Goal: Information Seeking & Learning: Learn about a topic

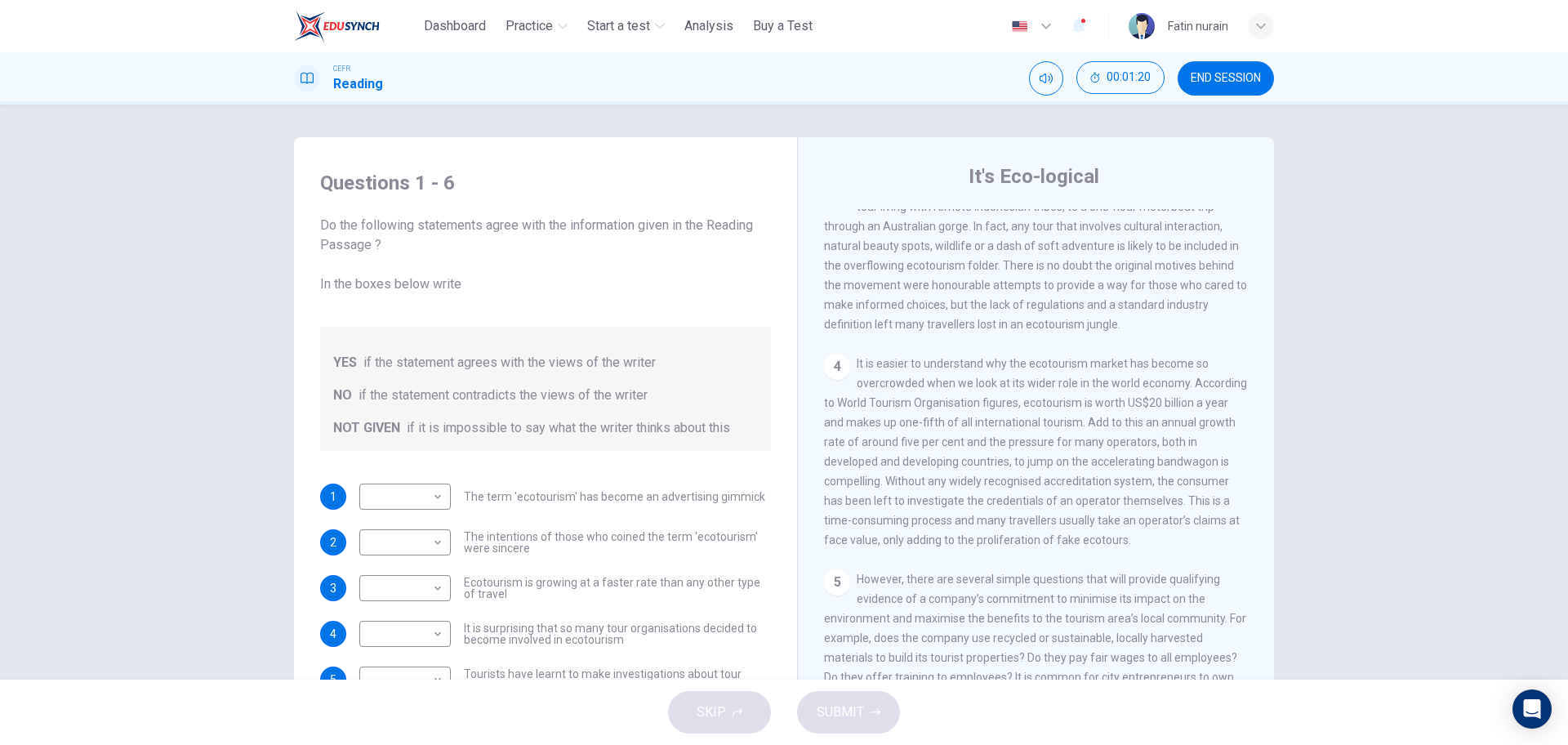
scroll to position [574, 0]
click at [938, 306] on span "These days the ecotourism label is used to cover anything from a two-week tour …" at bounding box center [1036, 253] width 423 height 151
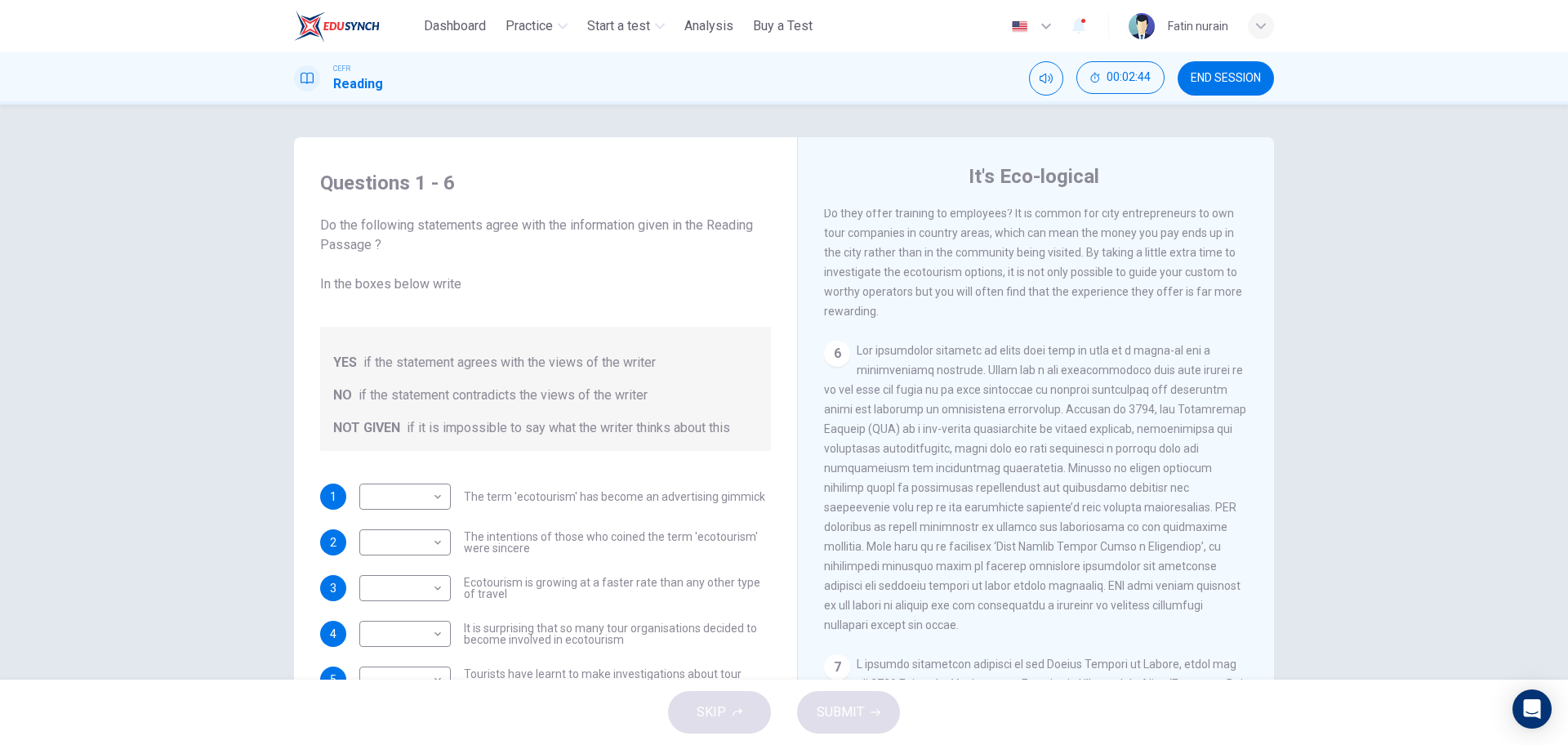
scroll to position [1037, 0]
click at [940, 267] on div "5 However, there are several simple questions that will provide qualifying evid…" at bounding box center [1037, 212] width 425 height 215
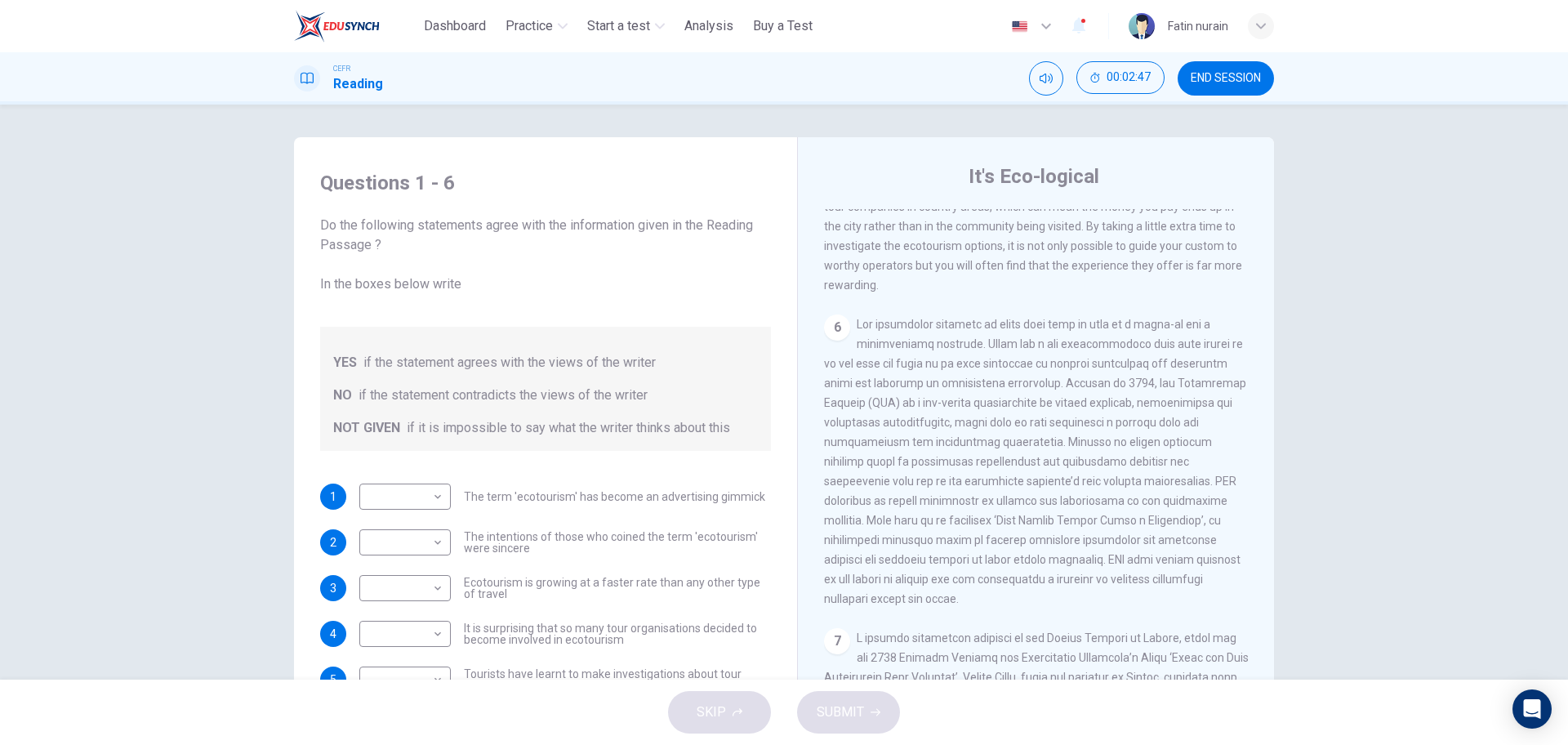
scroll to position [1065, 0]
click at [940, 267] on span "However, there are several simple questions that will provide qualifying eviden…" at bounding box center [1035, 185] width 422 height 209
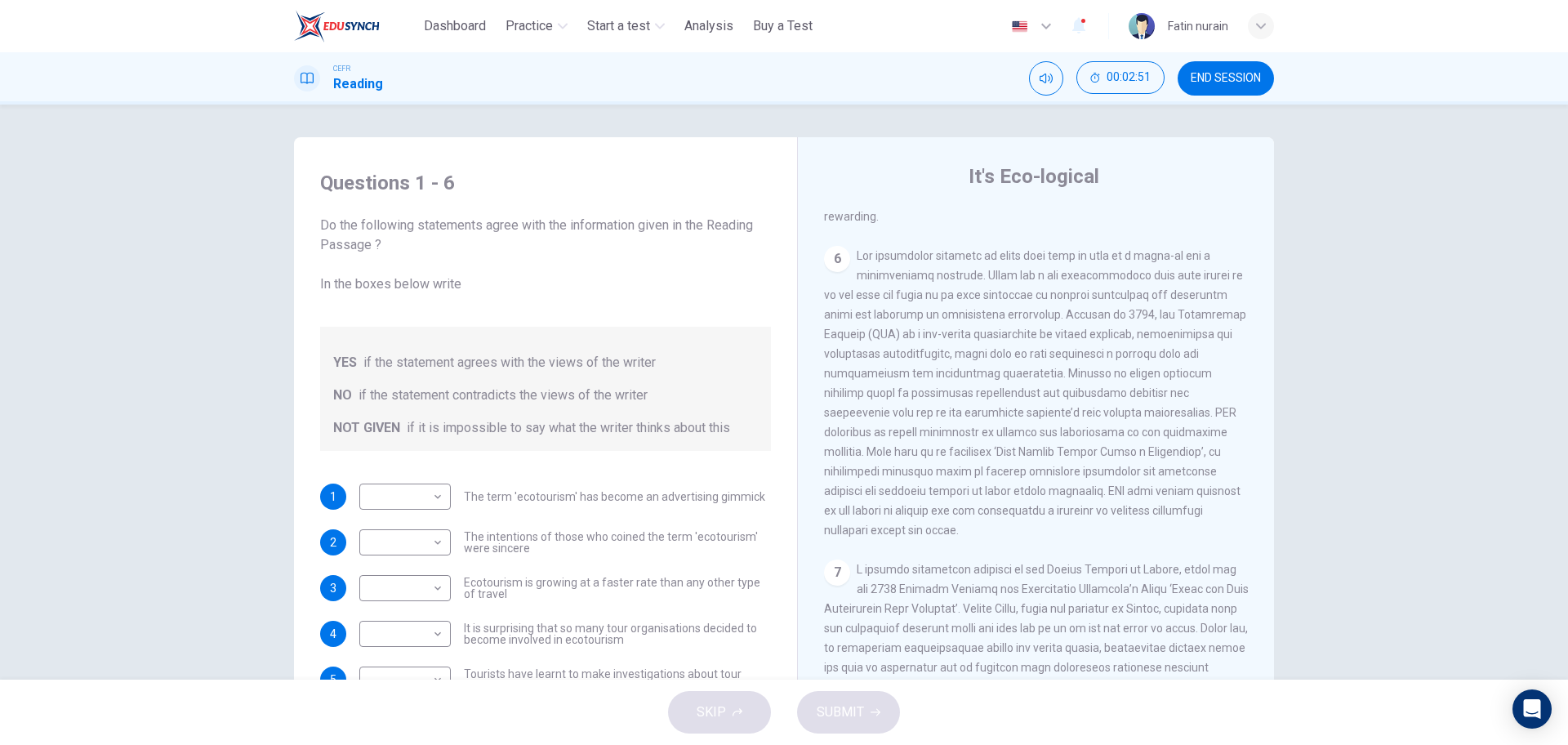
scroll to position [1135, 0]
click at [436, 489] on body "This site uses cookies, as explained in our Privacy Policy . If you agree to th…" at bounding box center [784, 372] width 1568 height 745
click at [412, 548] on li "NO" at bounding box center [400, 549] width 92 height 26
type input "**"
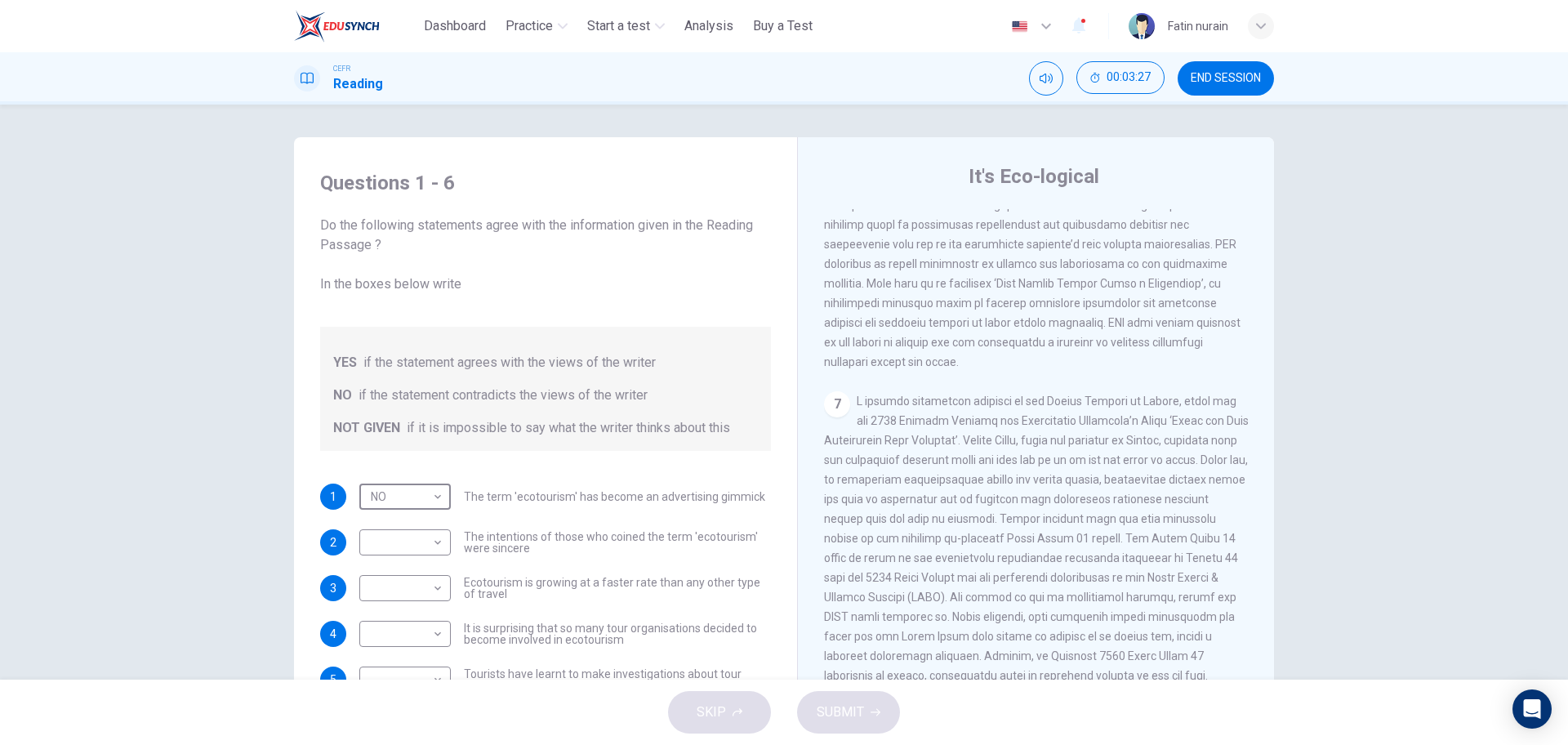
scroll to position [1300, 0]
click at [826, 442] on div "CLICK TO ZOOM Click to Zoom 1 Planning an eco-friendly holiday can be a minefie…" at bounding box center [1047, 456] width 446 height 496
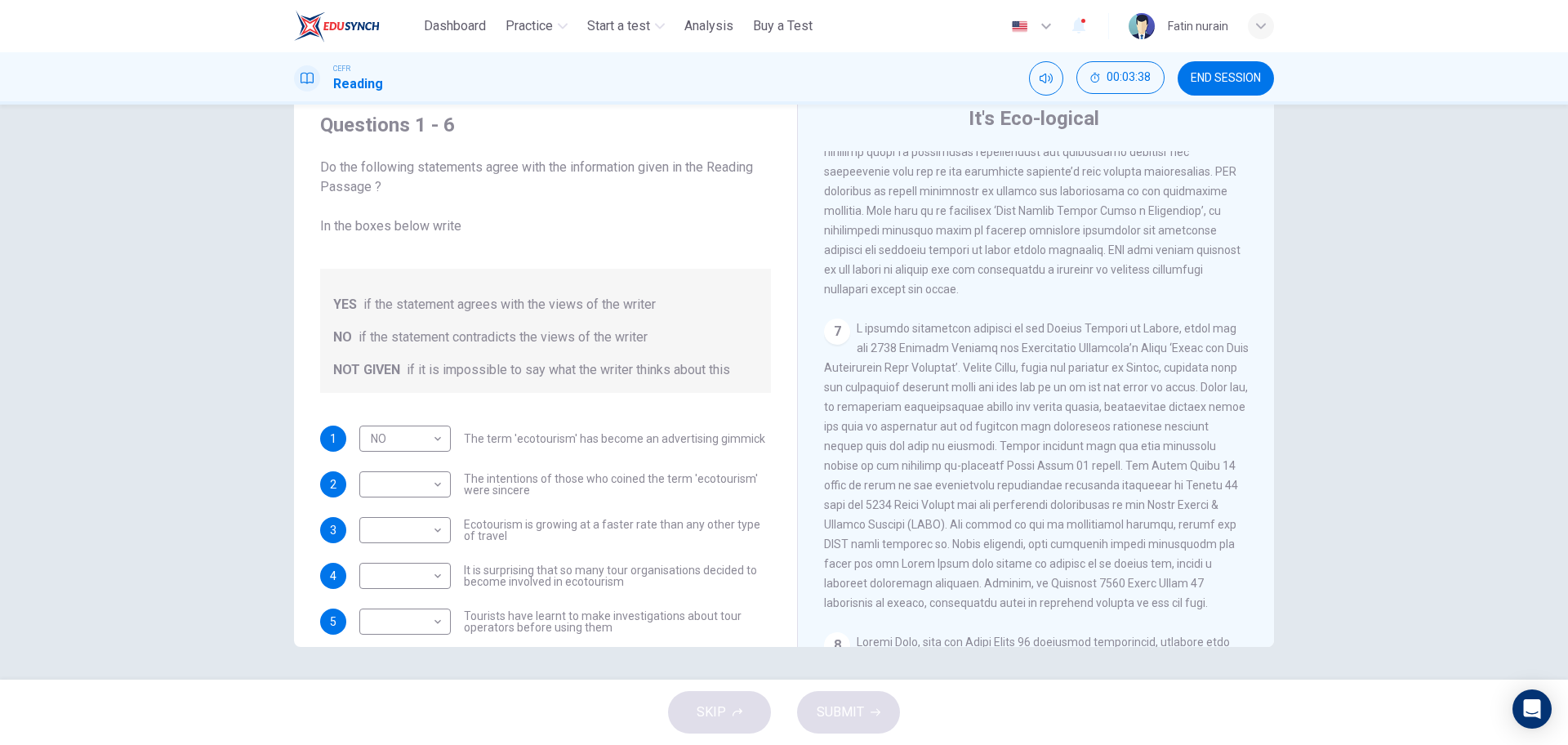
drag, startPoint x: 650, startPoint y: 555, endPoint x: 535, endPoint y: 501, distance: 127.0
click at [535, 501] on div "1 NO ** ​ The term 'ecotourism' has become an advertising gimmick 2 ​ ​ The int…" at bounding box center [545, 554] width 451 height 255
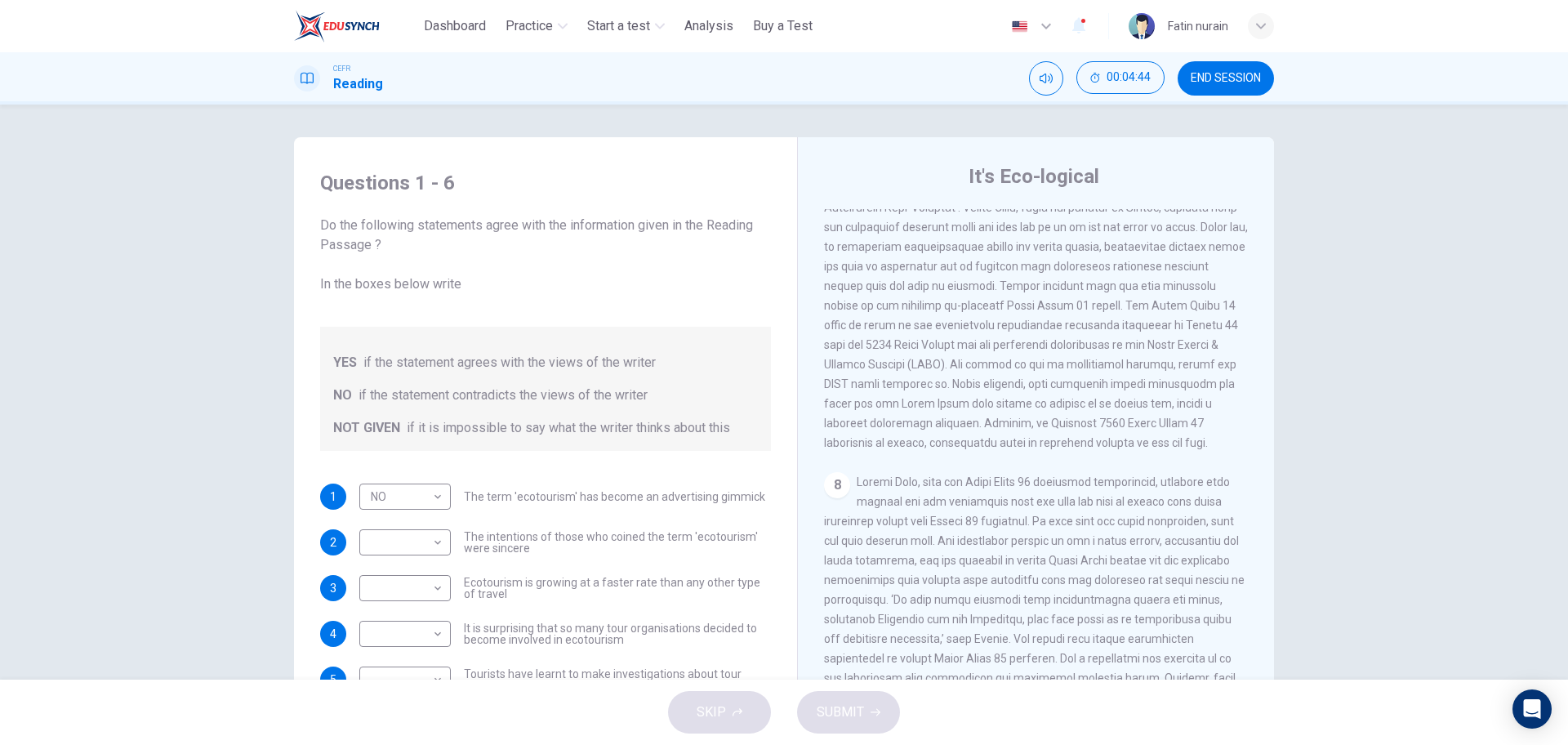
scroll to position [1533, 0]
click at [870, 431] on span at bounding box center [1037, 305] width 425 height 288
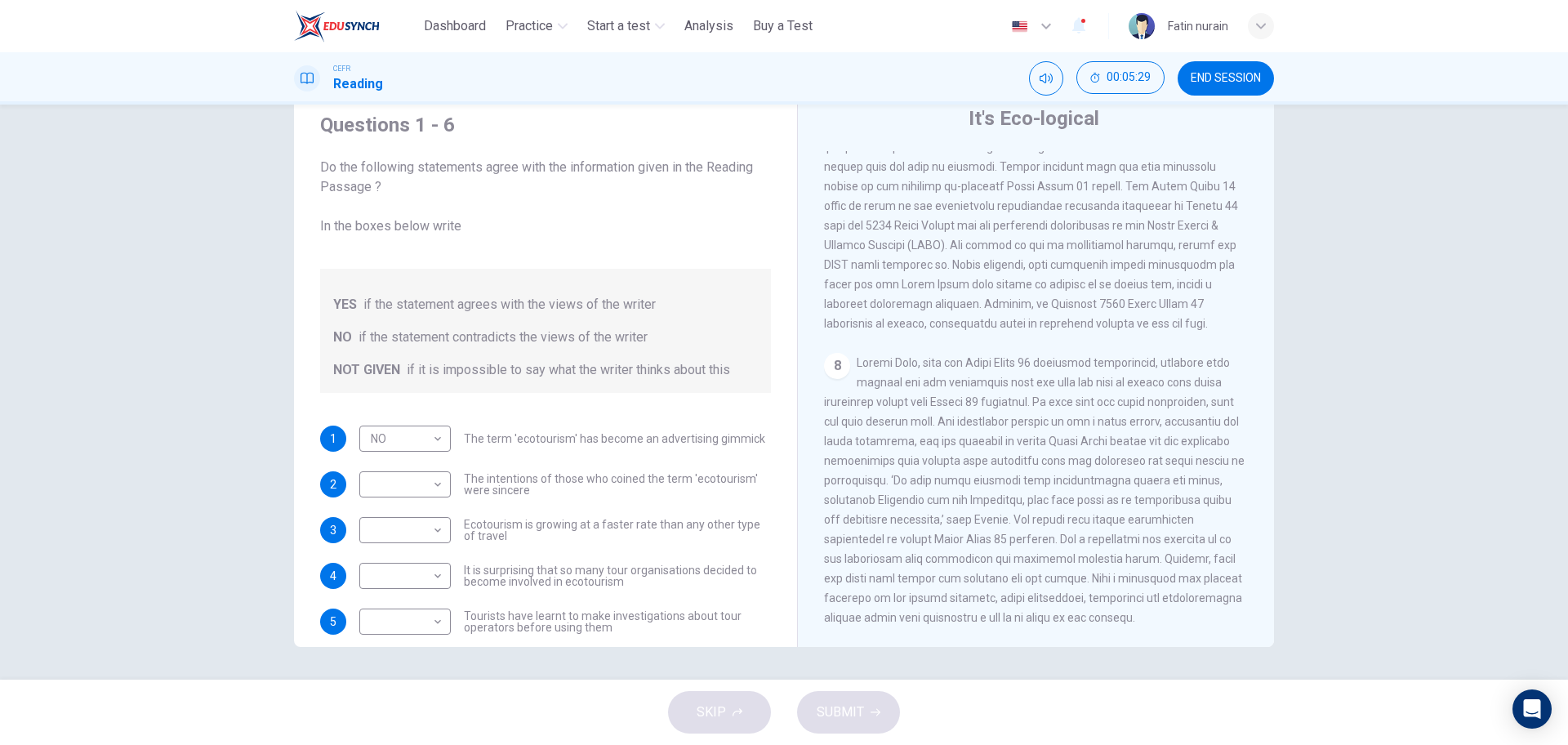
scroll to position [66, 0]
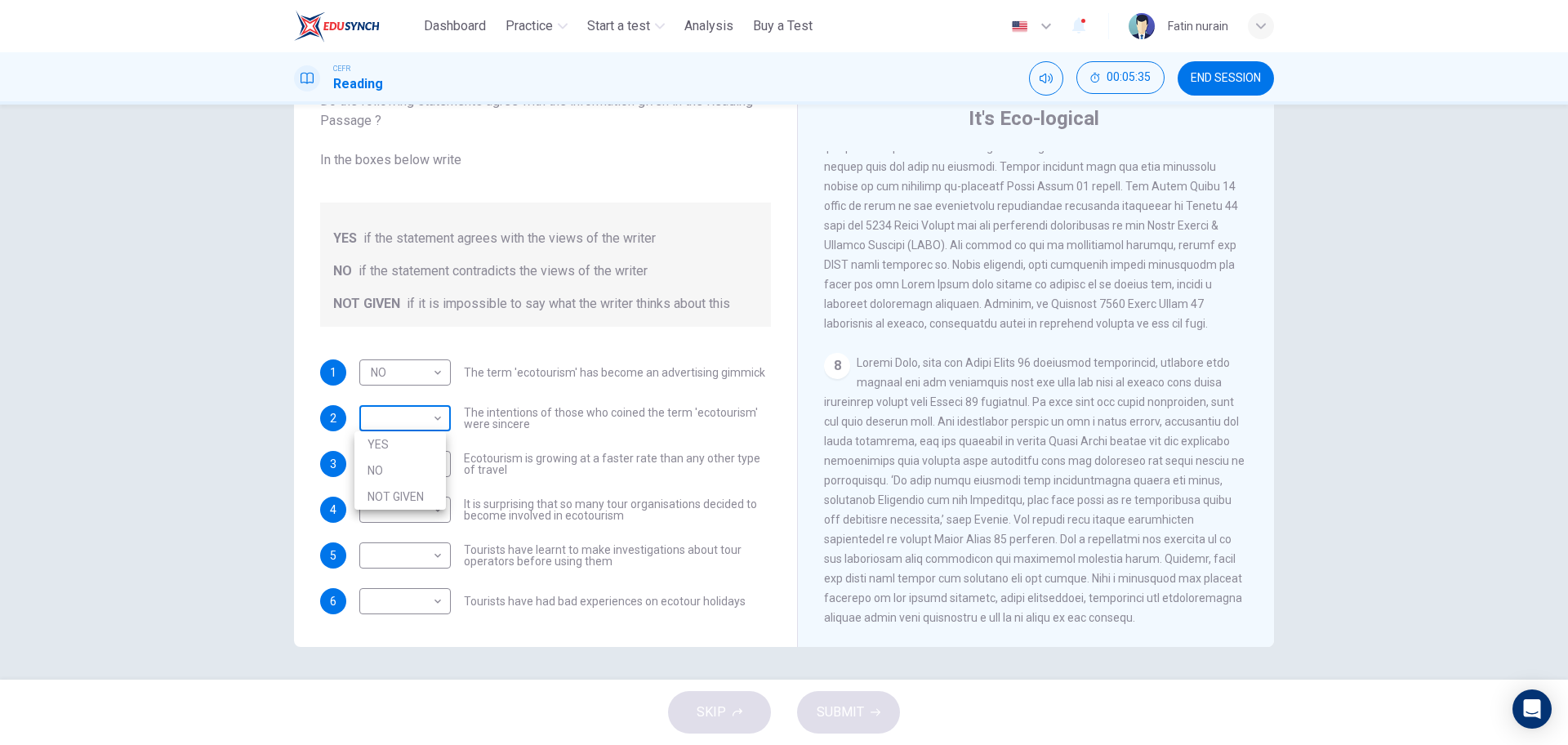
click at [408, 415] on body "This site uses cookies, as explained in our Privacy Policy . If you agree to th…" at bounding box center [784, 372] width 1568 height 745
click at [408, 469] on li "NO" at bounding box center [400, 471] width 92 height 26
type input "**"
click at [420, 456] on body "This site uses cookies, as explained in our Privacy Policy . If you agree to th…" at bounding box center [784, 372] width 1568 height 745
click at [420, 488] on li "YES" at bounding box center [400, 490] width 92 height 26
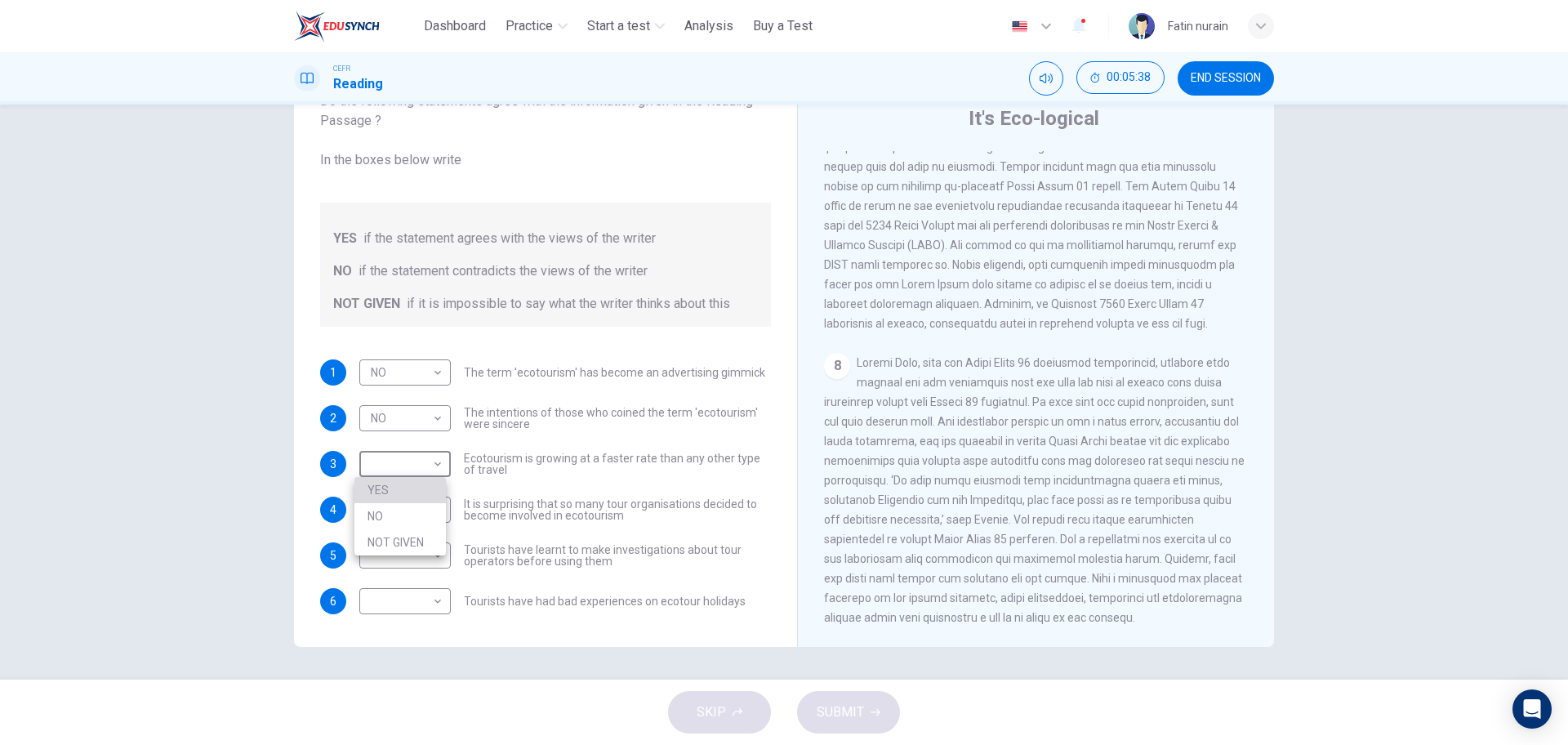
type input "***"
click at [419, 519] on body "This site uses cookies, as explained in our Privacy Policy . If you agree to th…" at bounding box center [784, 372] width 1568 height 745
click at [419, 561] on li "NO" at bounding box center [400, 561] width 92 height 26
type input "**"
click at [419, 565] on body "This site uses cookies, as explained in our Privacy Policy . If you agree to th…" at bounding box center [784, 372] width 1568 height 745
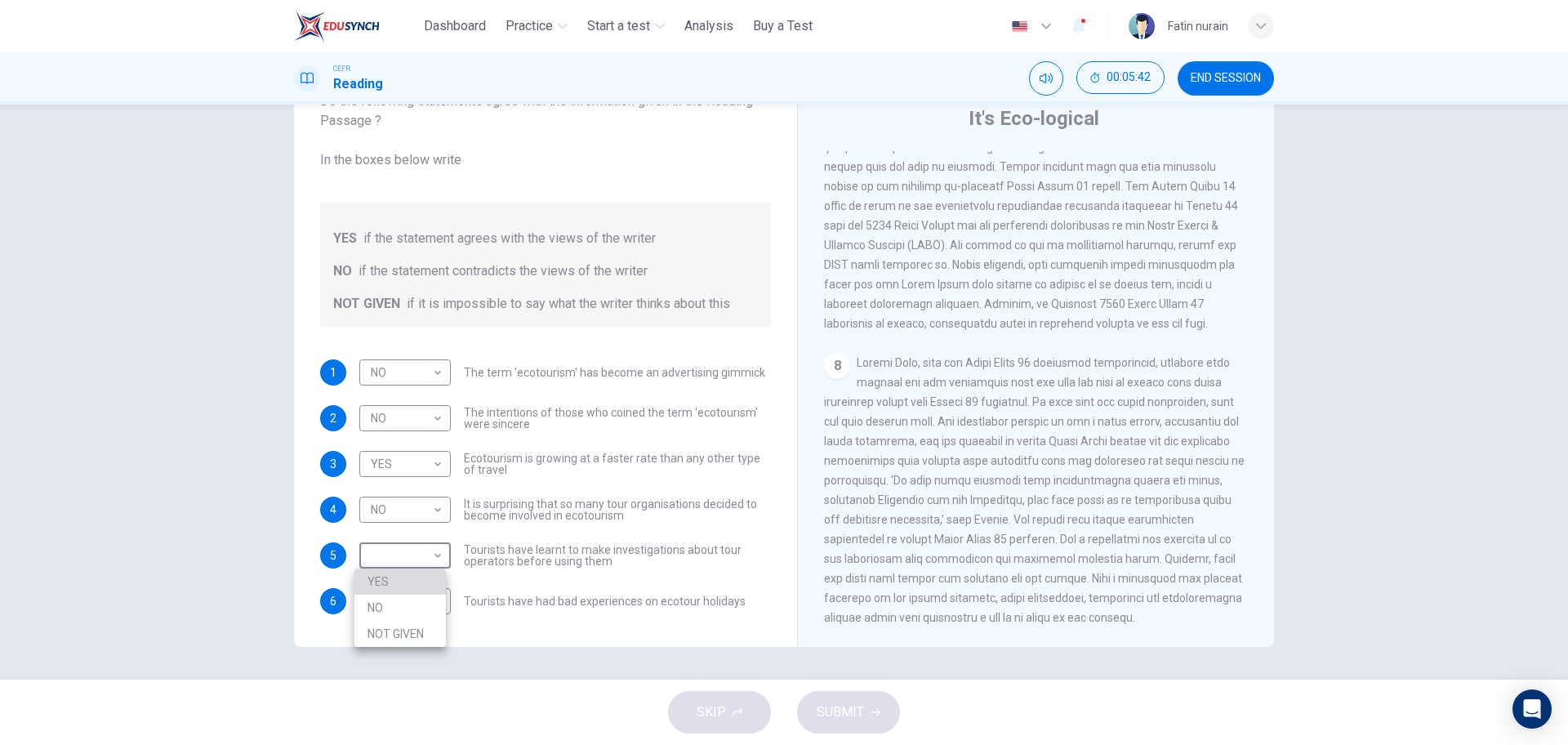
click at [419, 586] on li "YES" at bounding box center [400, 582] width 92 height 26
type input "***"
click at [419, 601] on body "This site uses cookies, as explained in our Privacy Policy . If you agree to th…" at bounding box center [784, 372] width 1568 height 745
click at [415, 646] on li "NO" at bounding box center [400, 653] width 92 height 26
type input "**"
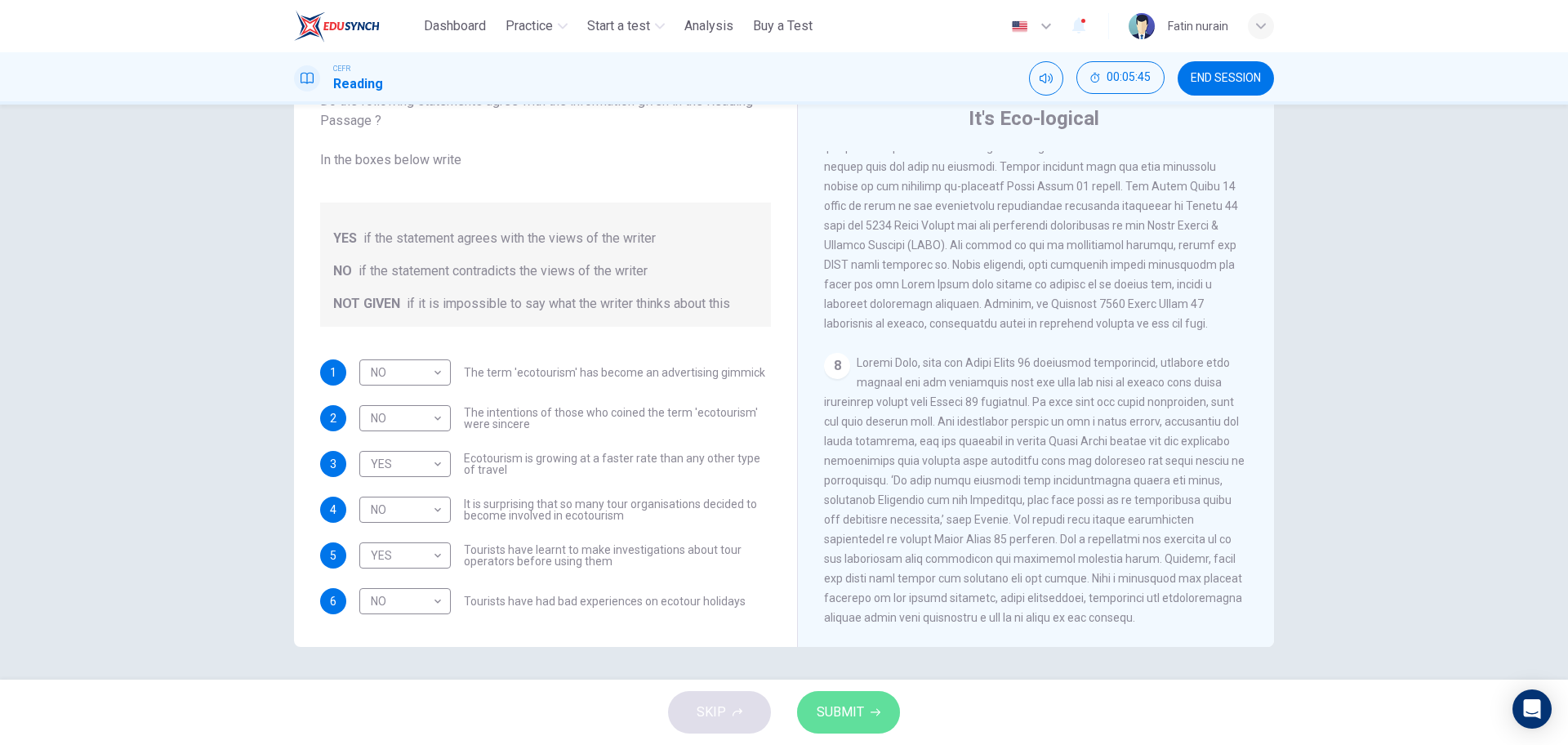
click at [850, 703] on span "SUBMIT" at bounding box center [841, 712] width 47 height 23
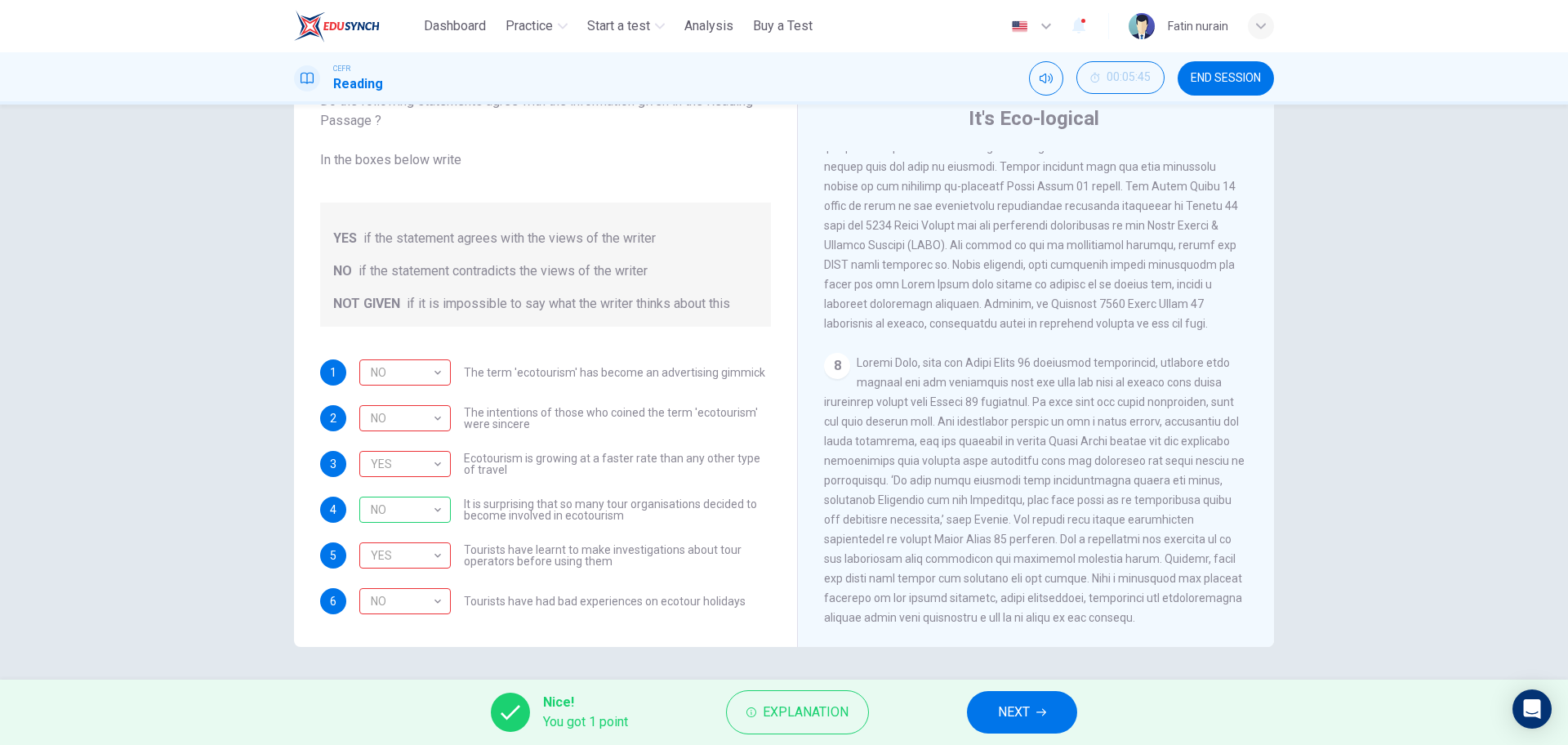
click at [1056, 706] on button "NEXT" at bounding box center [1022, 712] width 110 height 43
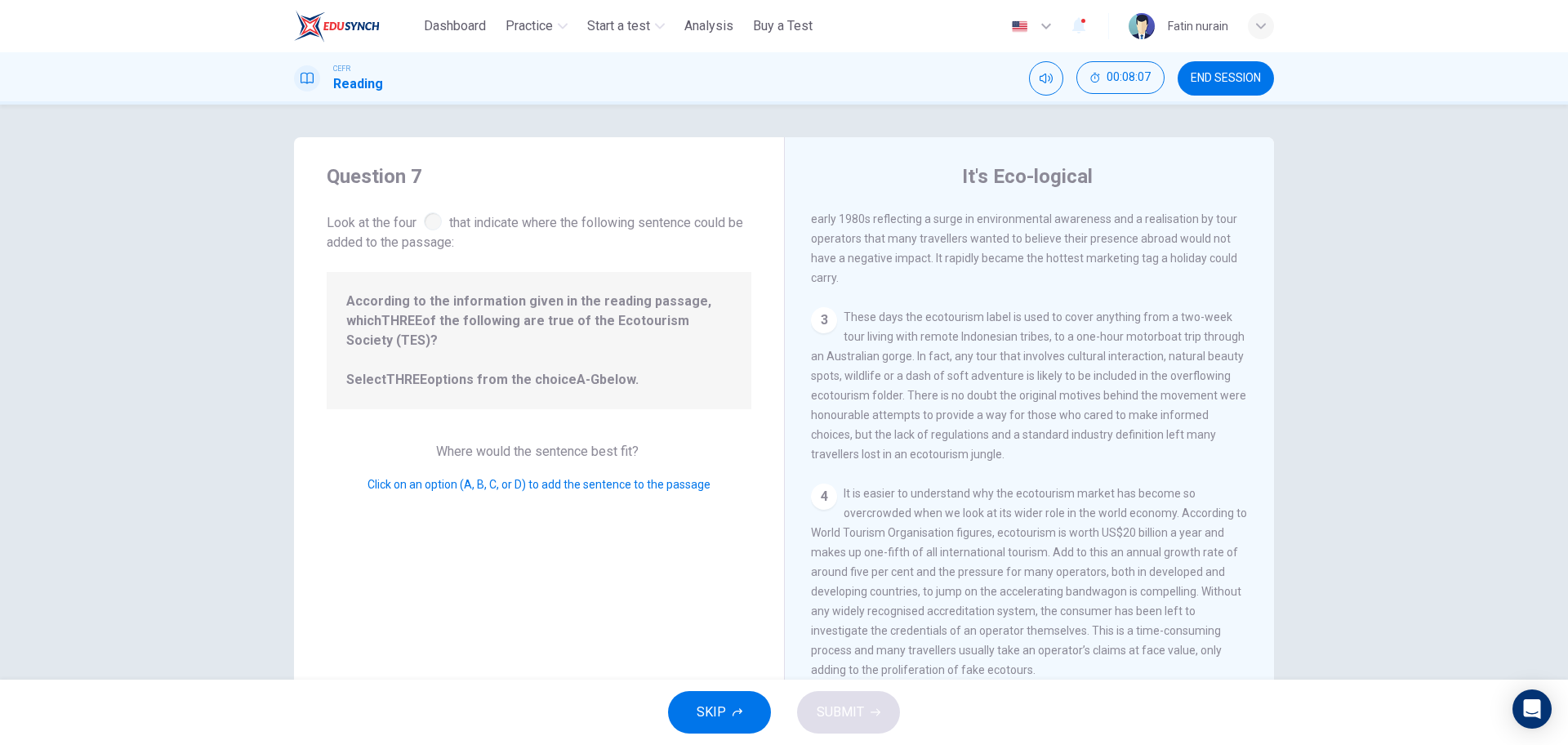
scroll to position [90, 0]
click at [823, 354] on div "3 These days the ecotourism label is used to cover anything from a two-week tou…" at bounding box center [1030, 393] width 438 height 157
click at [812, 339] on div "3" at bounding box center [824, 328] width 26 height 26
click at [817, 335] on div "3" at bounding box center [824, 328] width 26 height 26
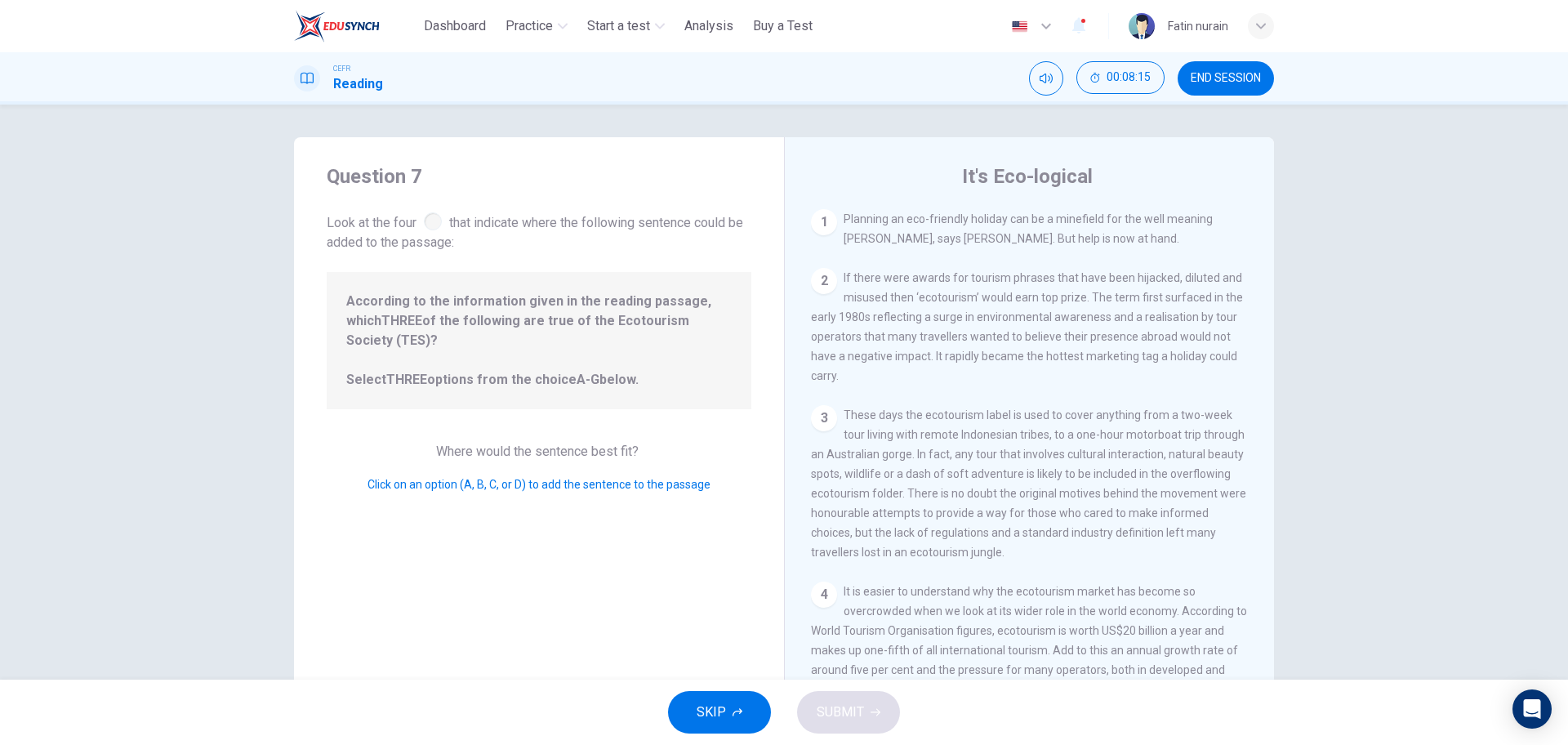
click at [431, 220] on div at bounding box center [433, 221] width 18 height 18
click at [736, 705] on button "SKIP" at bounding box center [720, 712] width 103 height 43
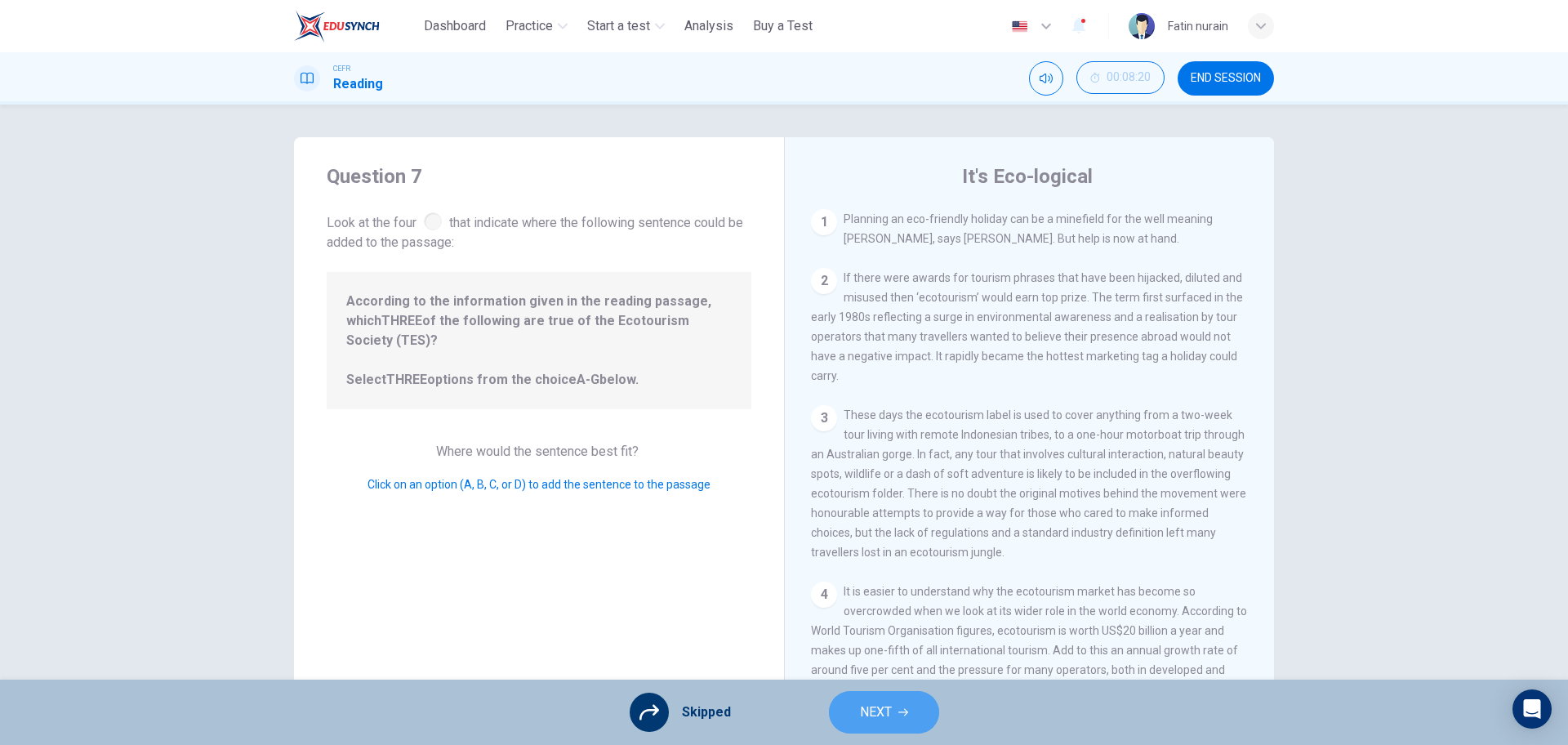
click at [915, 704] on button "NEXT" at bounding box center [884, 712] width 110 height 43
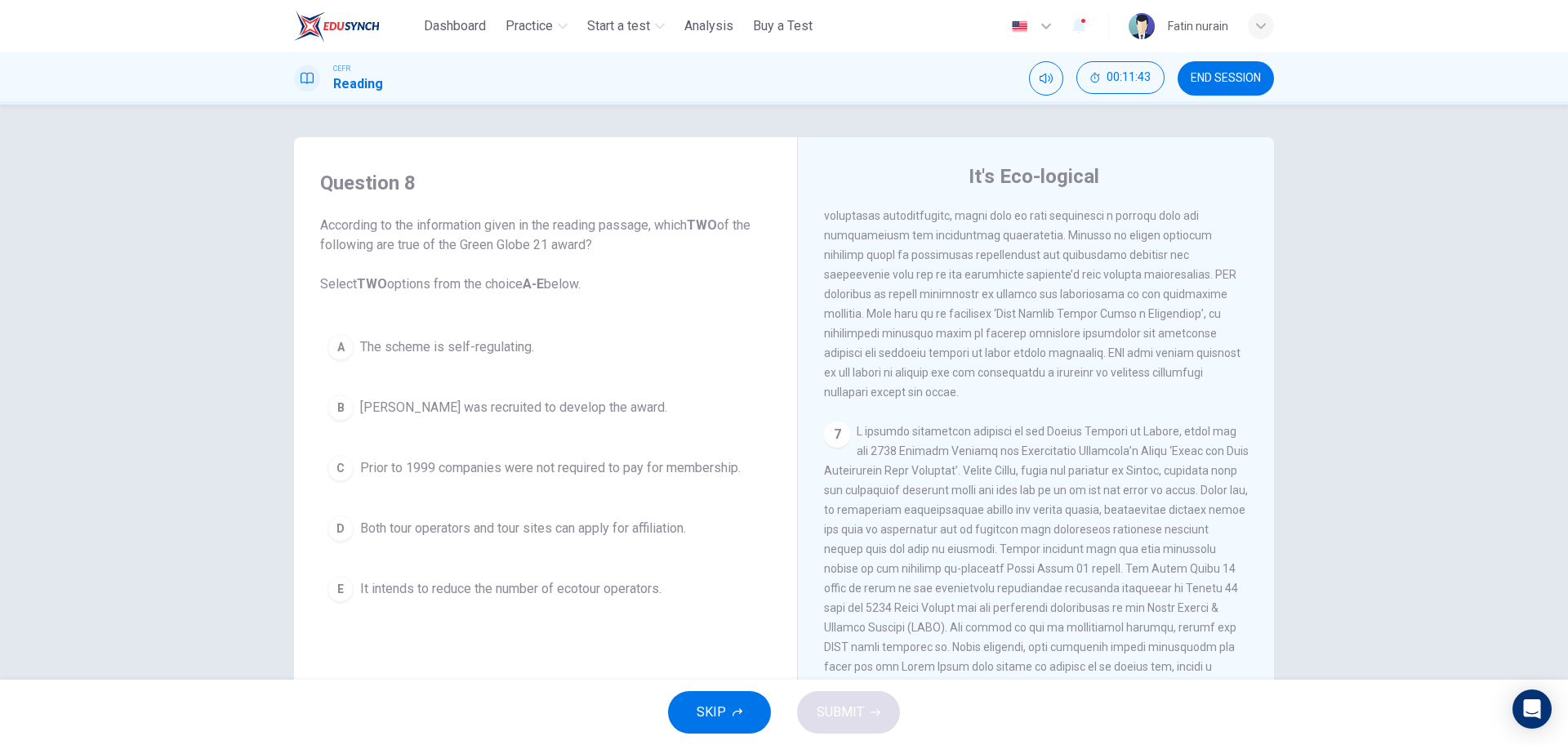
scroll to position [1271, 0]
click at [715, 714] on span "SKIP" at bounding box center [711, 712] width 29 height 23
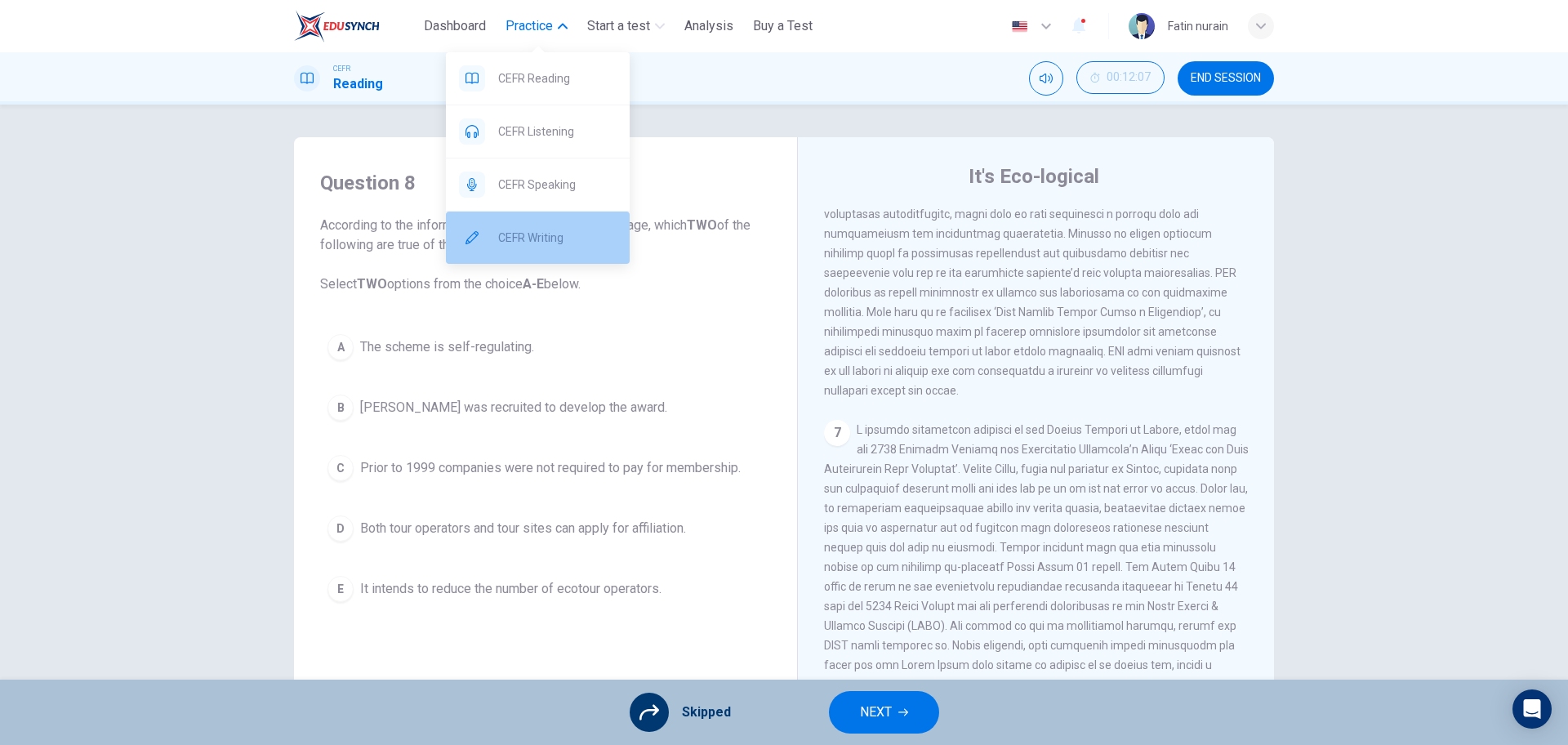
click at [511, 257] on div "CEFR Writing" at bounding box center [538, 238] width 184 height 52
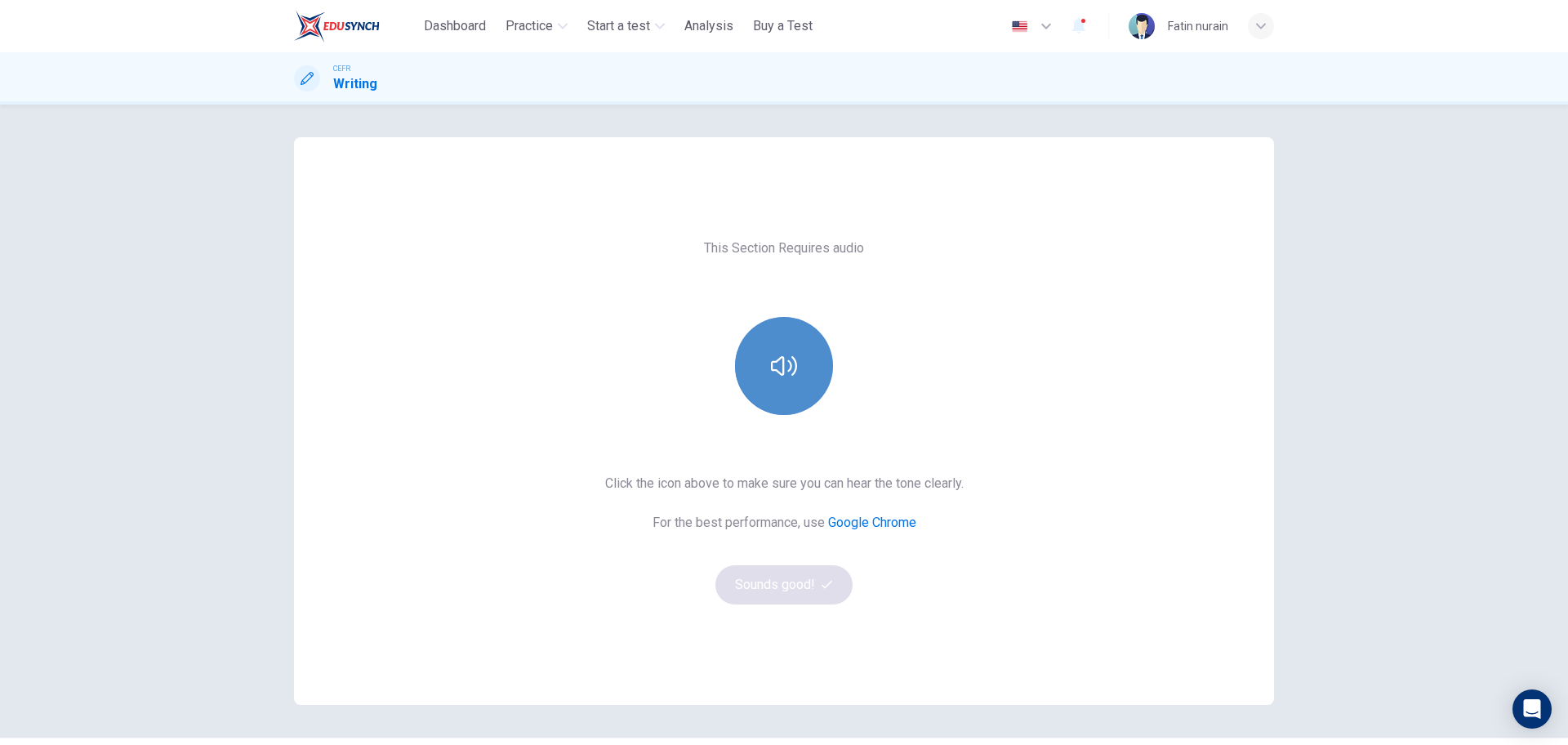
click at [759, 363] on button "button" at bounding box center [784, 365] width 98 height 98
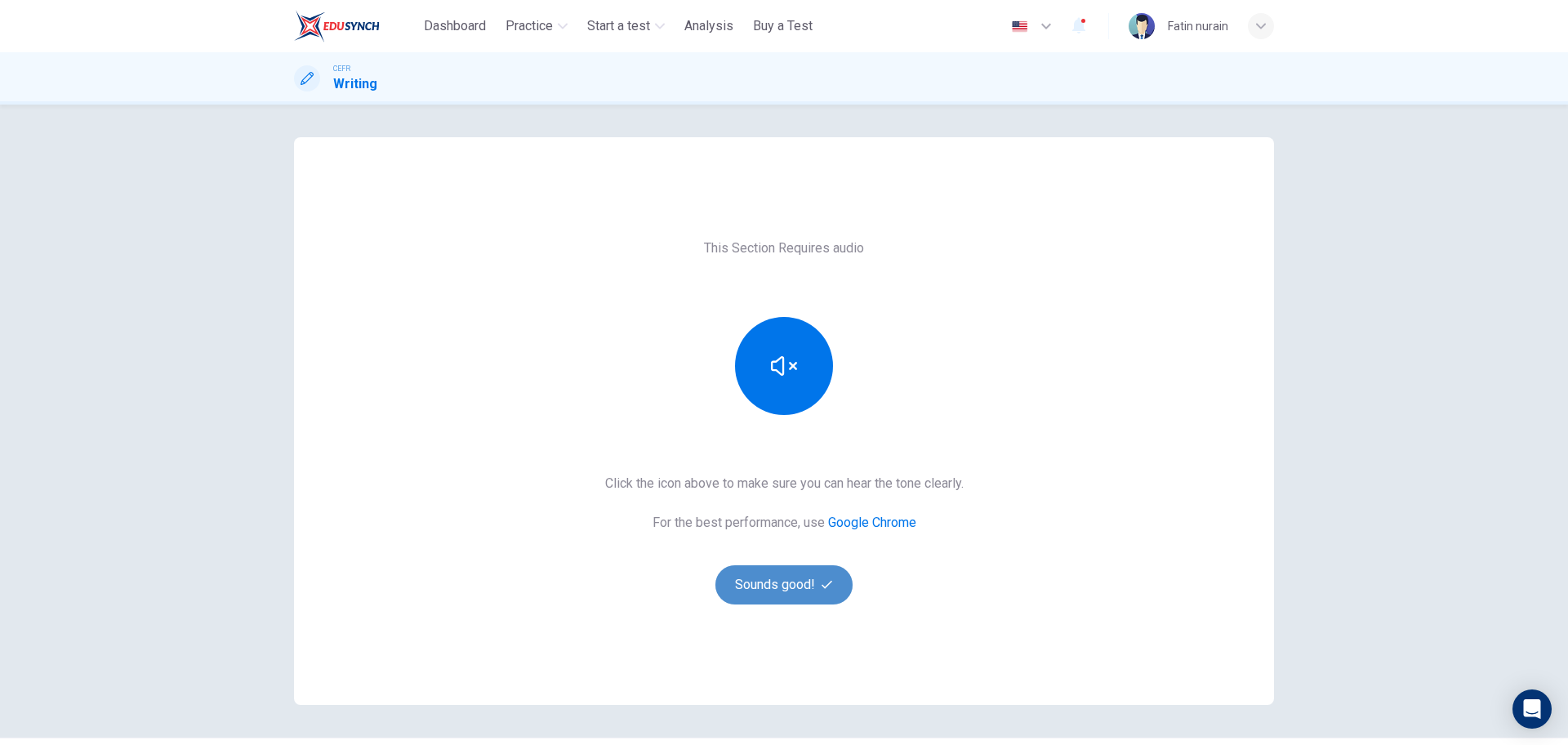
click at [828, 603] on button "Sounds good!" at bounding box center [784, 585] width 137 height 40
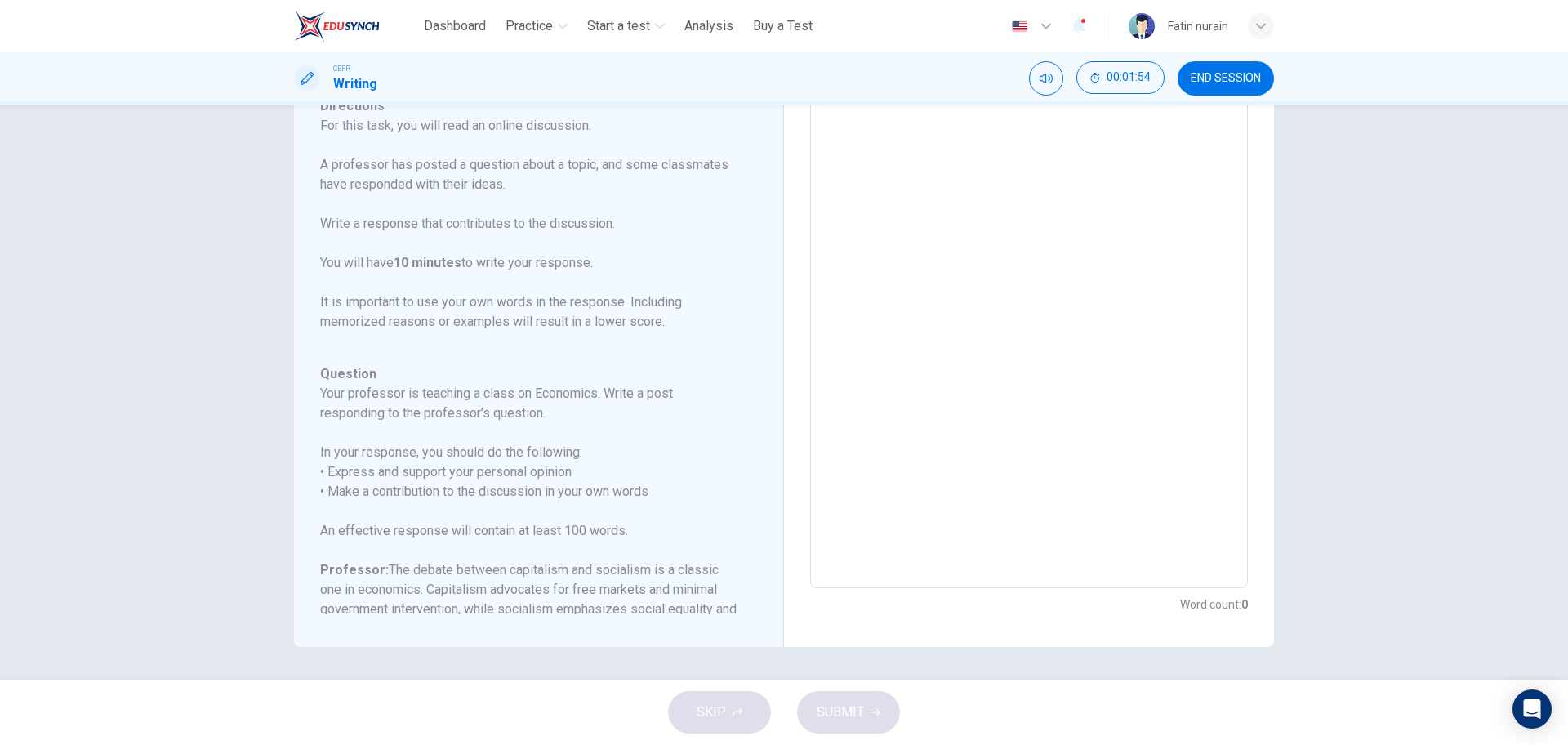
scroll to position [182, 0]
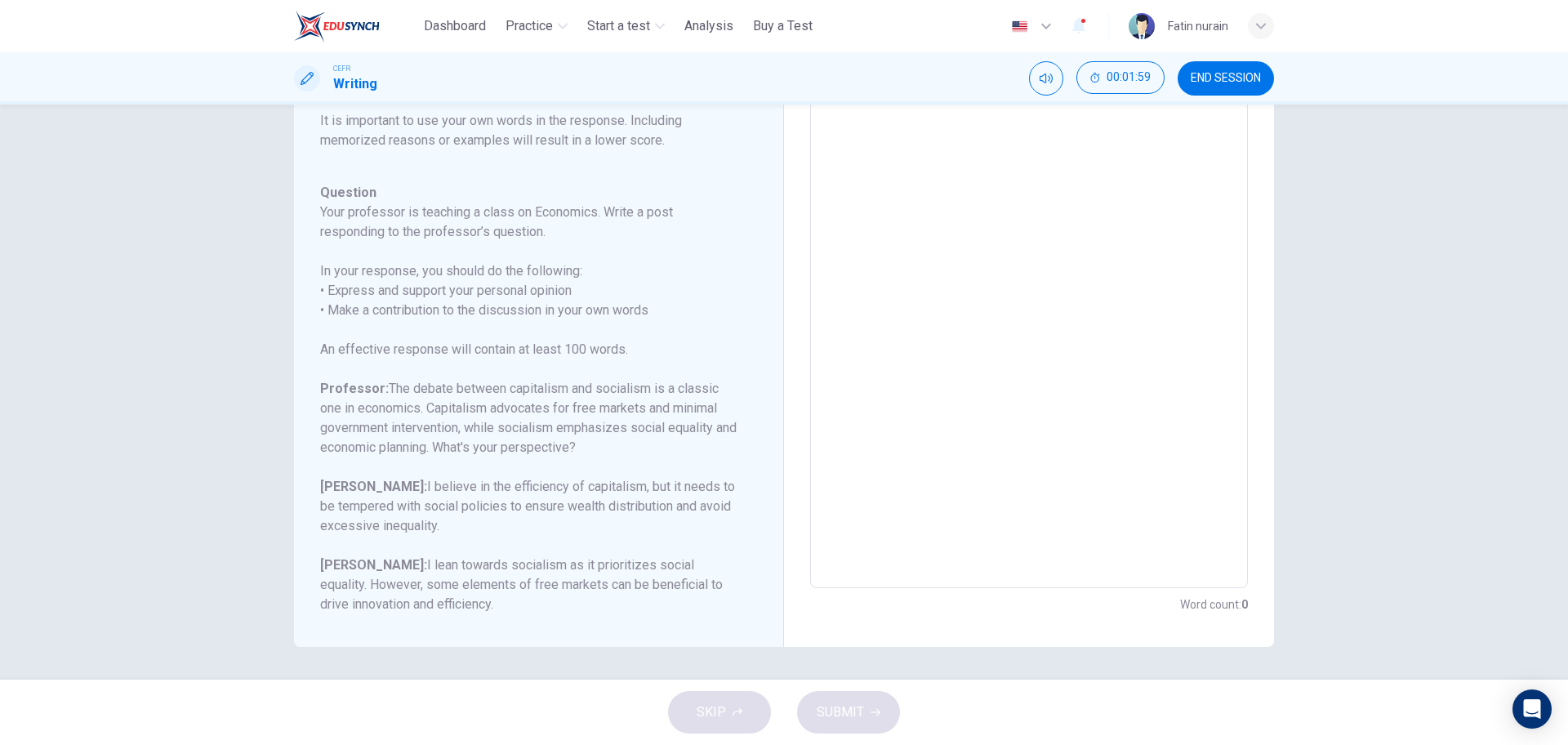
drag, startPoint x: 317, startPoint y: 346, endPoint x: 436, endPoint y: 447, distance: 156.1
click at [436, 447] on div "Question Your professor is teaching a class on Economics. Write a post respondi…" at bounding box center [528, 398] width 417 height 431
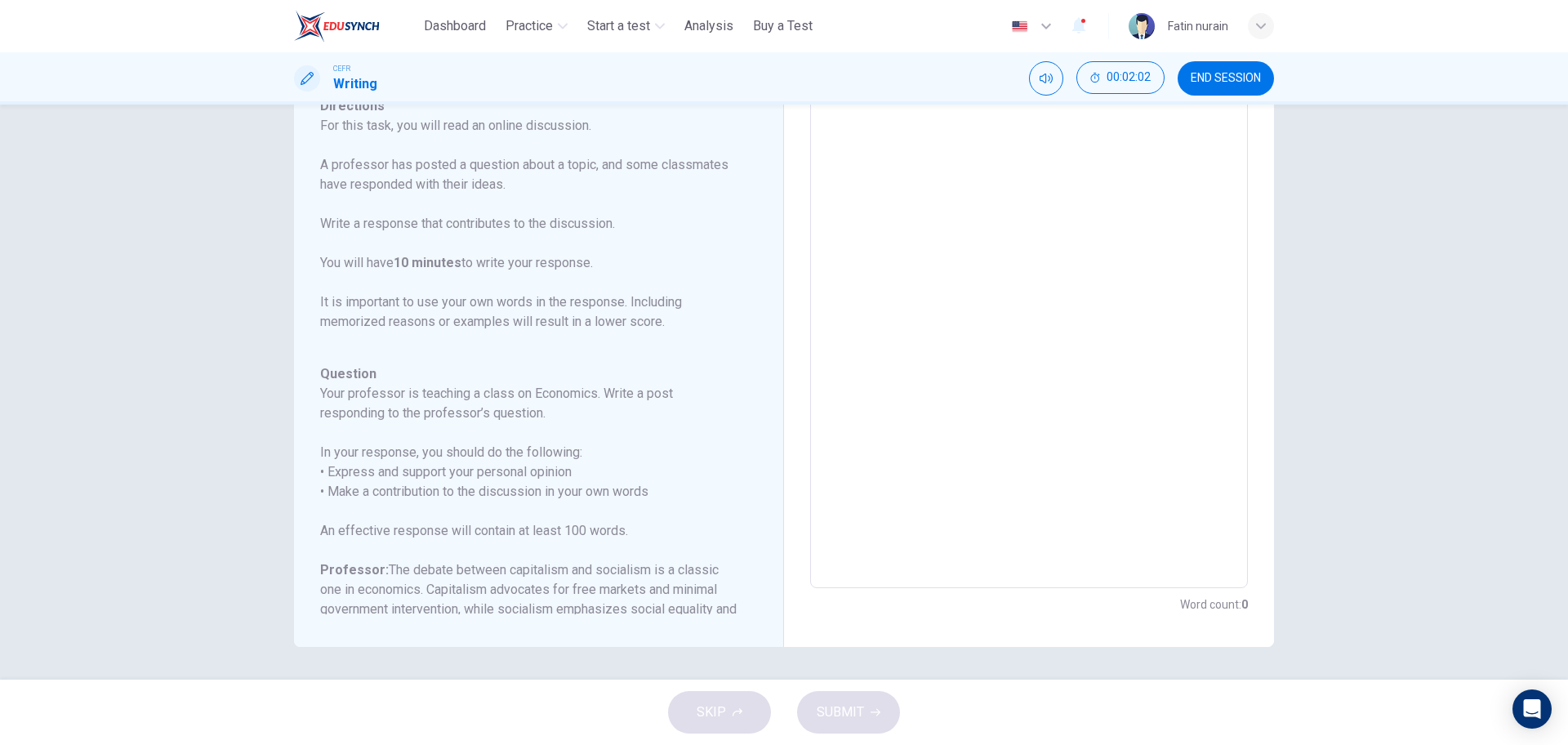
scroll to position [37, 0]
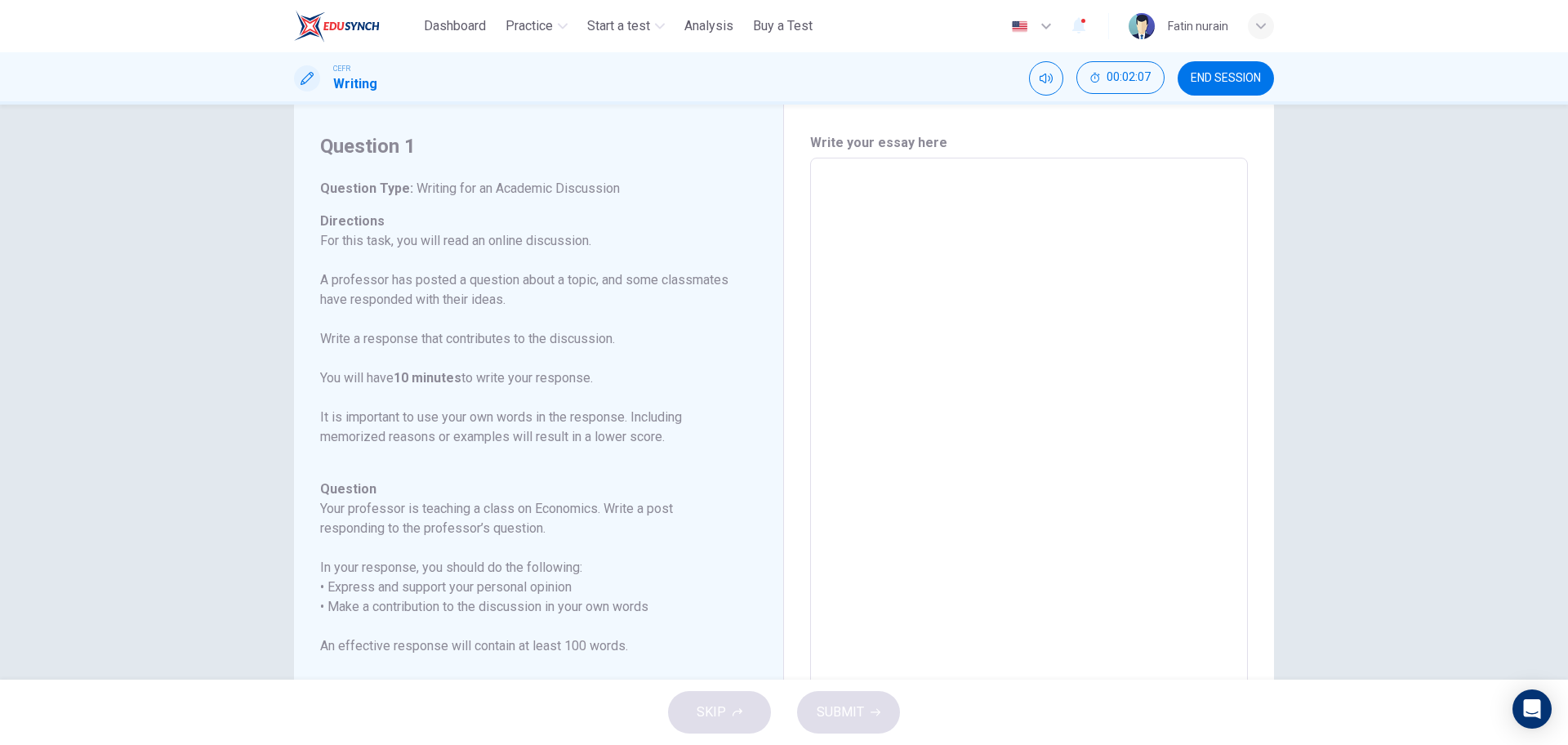
click at [854, 182] on textarea at bounding box center [1030, 431] width 415 height 519
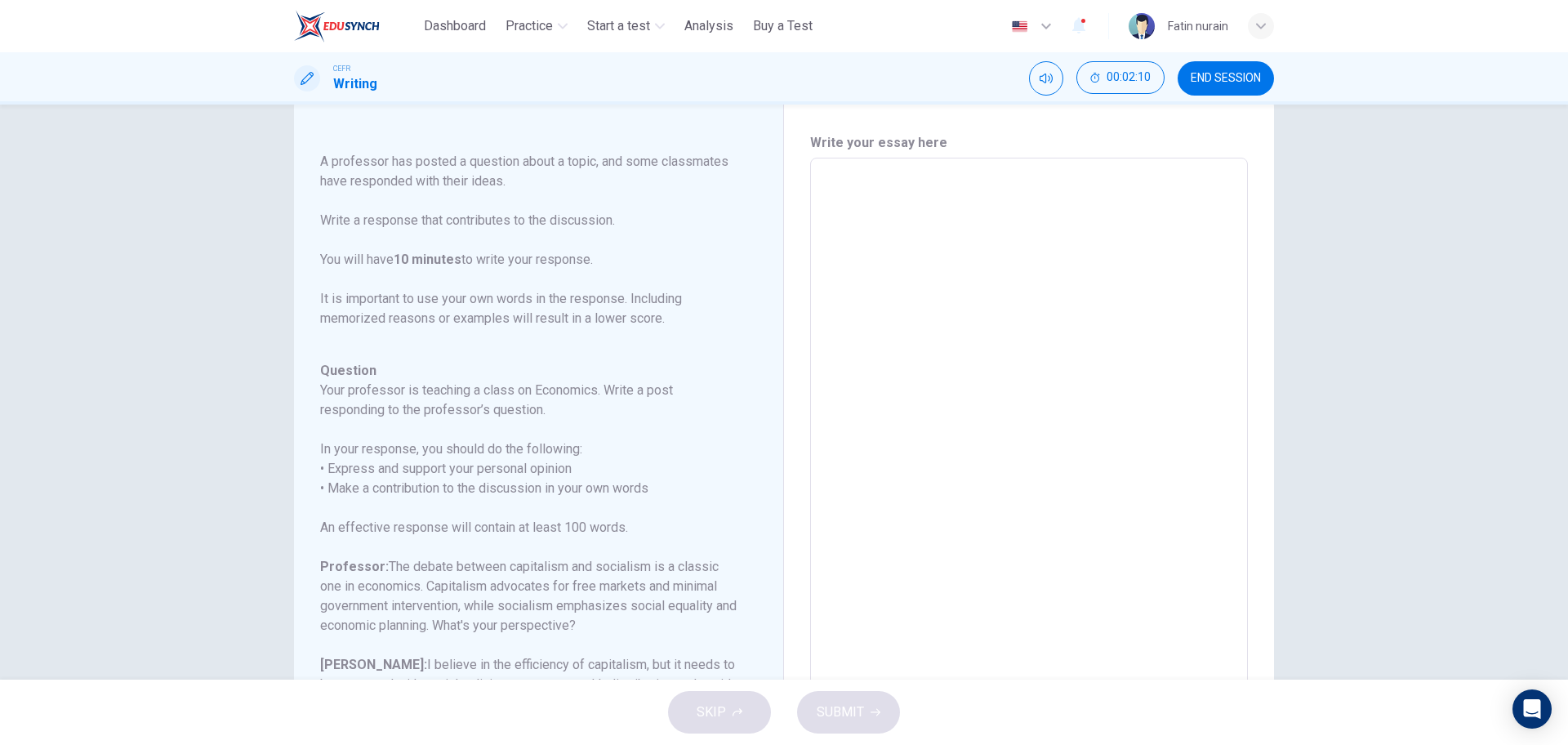
scroll to position [182, 0]
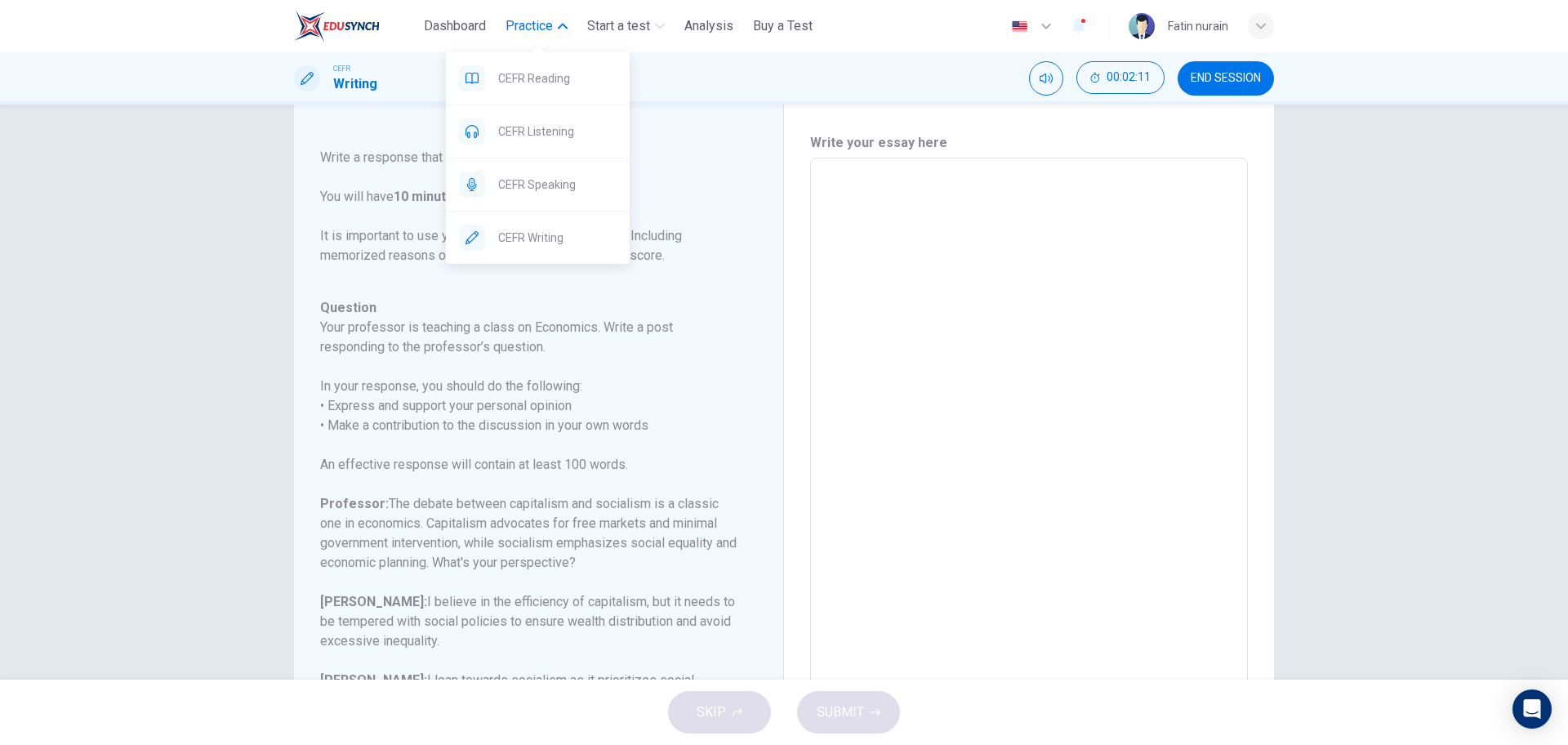
click at [532, 29] on span "Practice" at bounding box center [528, 26] width 47 height 19
click at [516, 16] on span "Practice" at bounding box center [528, 26] width 47 height 19
click at [549, 82] on span "CEFR Reading" at bounding box center [557, 78] width 119 height 19
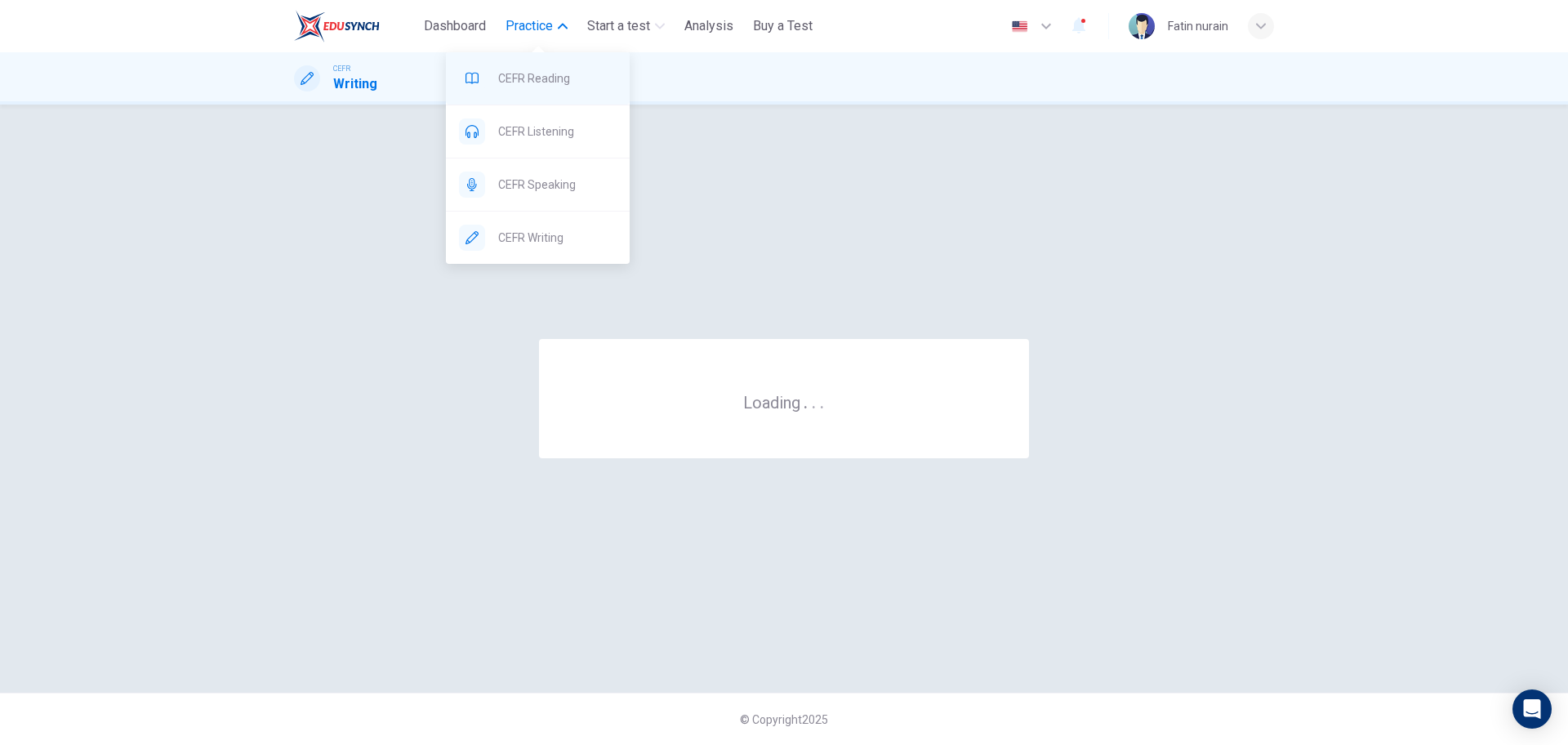
scroll to position [0, 0]
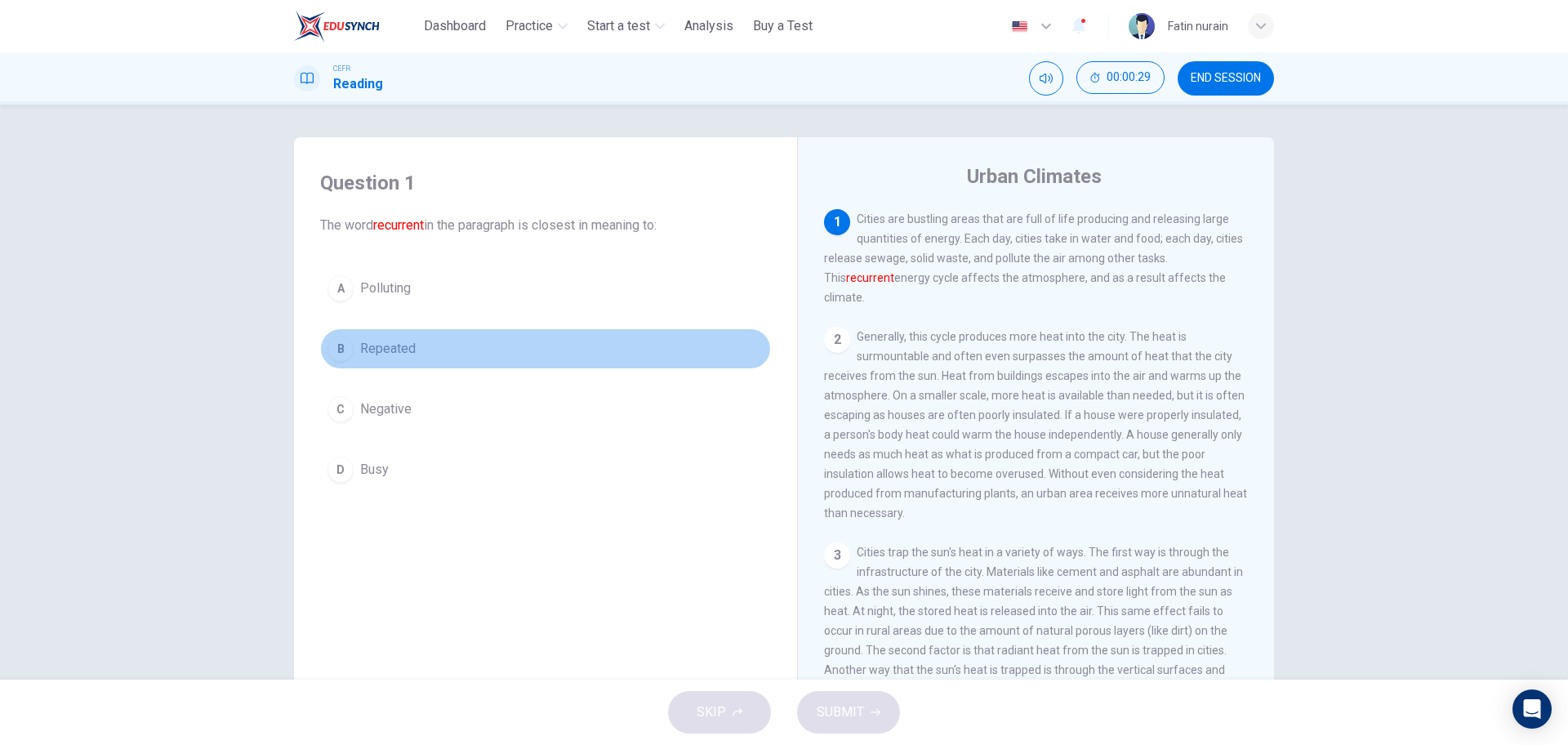
click at [352, 359] on button "B Repeated" at bounding box center [545, 349] width 451 height 41
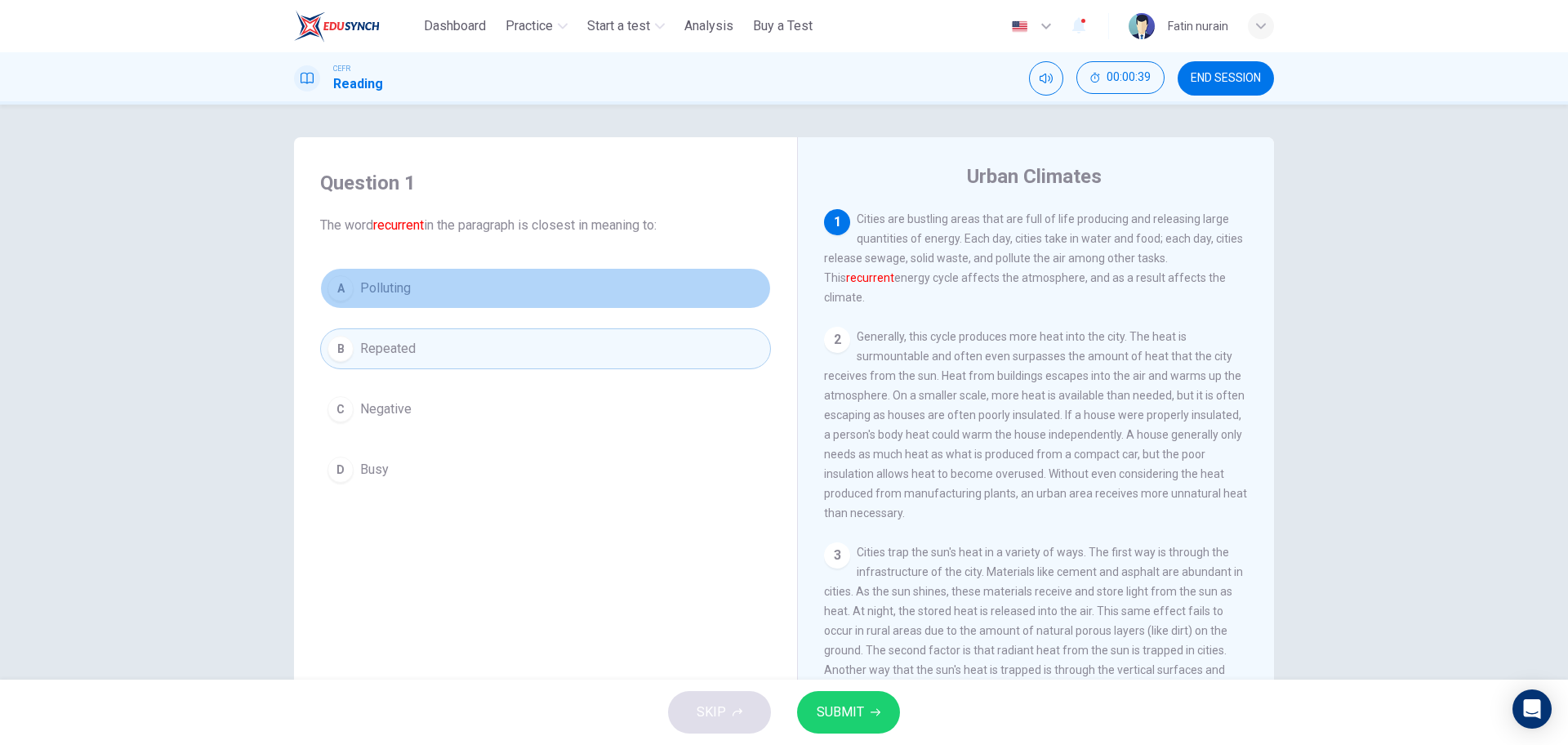
click at [360, 292] on span "Polluting" at bounding box center [385, 288] width 50 height 19
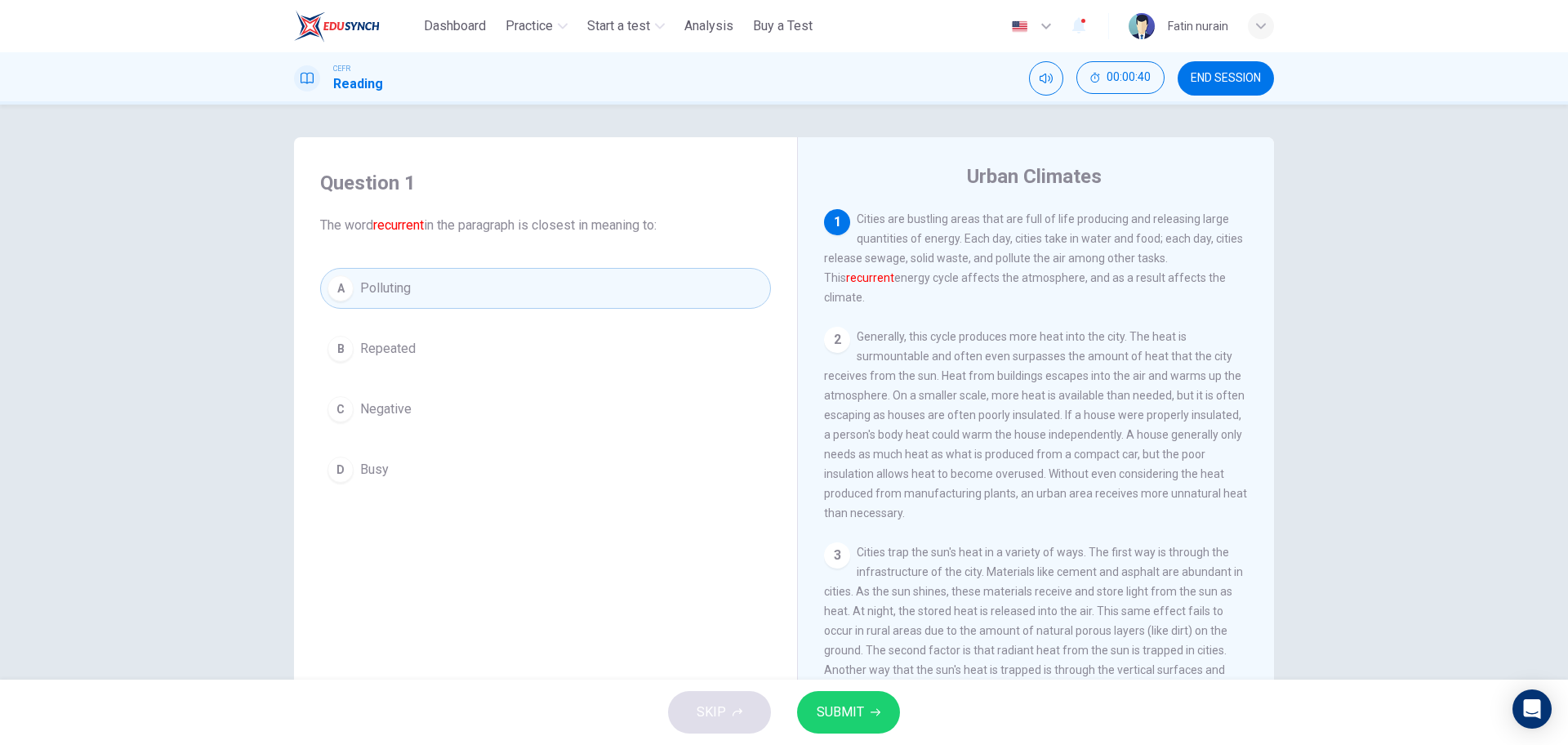
click at [851, 707] on span "SUBMIT" at bounding box center [841, 712] width 47 height 23
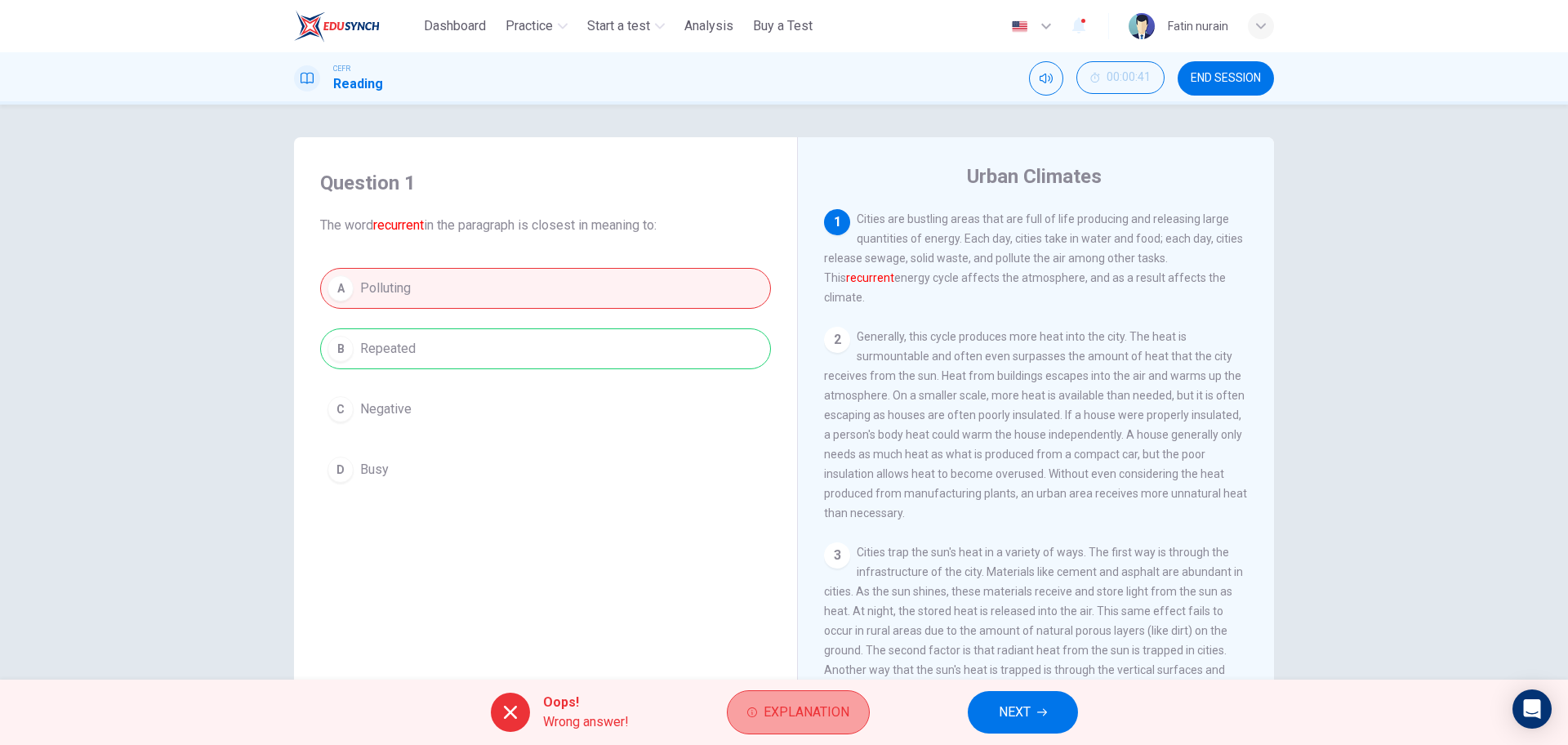
click at [820, 702] on span "Explanation" at bounding box center [807, 712] width 86 height 23
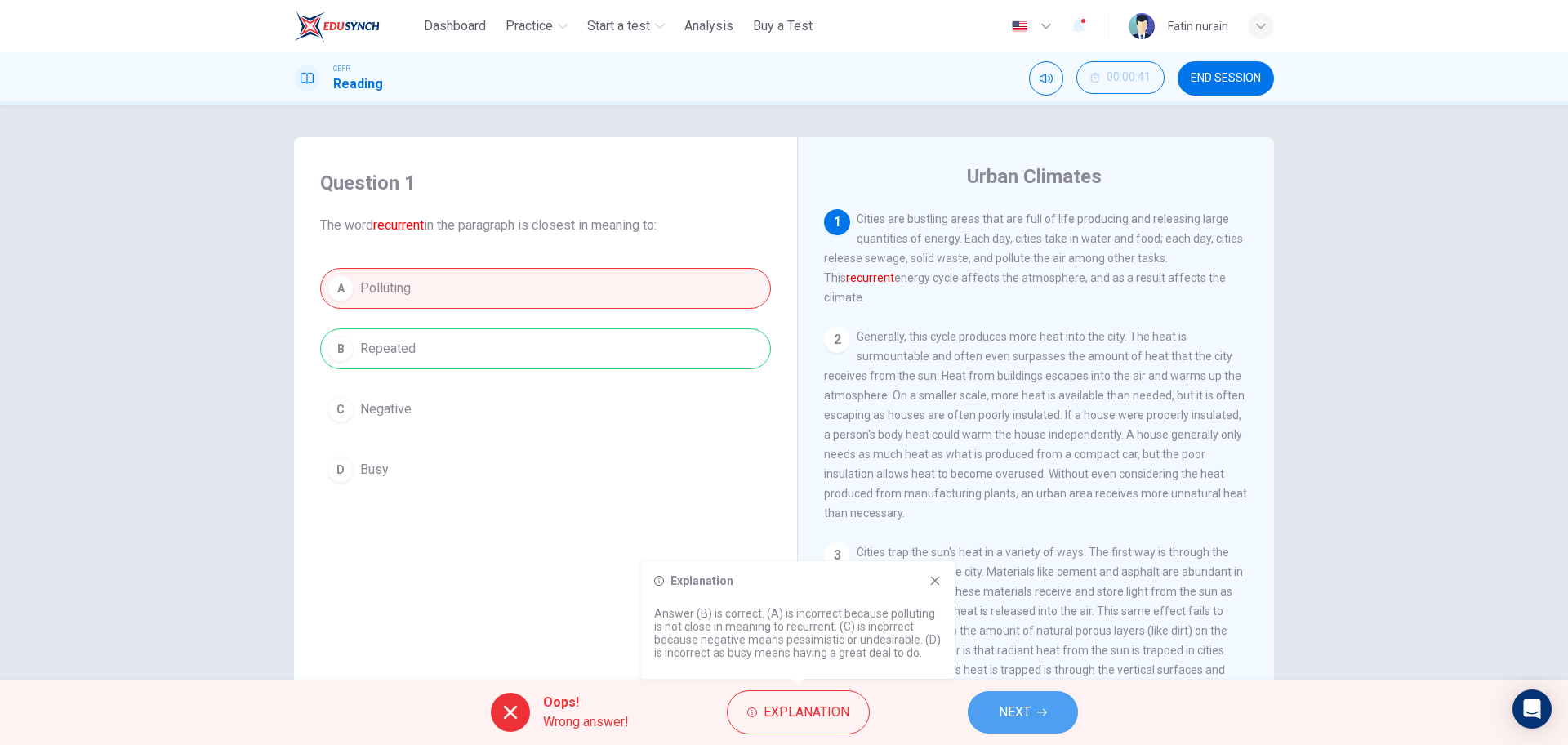
click at [984, 712] on button "NEXT" at bounding box center [1023, 712] width 110 height 43
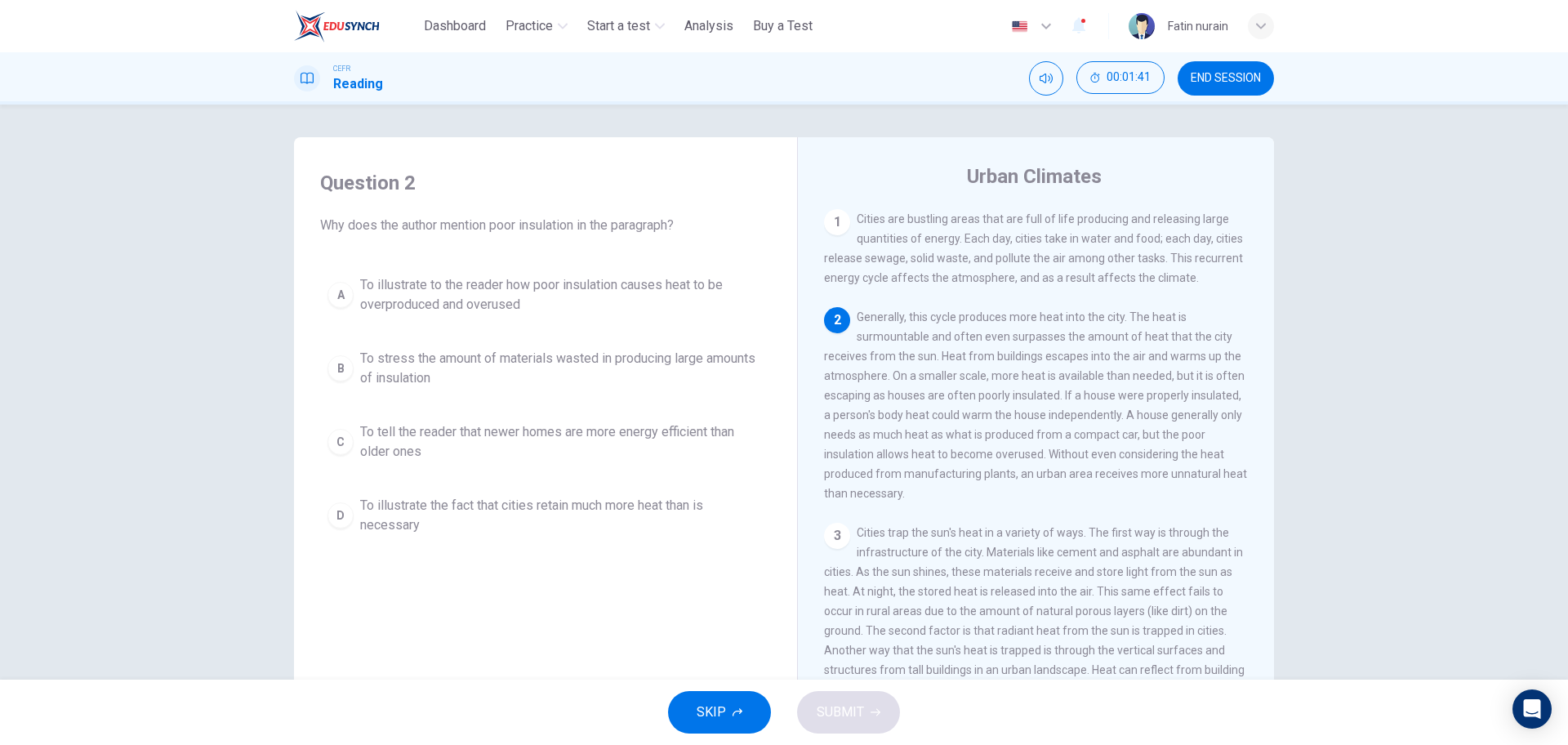
click at [467, 247] on div "Question 2 Why does the author mention poor insulation in the paragraph? A To i…" at bounding box center [546, 356] width 477 height 405
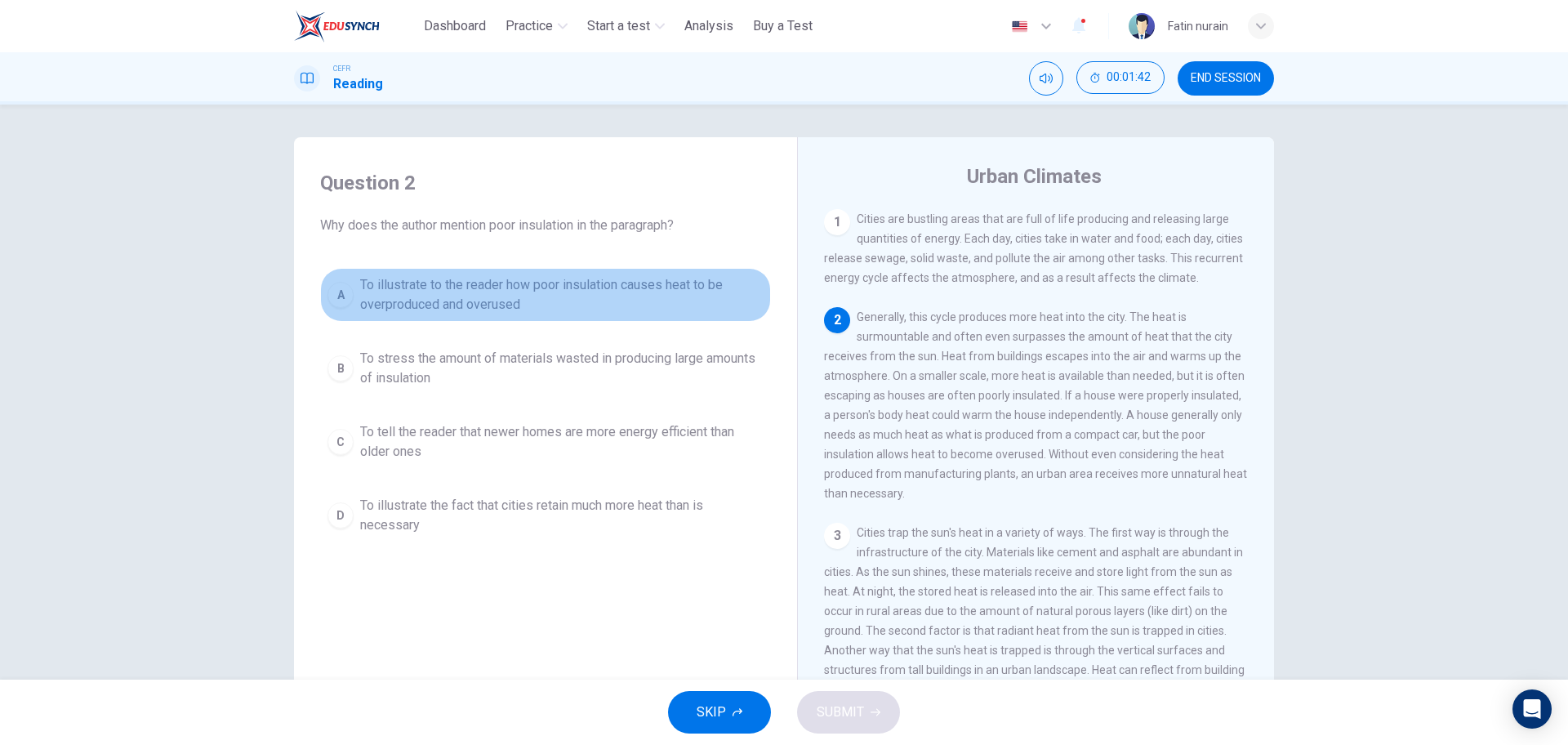
click at [431, 283] on span "To illustrate to the reader how poor insulation causes heat to be overproduced …" at bounding box center [562, 295] width 404 height 40
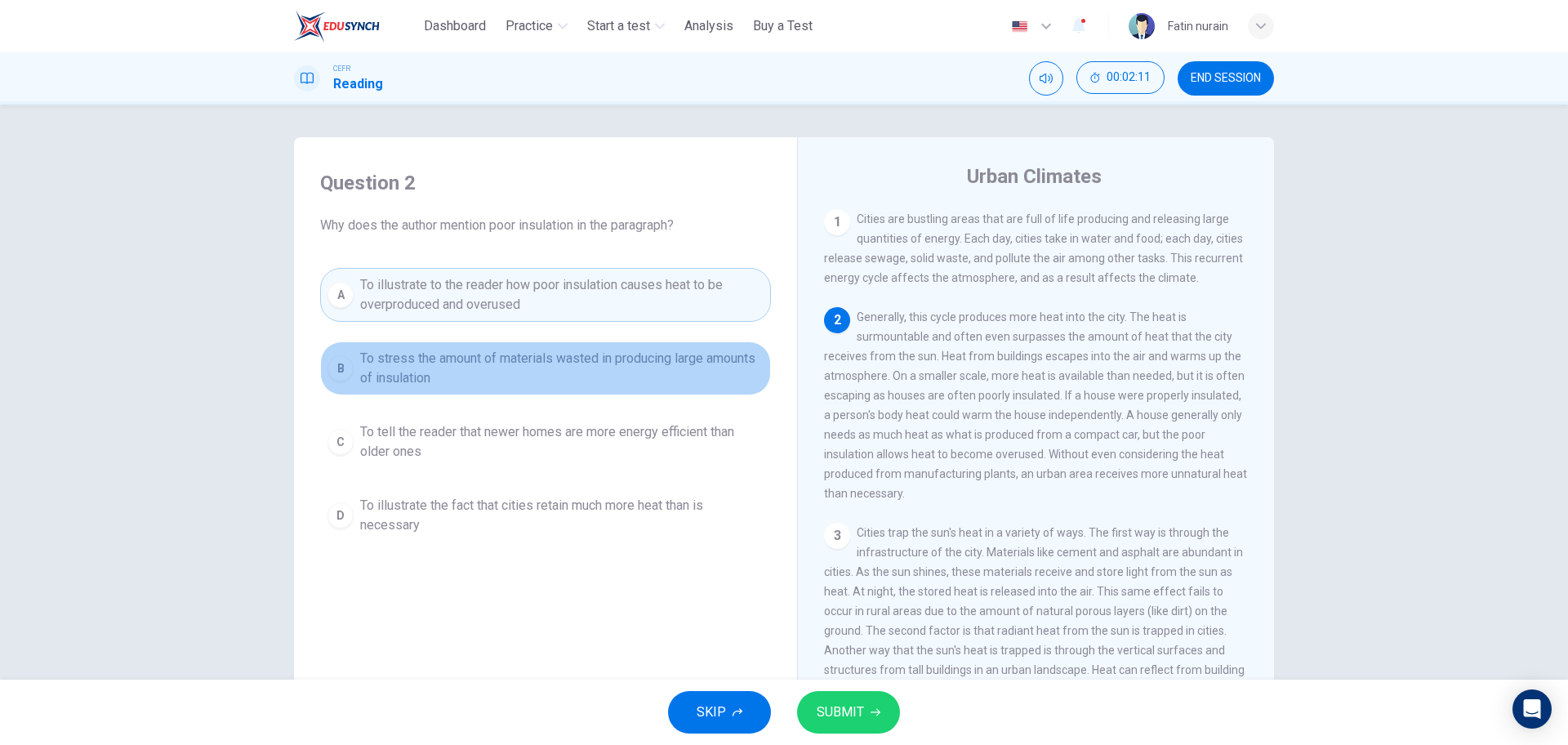
click at [568, 372] on span "To stress the amount of materials wasted in producing large amounts of insulati…" at bounding box center [562, 368] width 404 height 40
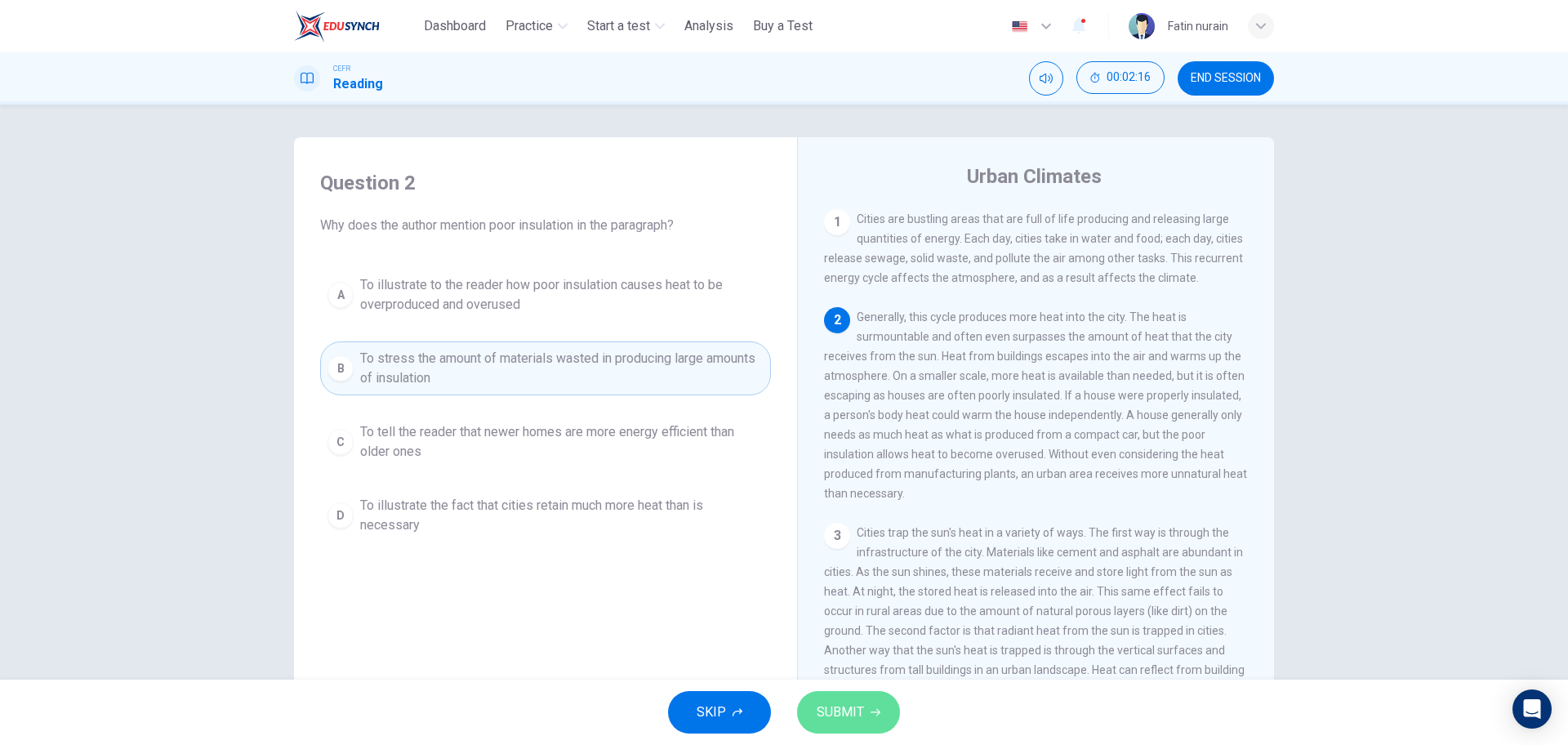
click at [848, 709] on span "SUBMIT" at bounding box center [841, 712] width 47 height 23
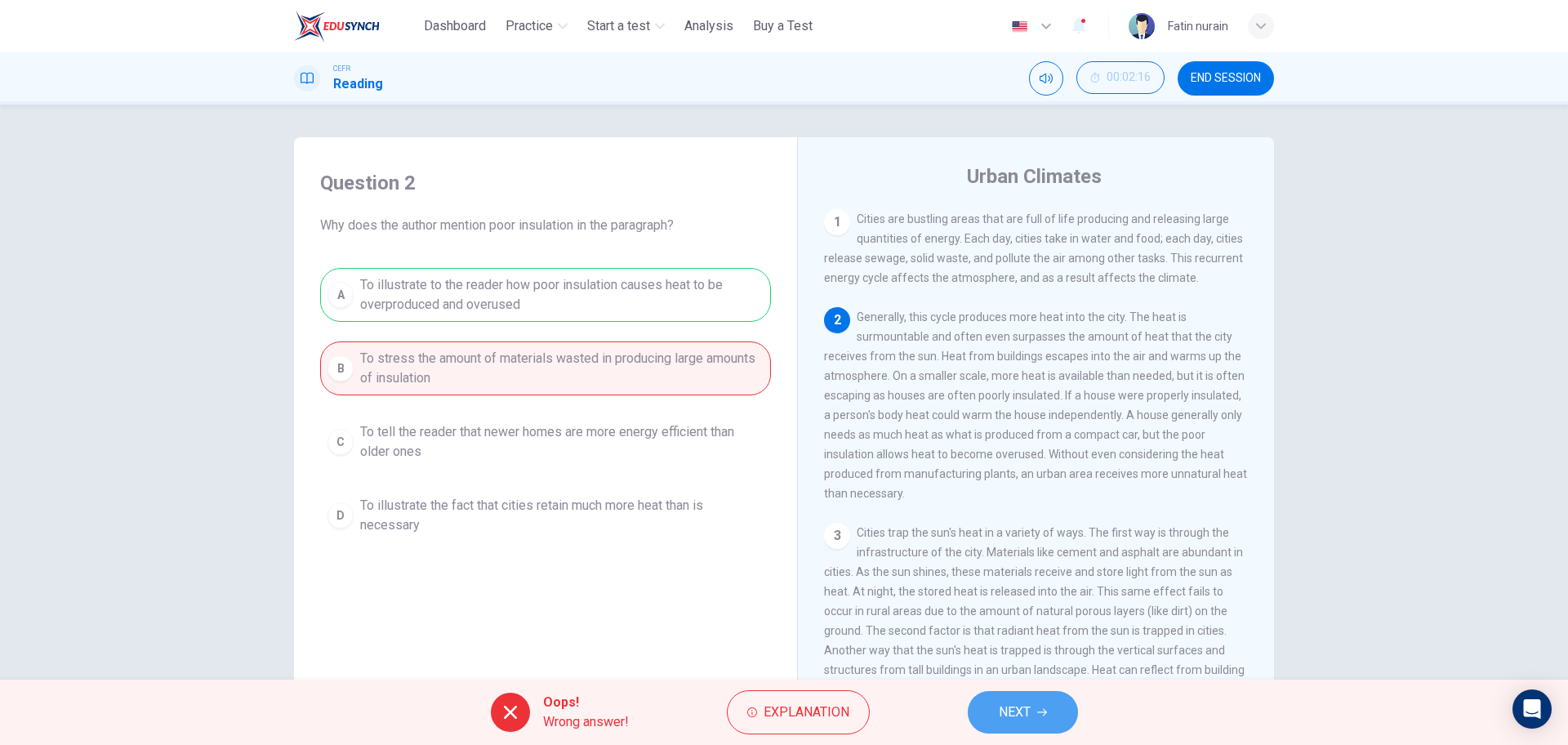
click at [1018, 703] on span "NEXT" at bounding box center [1014, 712] width 32 height 23
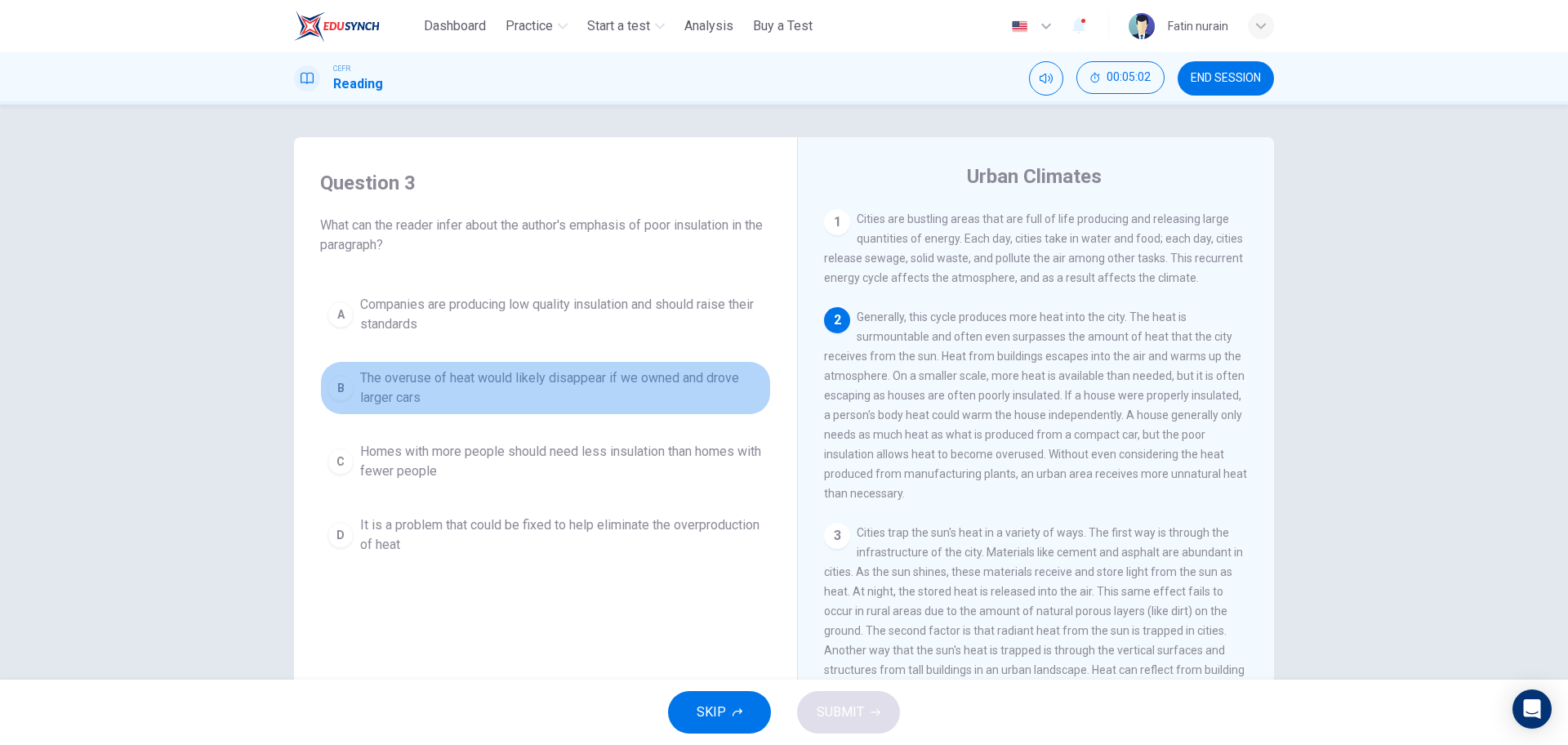
click at [432, 383] on span "The overuse of heat would likely disappear if we owned and drove larger cars" at bounding box center [562, 387] width 404 height 40
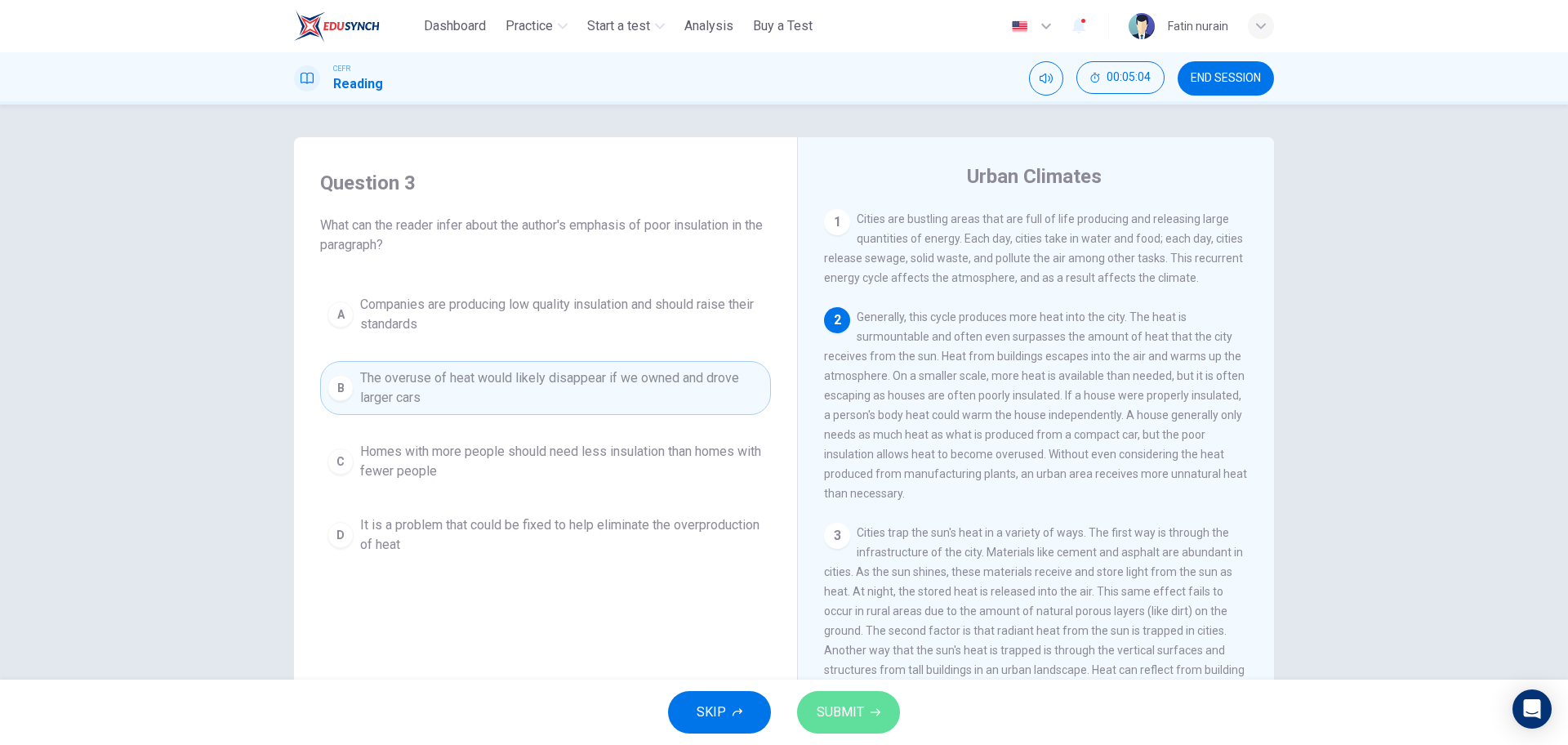
click at [877, 728] on button "SUBMIT" at bounding box center [848, 712] width 103 height 43
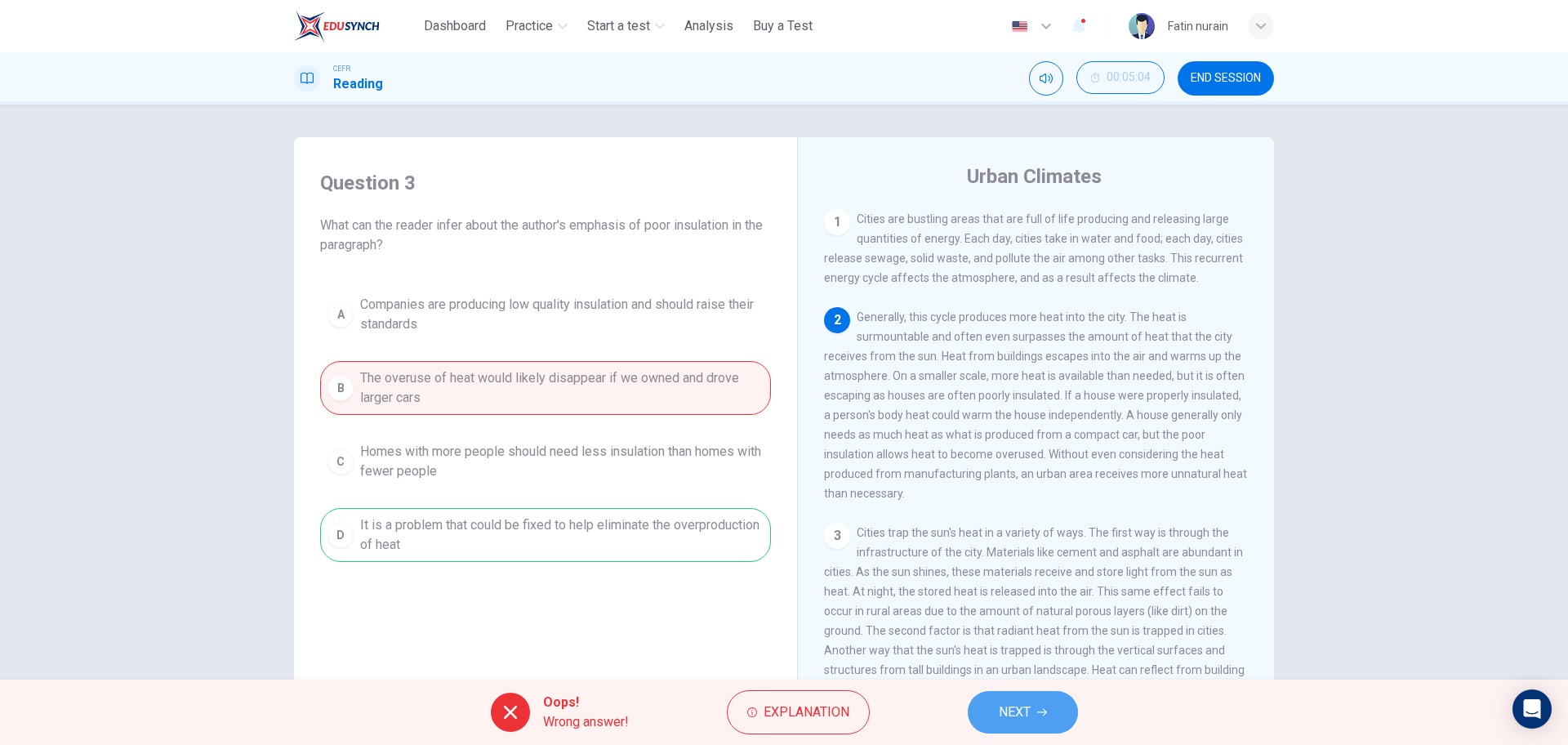
click at [1002, 703] on span "NEXT" at bounding box center [1014, 712] width 32 height 23
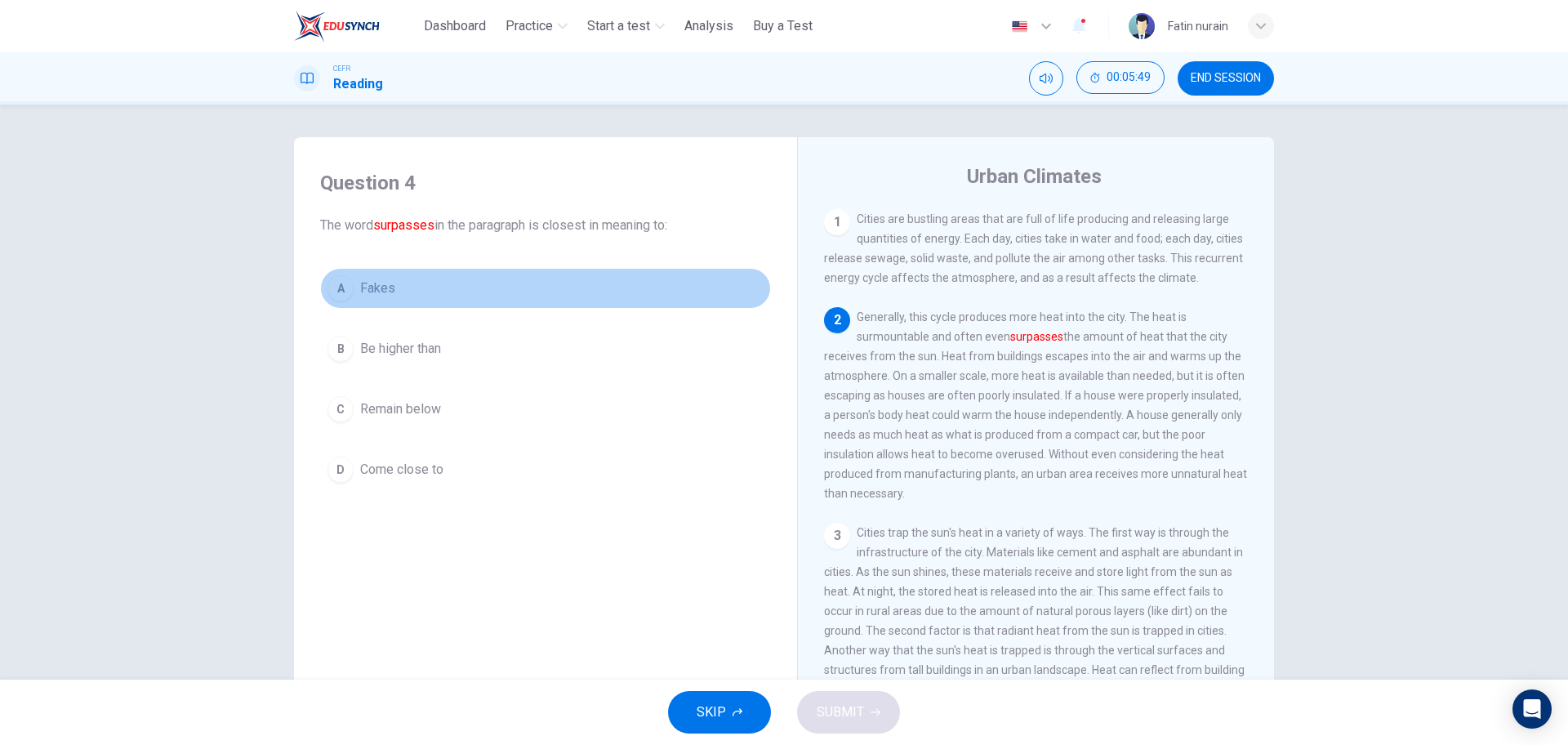
click at [399, 282] on button "A Fakes" at bounding box center [545, 288] width 451 height 41
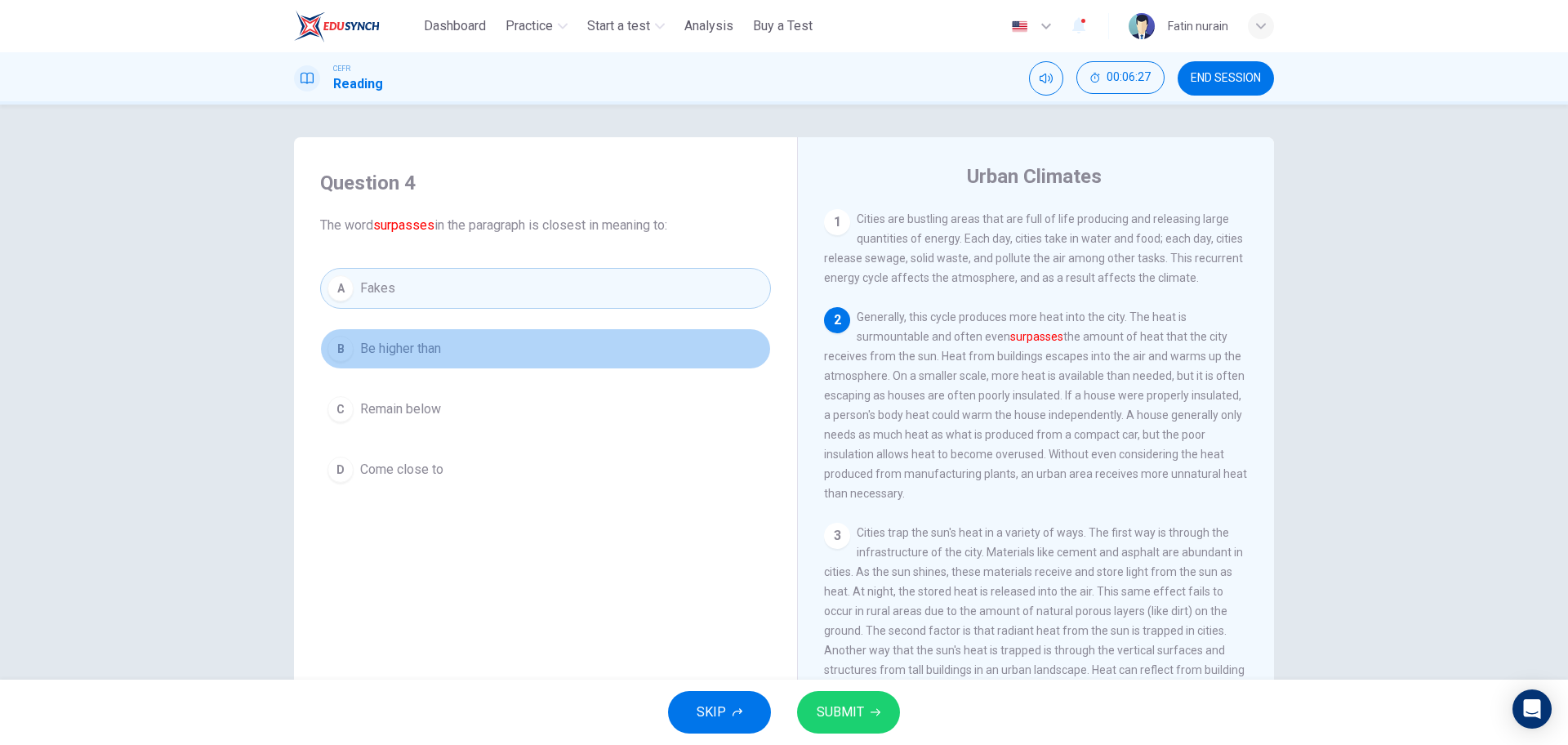
click at [417, 349] on span "Be higher than" at bounding box center [401, 349] width 81 height 19
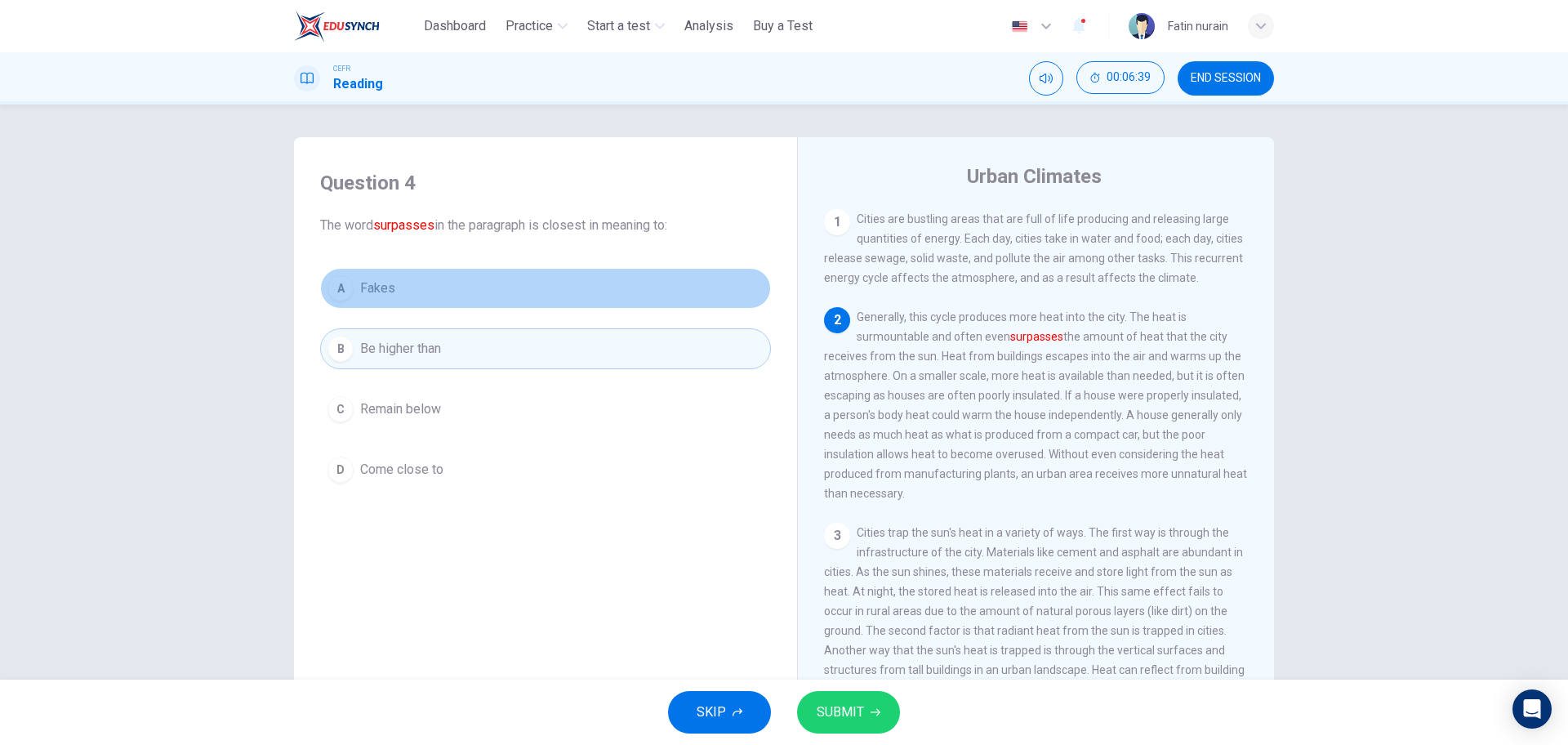
click at [400, 304] on button "A Fakes" at bounding box center [545, 288] width 451 height 41
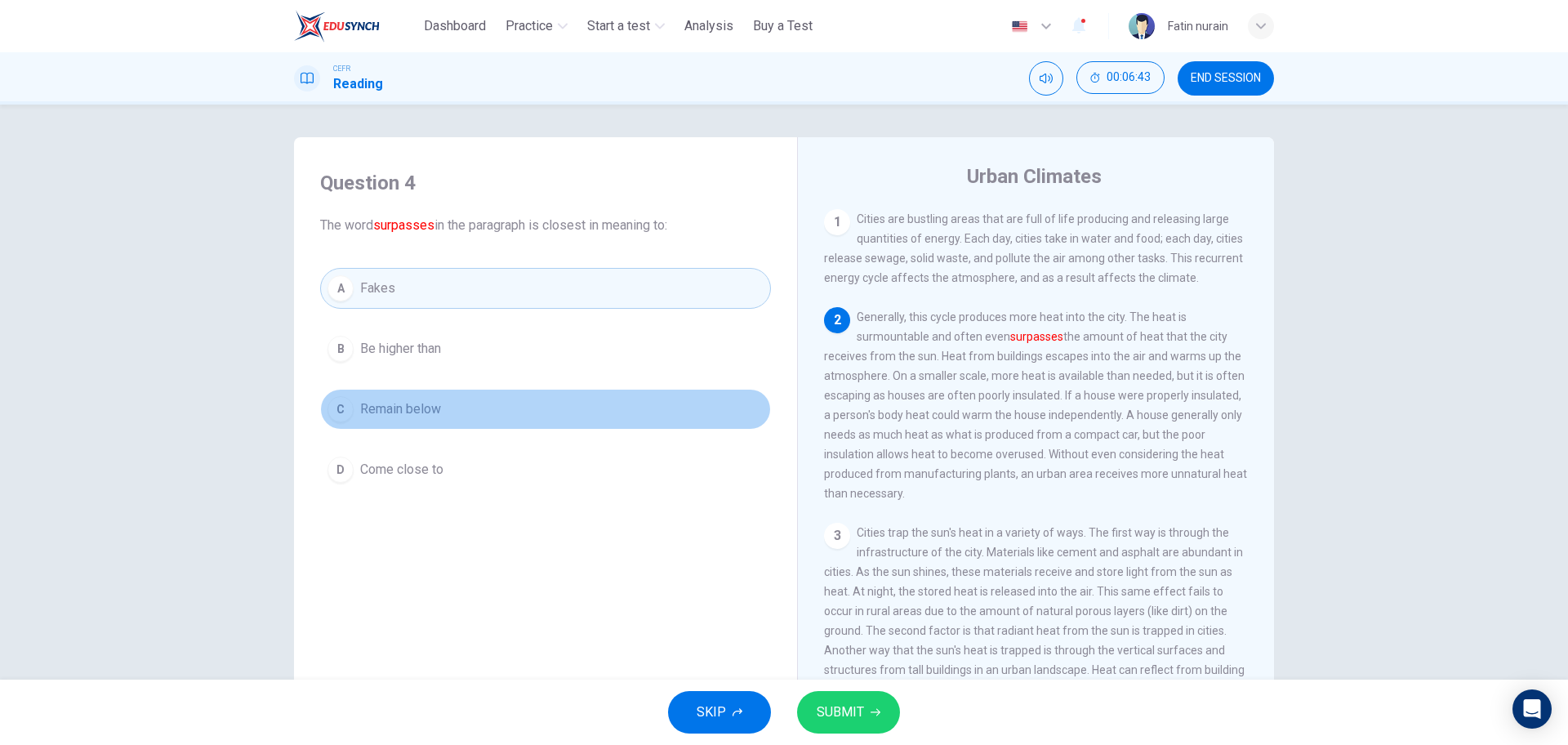
click at [578, 410] on button "C Remain below" at bounding box center [545, 409] width 451 height 41
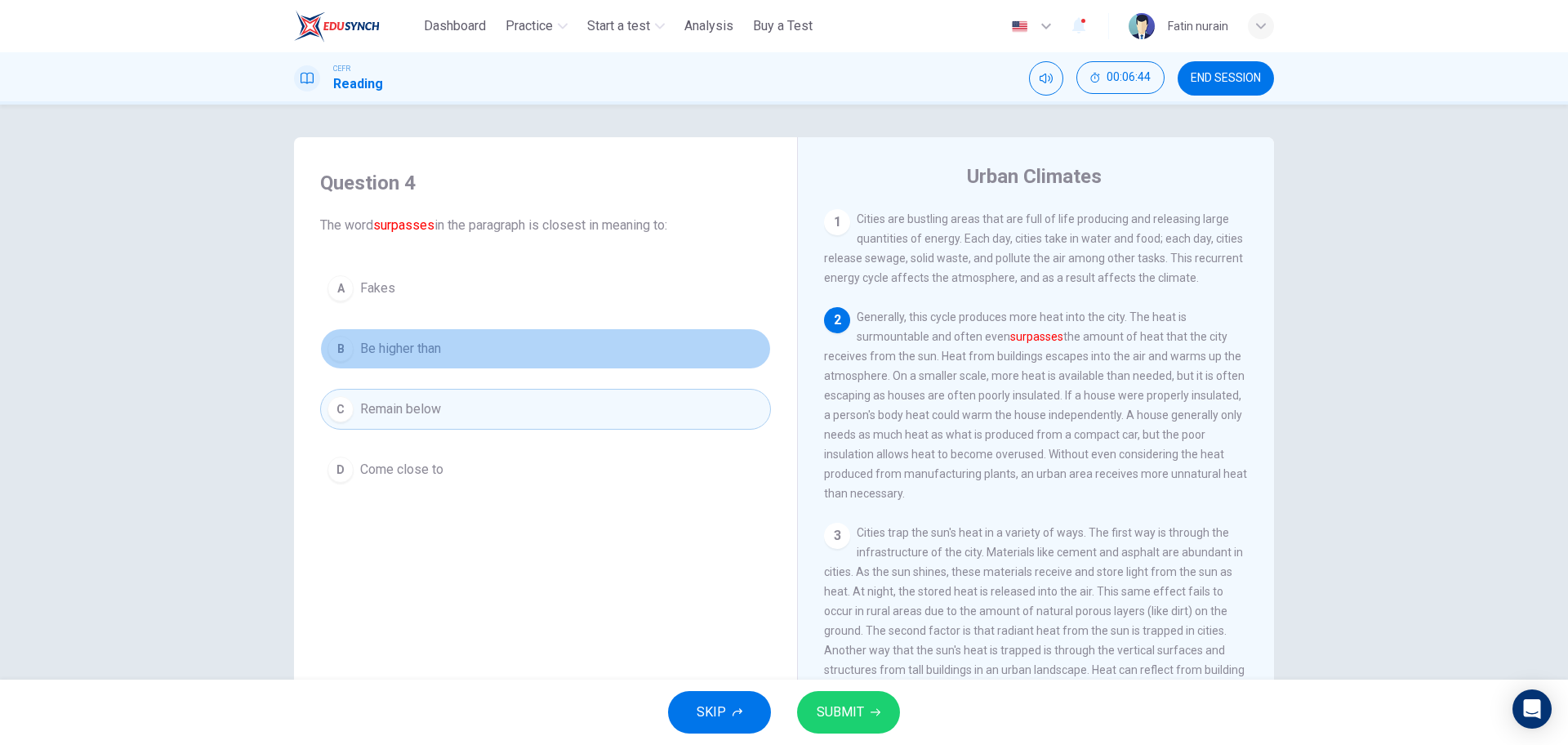
click at [532, 356] on button "B Be higher than" at bounding box center [545, 349] width 451 height 41
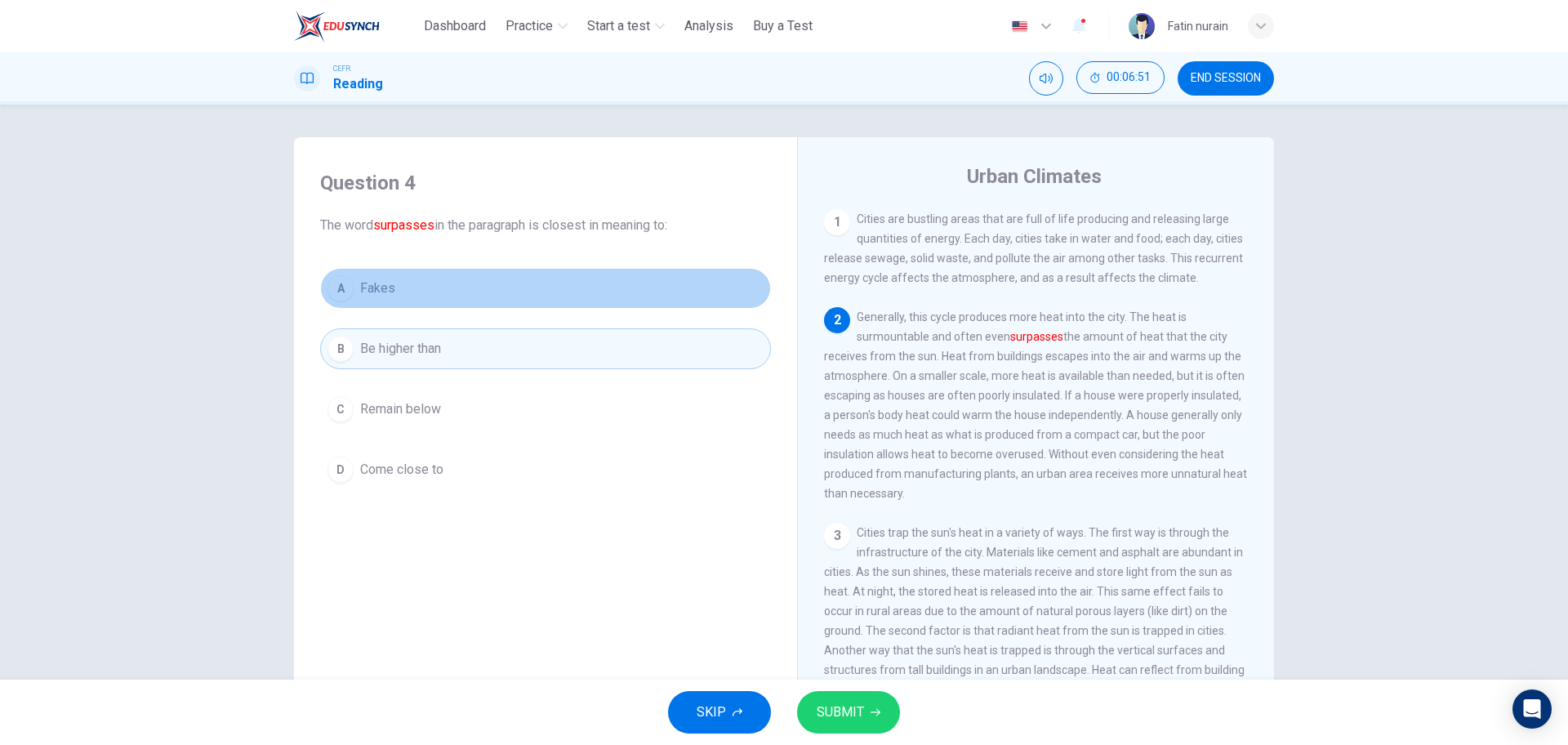
click at [420, 295] on button "A Fakes" at bounding box center [545, 288] width 451 height 41
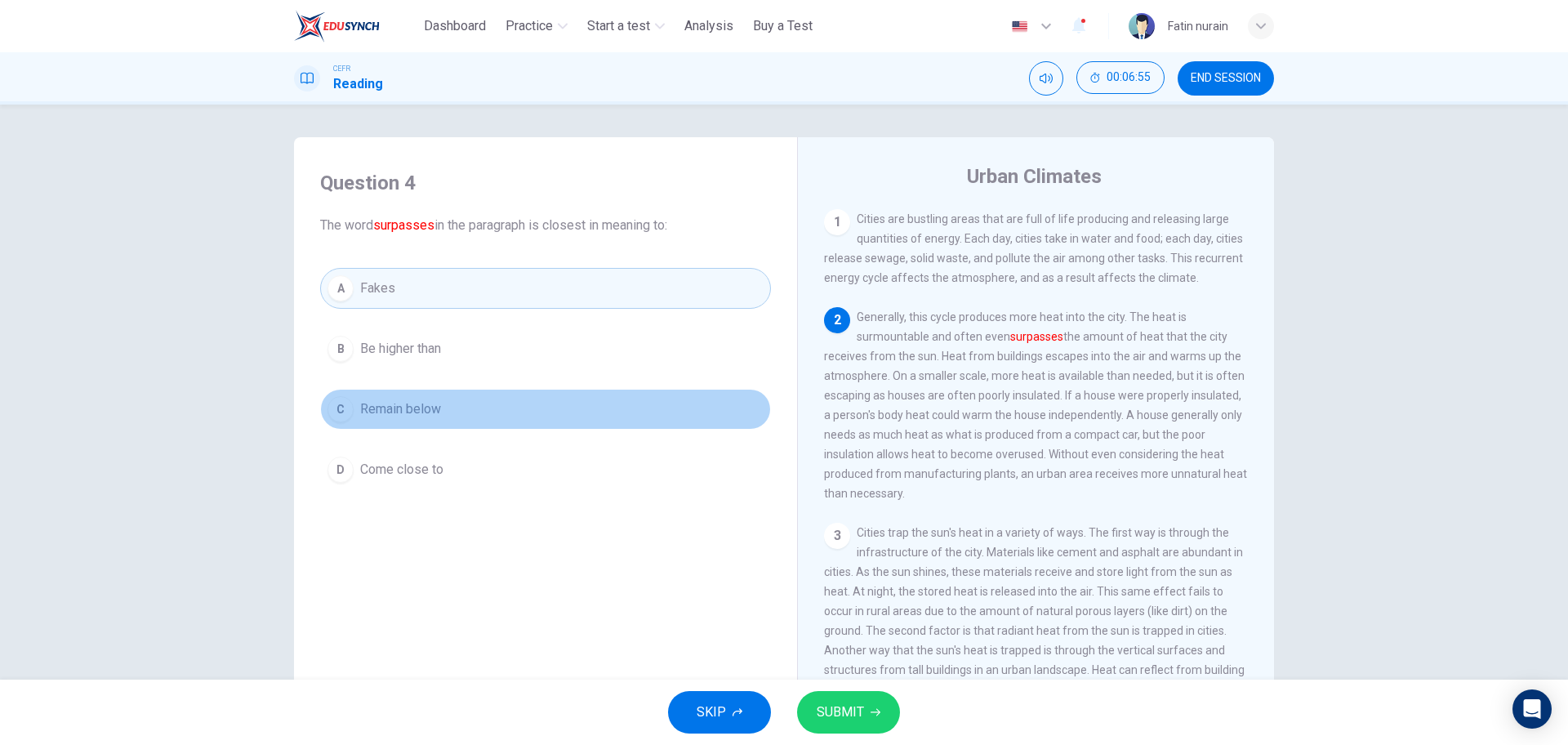
click at [470, 405] on button "C Remain below" at bounding box center [545, 409] width 451 height 41
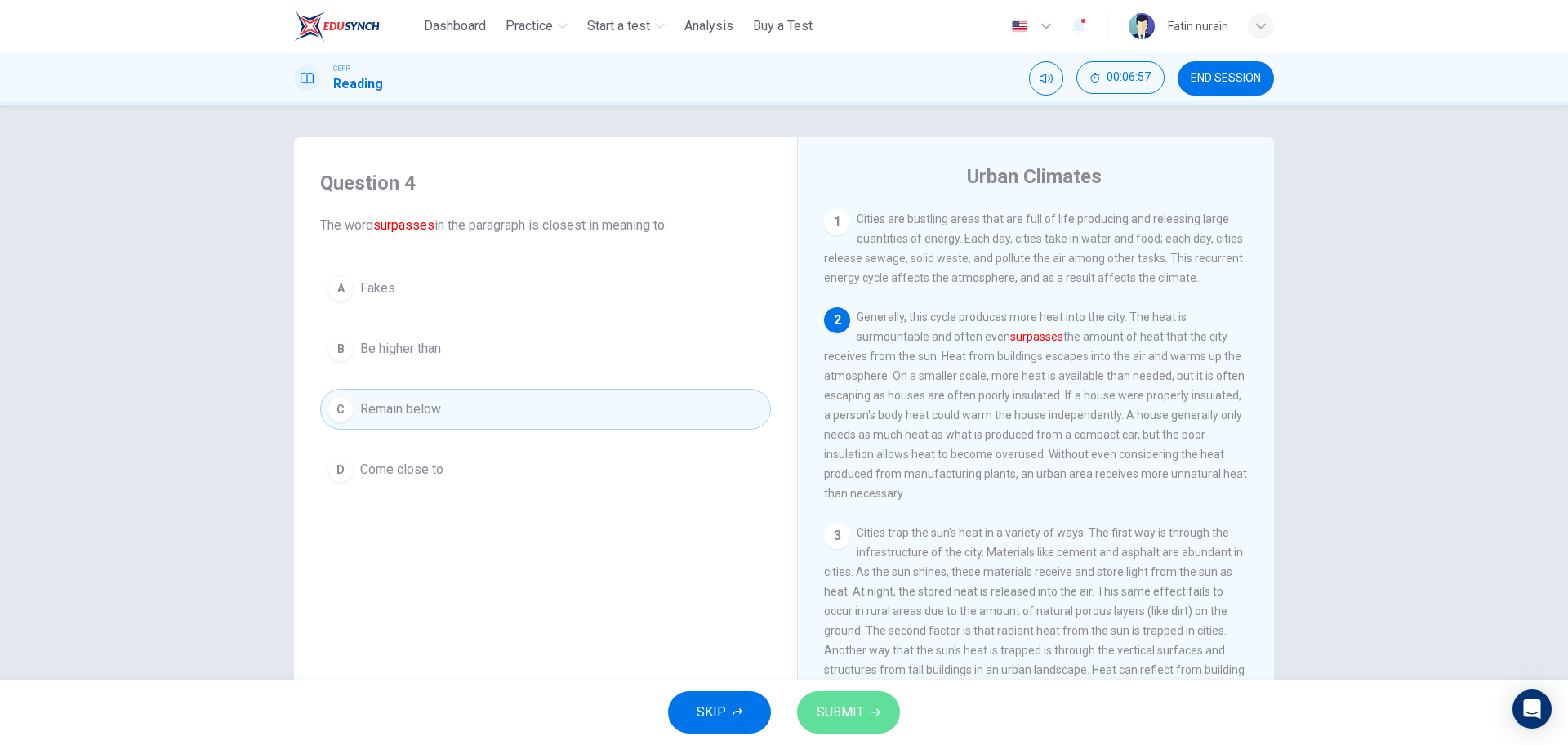
click at [860, 715] on span "SUBMIT" at bounding box center [841, 712] width 47 height 23
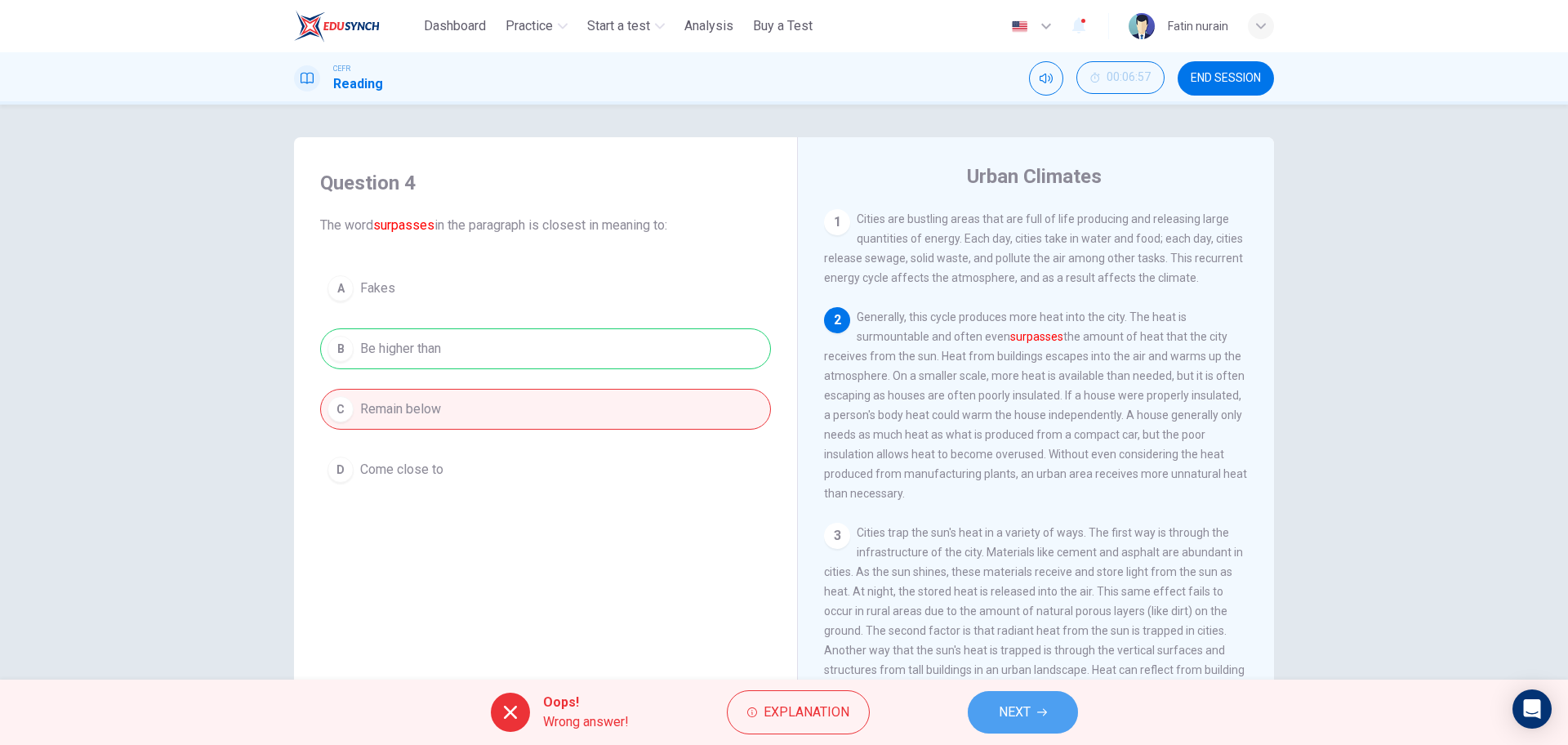
click at [1009, 731] on button "NEXT" at bounding box center [1023, 712] width 110 height 43
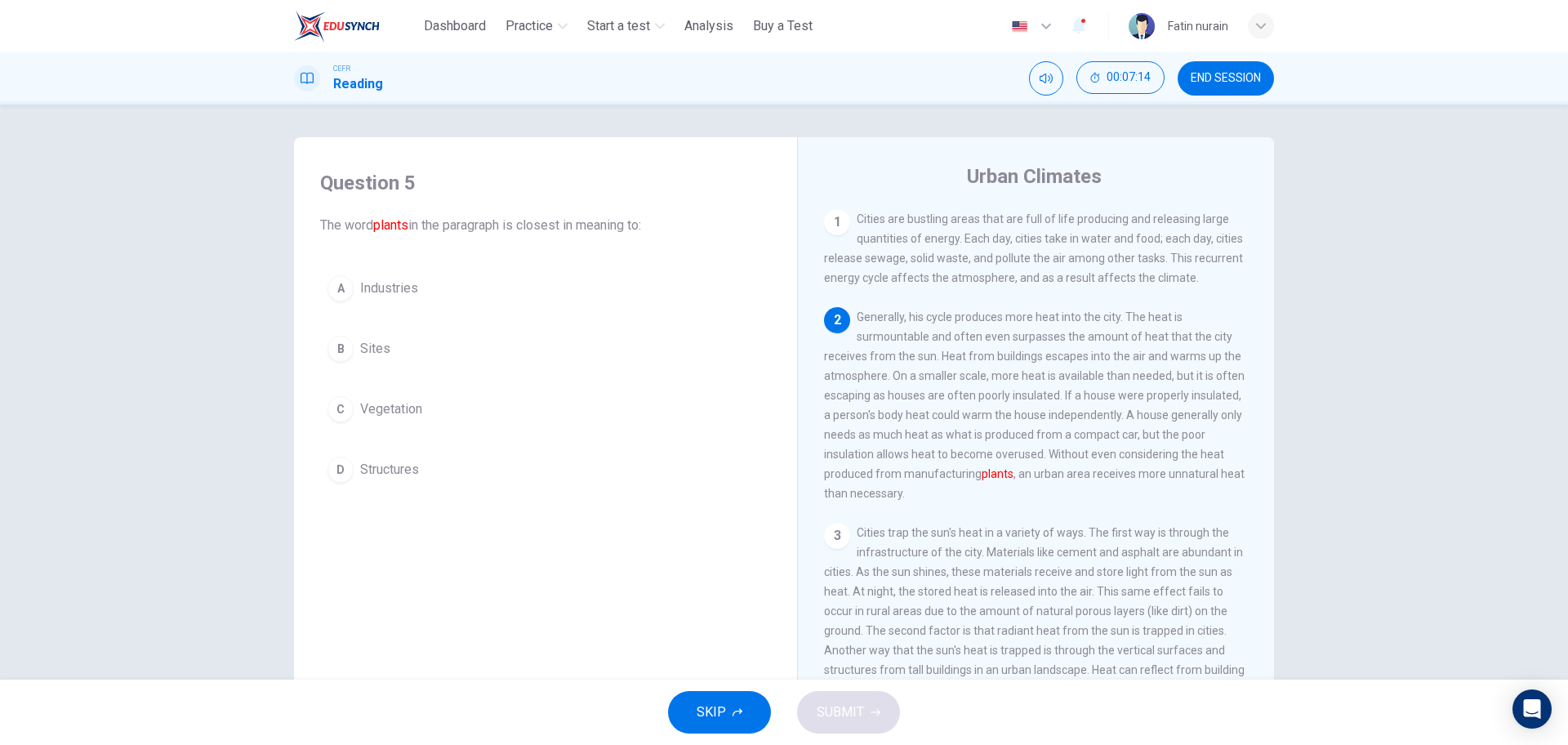
click at [390, 299] on button "A Industries" at bounding box center [545, 288] width 451 height 41
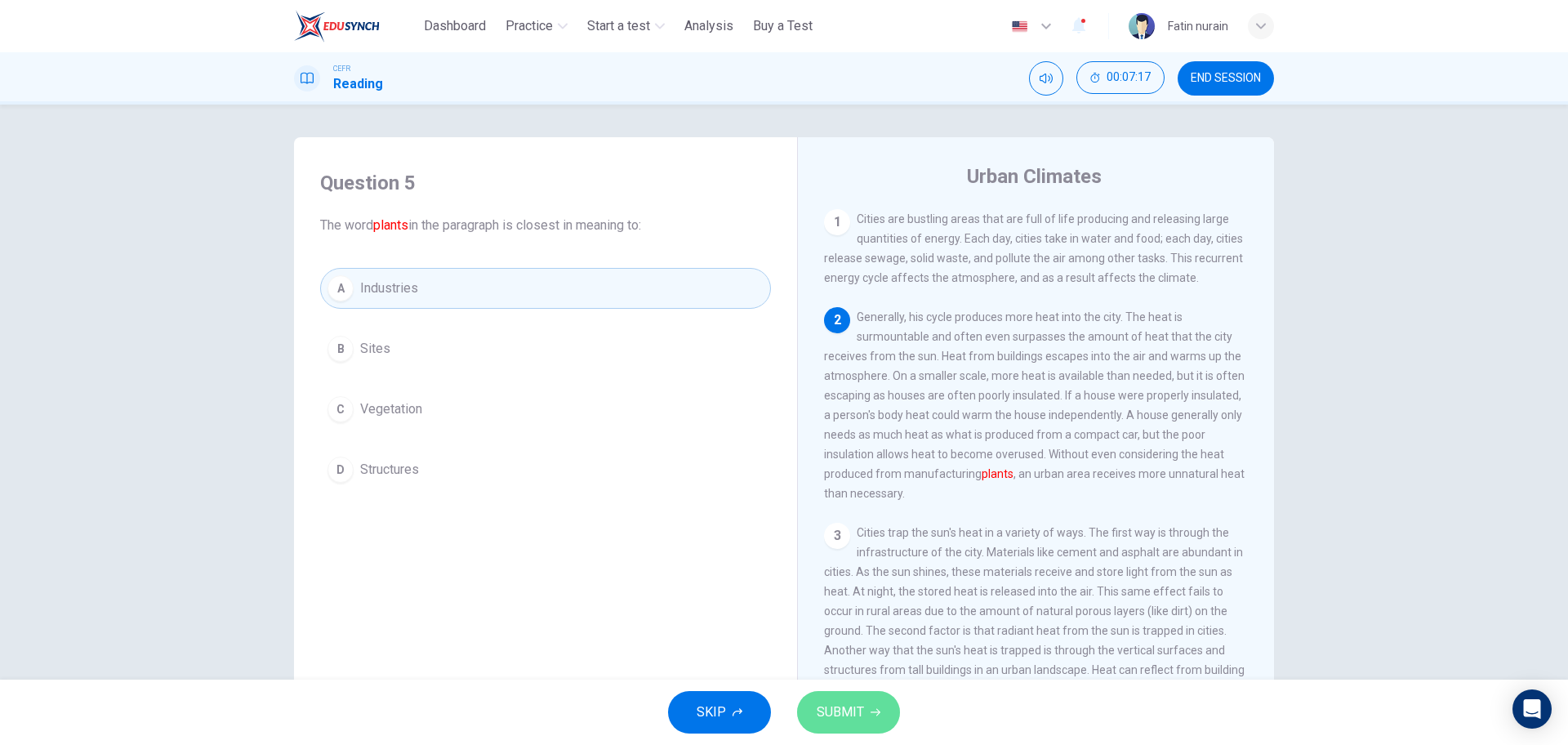
click at [839, 713] on span "SUBMIT" at bounding box center [841, 712] width 47 height 23
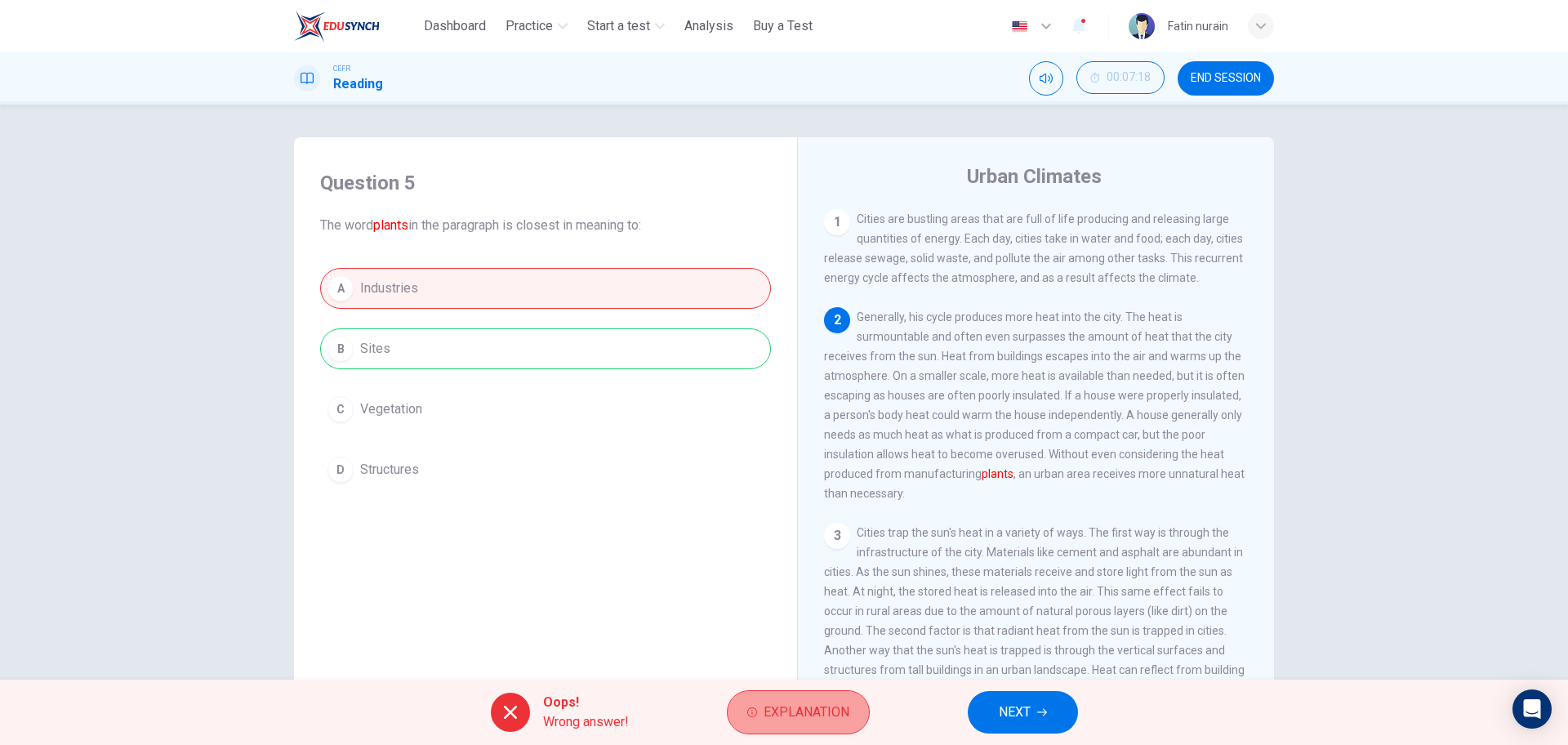
click at [807, 695] on button "Explanation" at bounding box center [799, 712] width 143 height 44
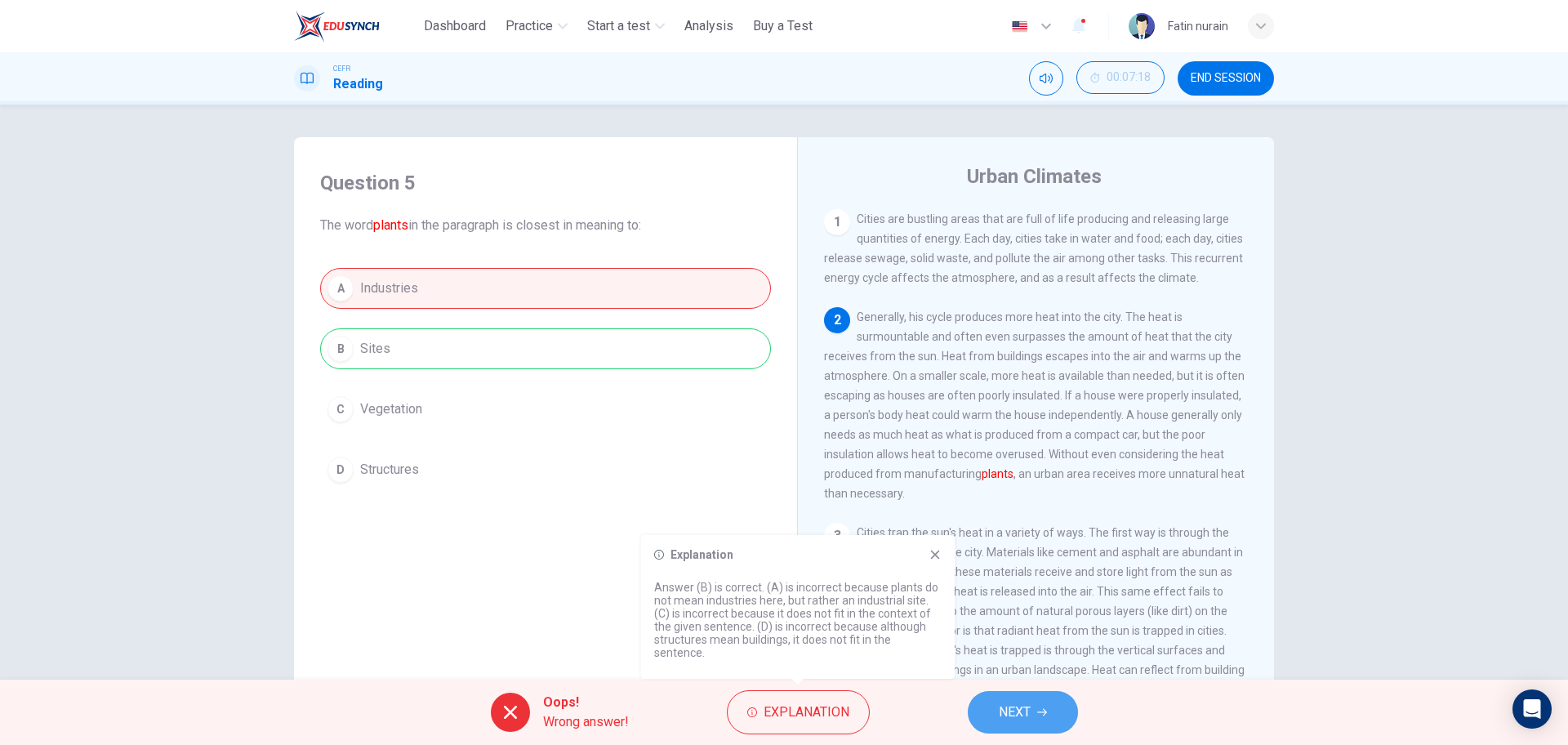
click at [1029, 695] on button "NEXT" at bounding box center [1023, 712] width 110 height 43
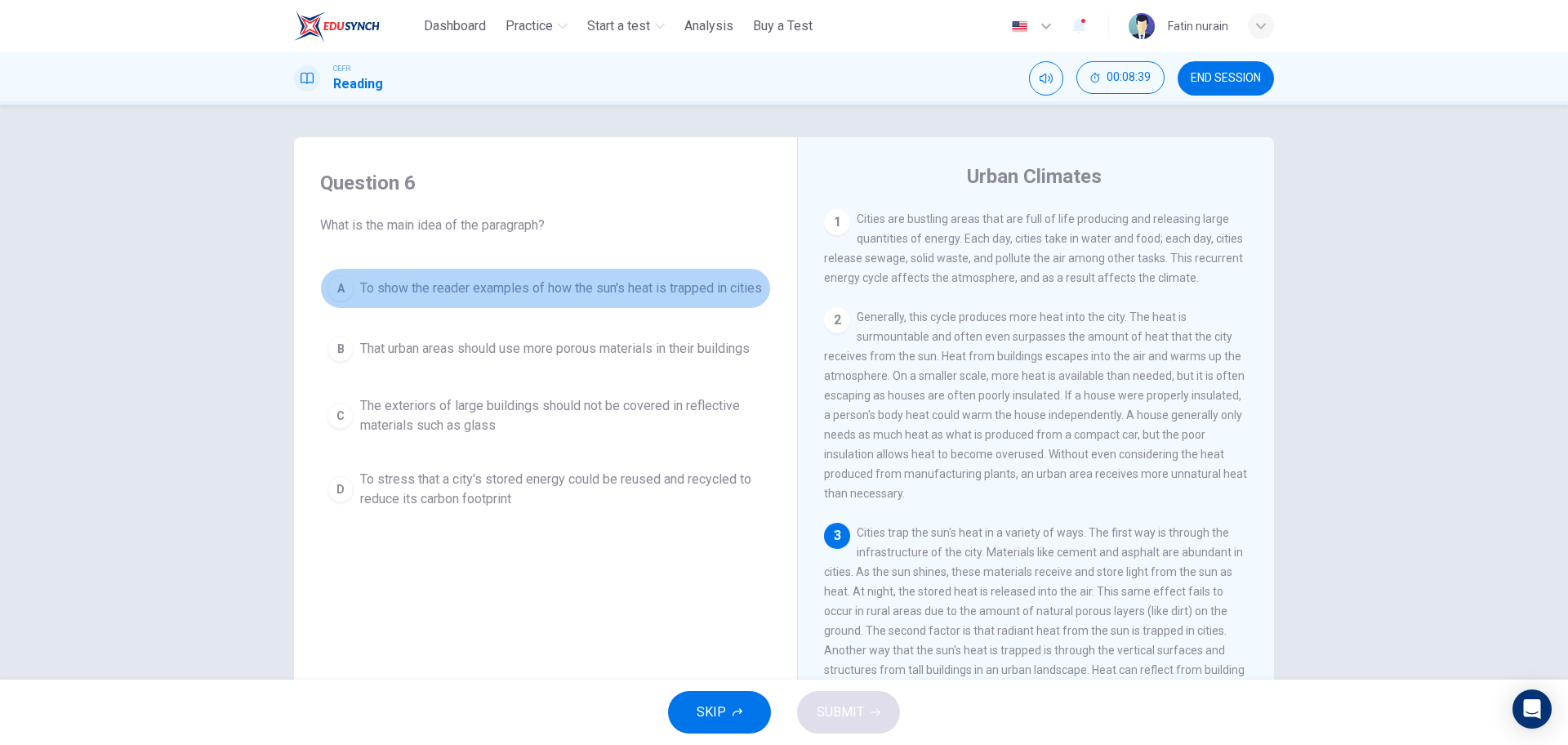
click at [404, 296] on span "To show the reader examples of how the sun's heat is trapped in cities" at bounding box center [561, 288] width 402 height 19
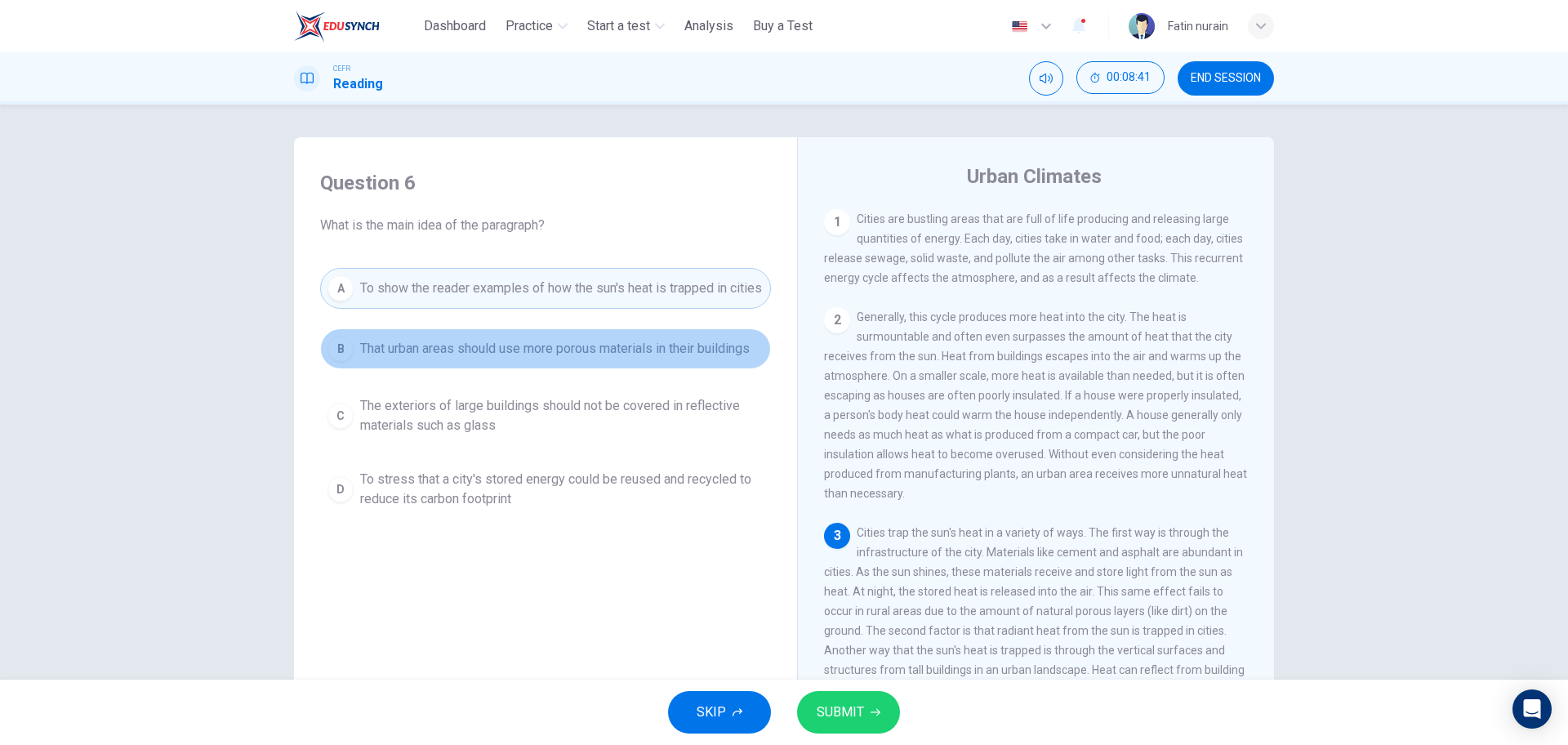
click at [438, 358] on span "That urban areas should use more porous materials in their buildings" at bounding box center [555, 349] width 389 height 19
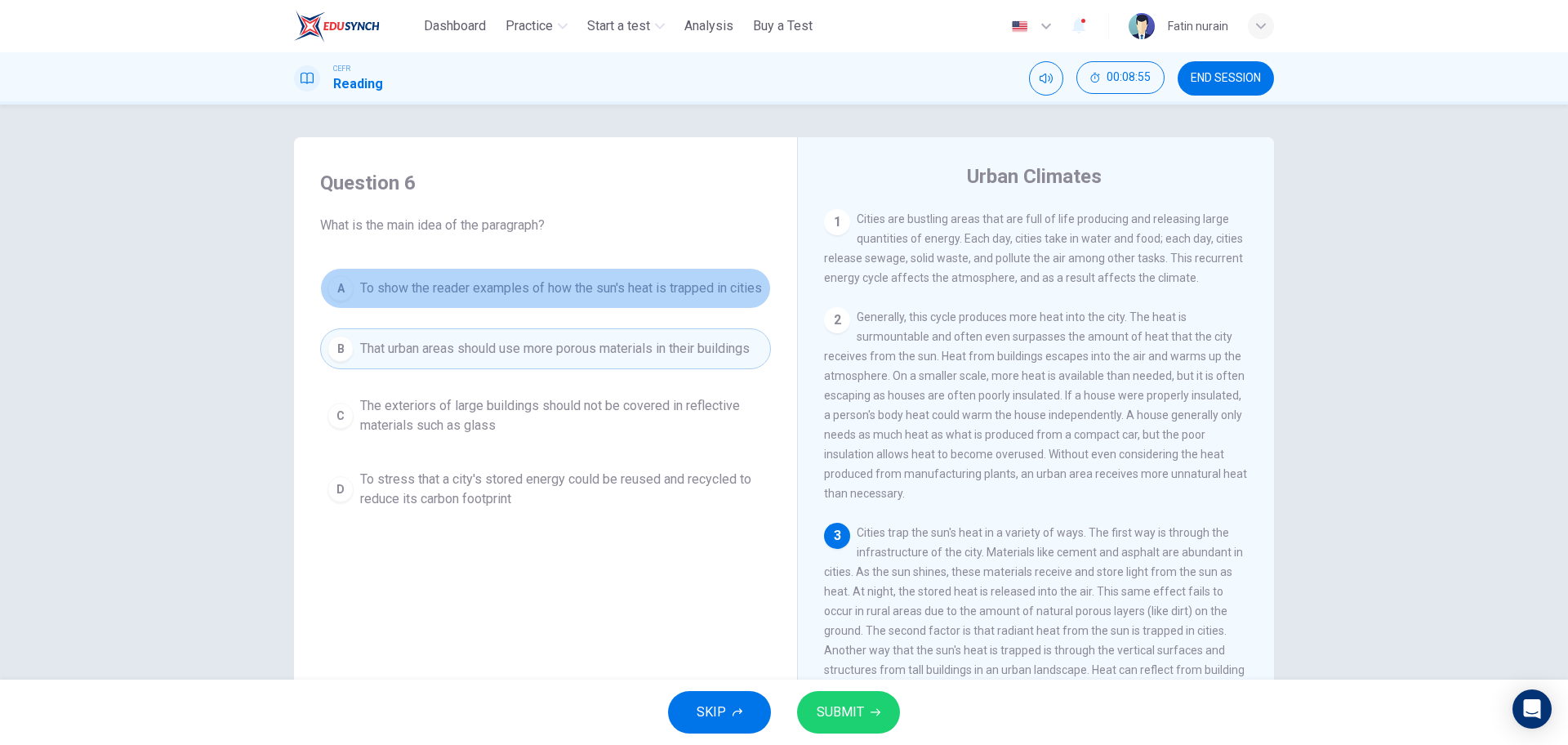
click at [446, 290] on span "To show the reader examples of how the sun's heat is trapped in cities" at bounding box center [561, 288] width 402 height 19
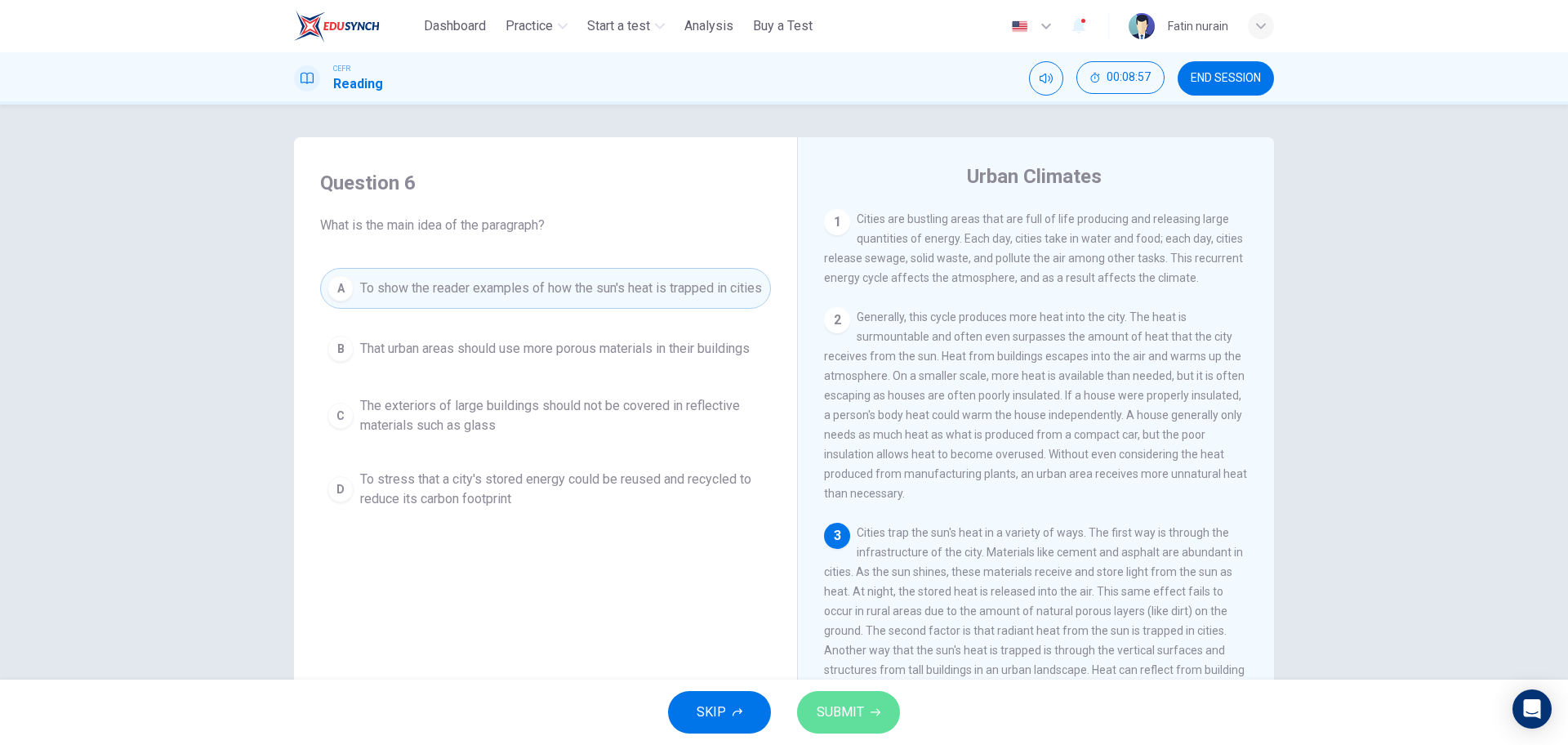
click at [849, 692] on button "SUBMIT" at bounding box center [848, 712] width 103 height 43
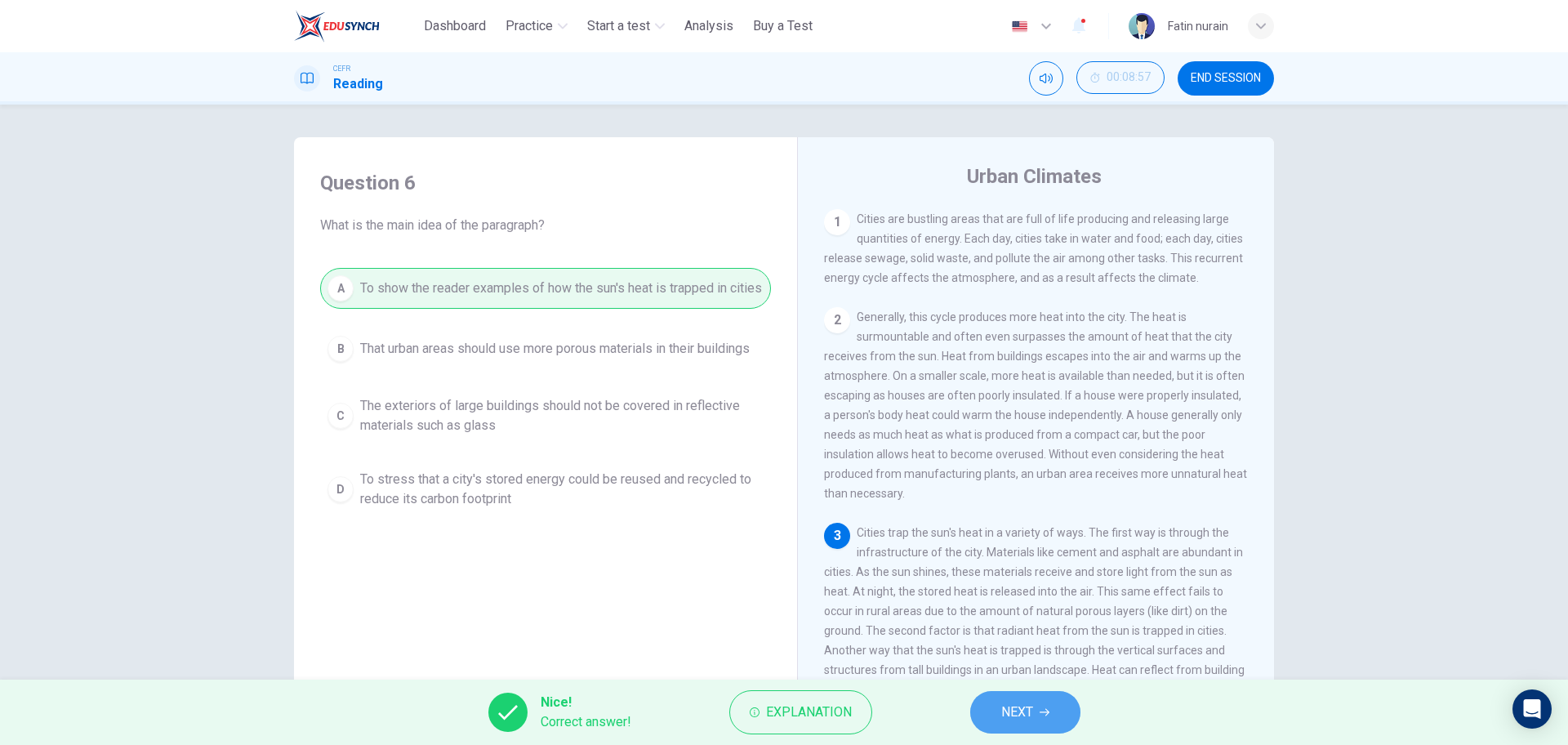
click at [980, 703] on button "NEXT" at bounding box center [1026, 712] width 110 height 43
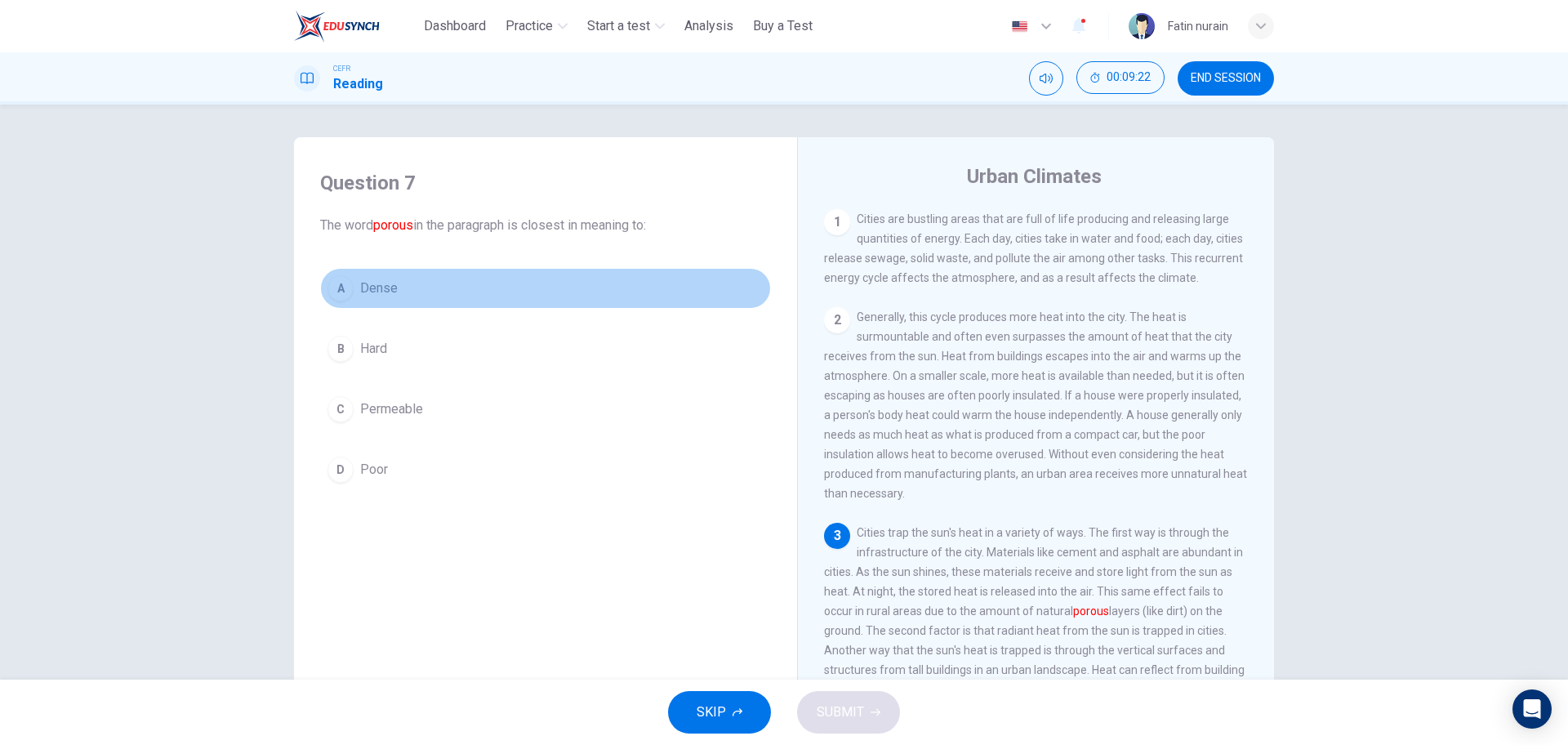
click at [386, 269] on button "A Dense" at bounding box center [545, 288] width 451 height 41
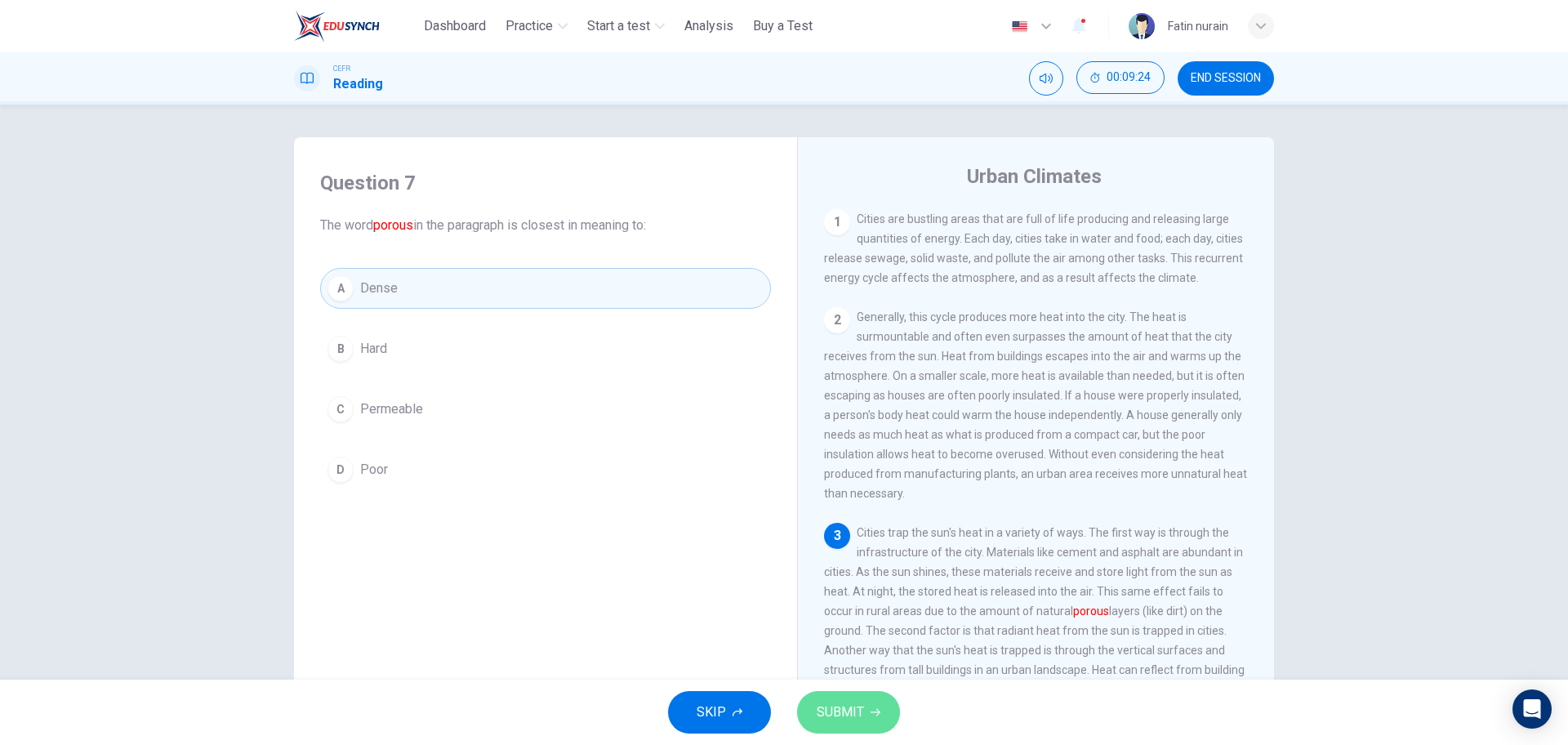
click at [869, 711] on button "SUBMIT" at bounding box center [848, 712] width 103 height 43
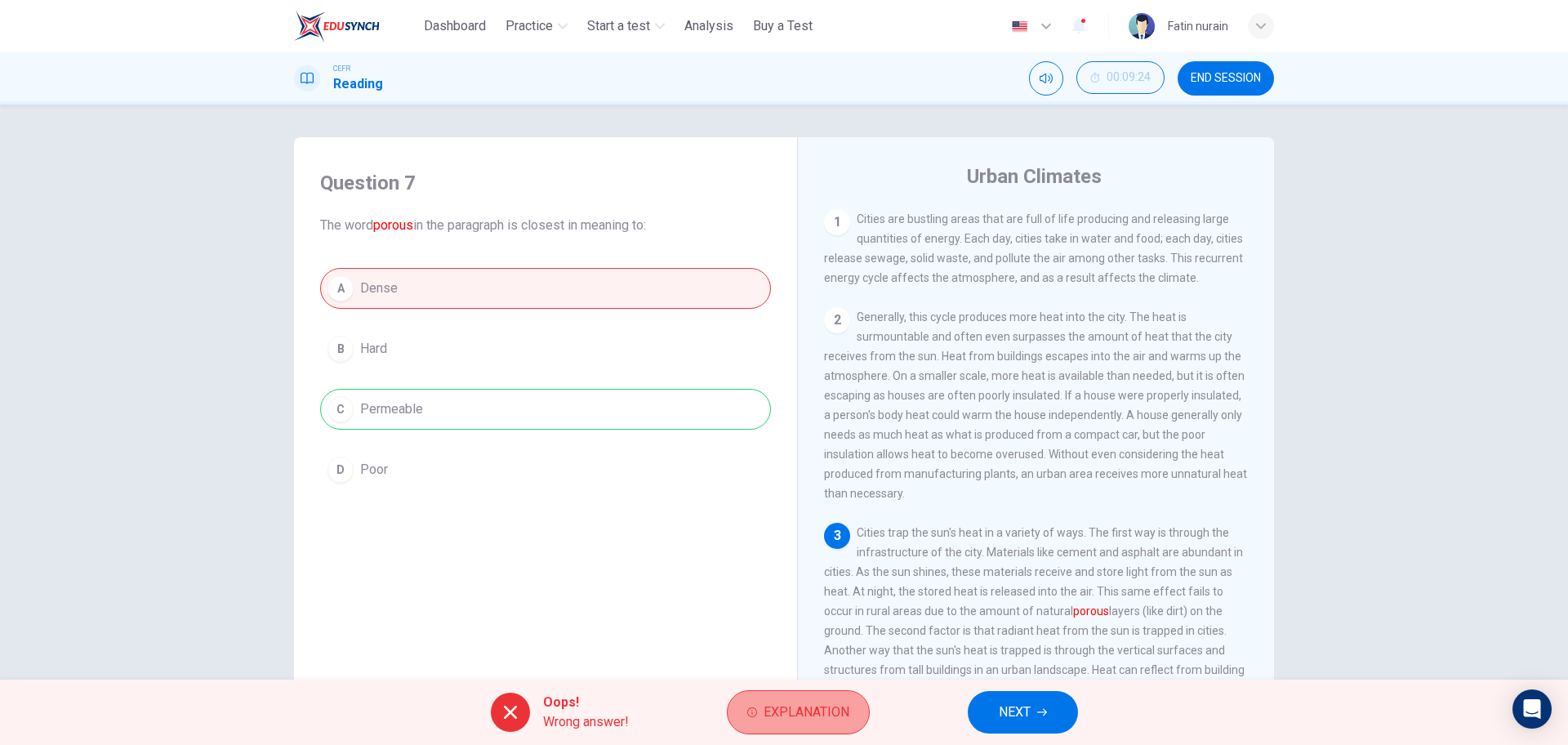
click at [765, 719] on span "Explanation" at bounding box center [807, 712] width 86 height 23
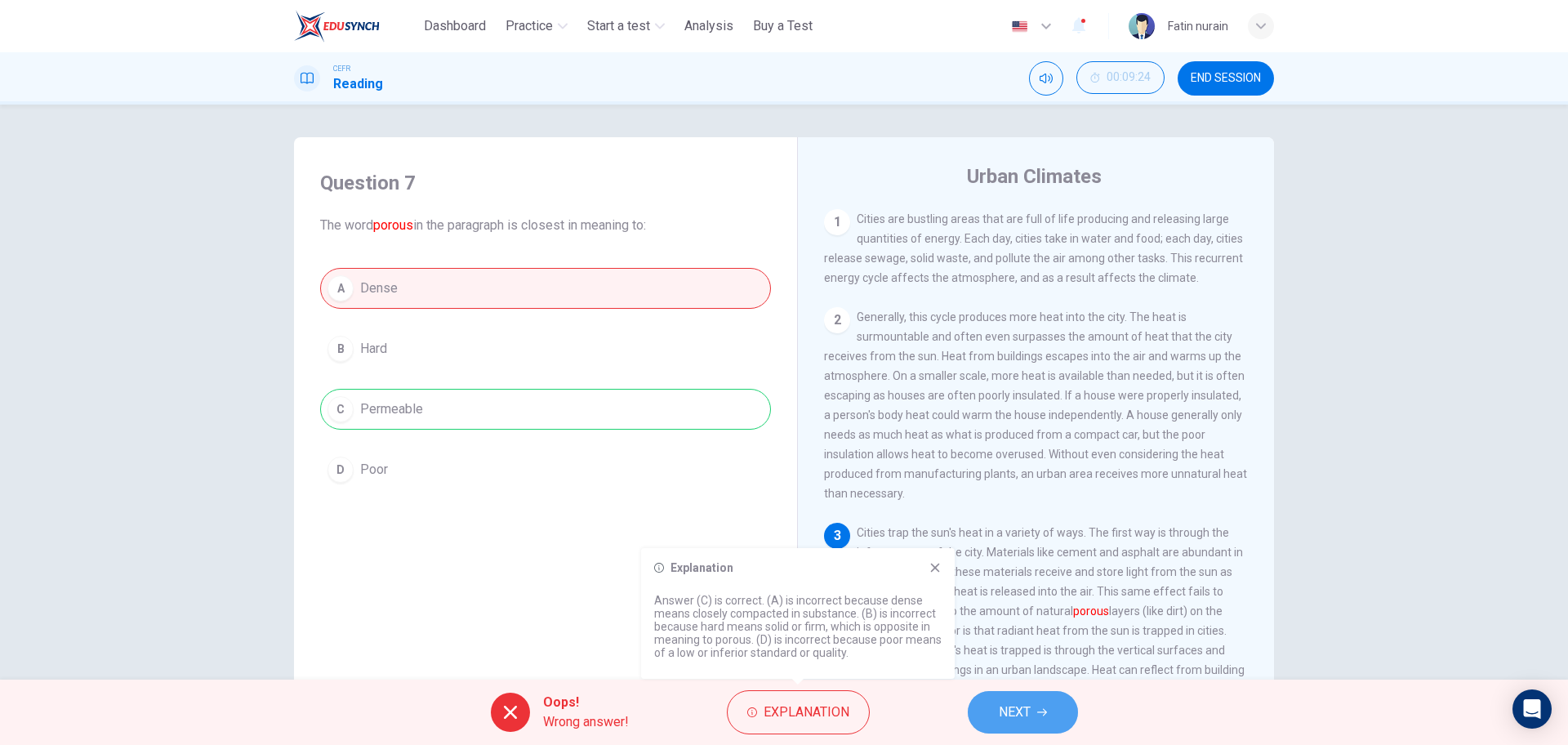
click at [1050, 703] on button "NEXT" at bounding box center [1023, 712] width 110 height 43
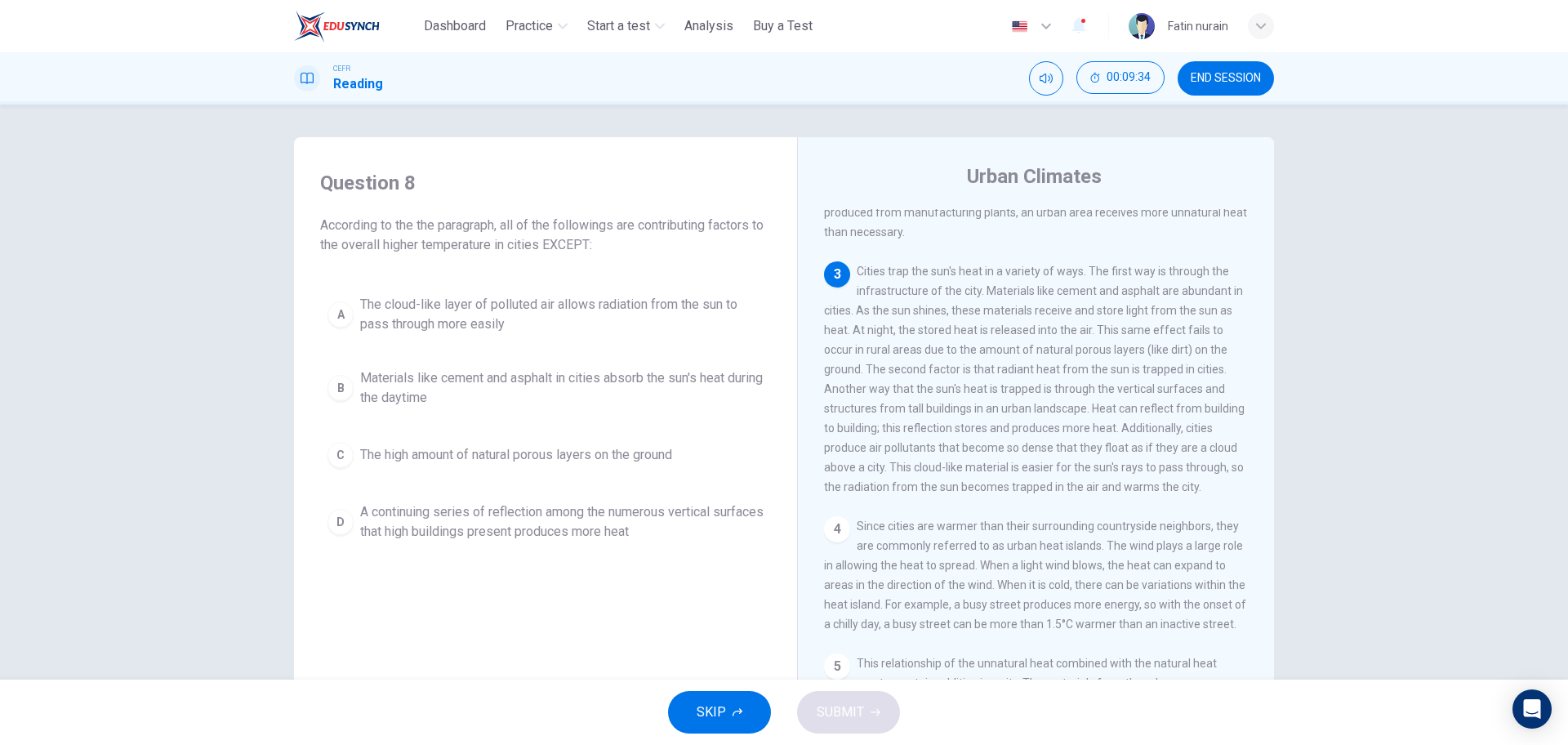
scroll to position [274, 0]
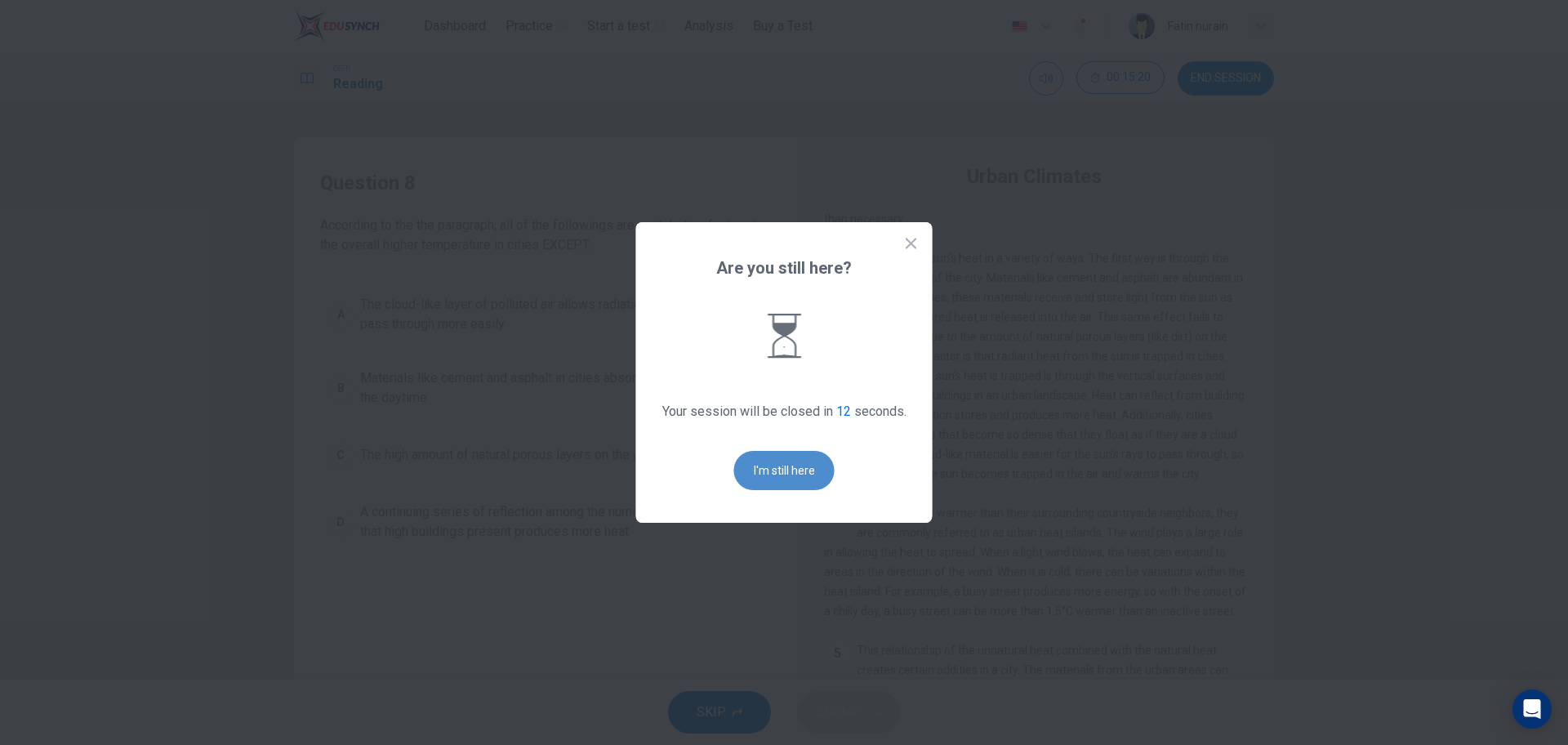
click at [787, 456] on button "I'm still here" at bounding box center [784, 471] width 100 height 40
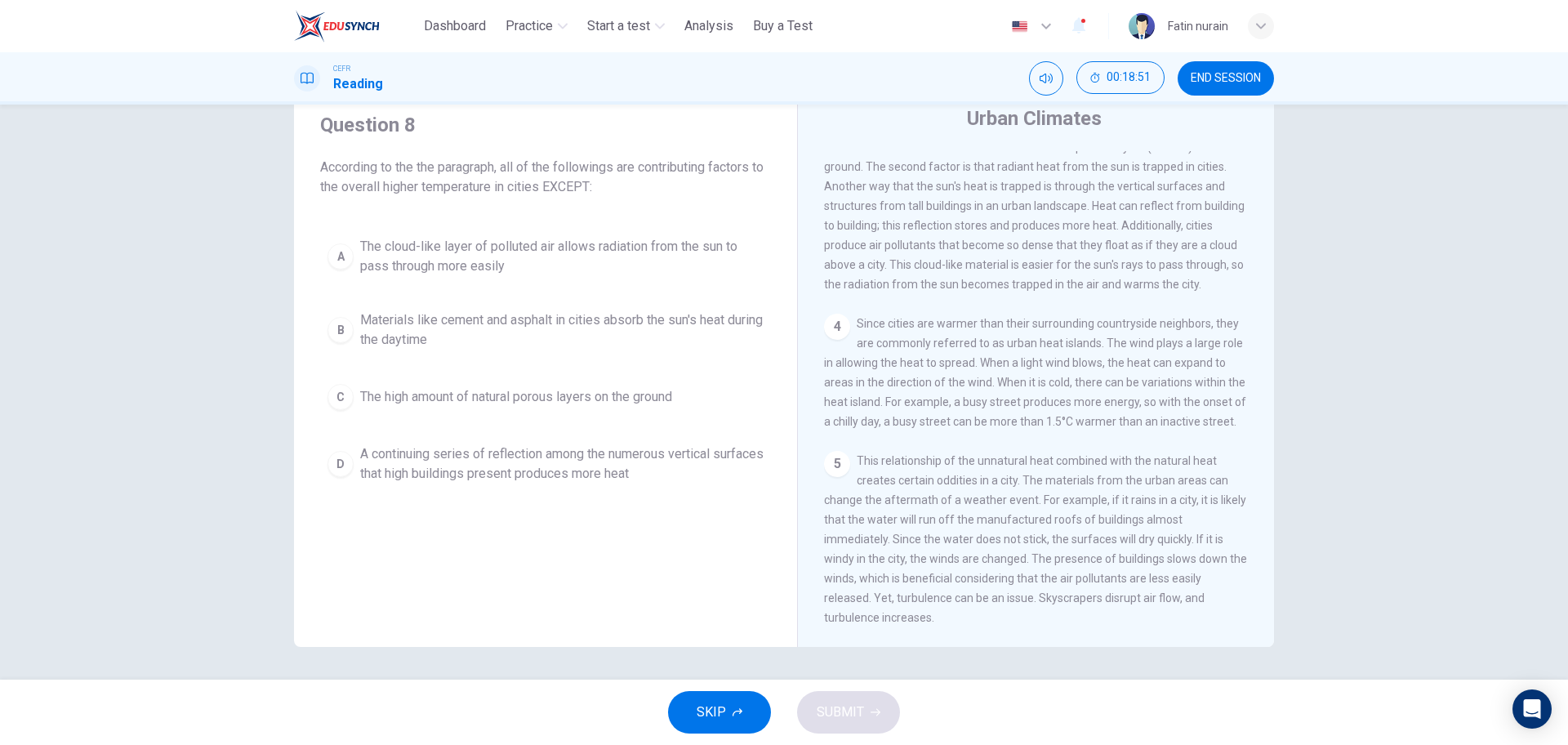
scroll to position [457, 0]
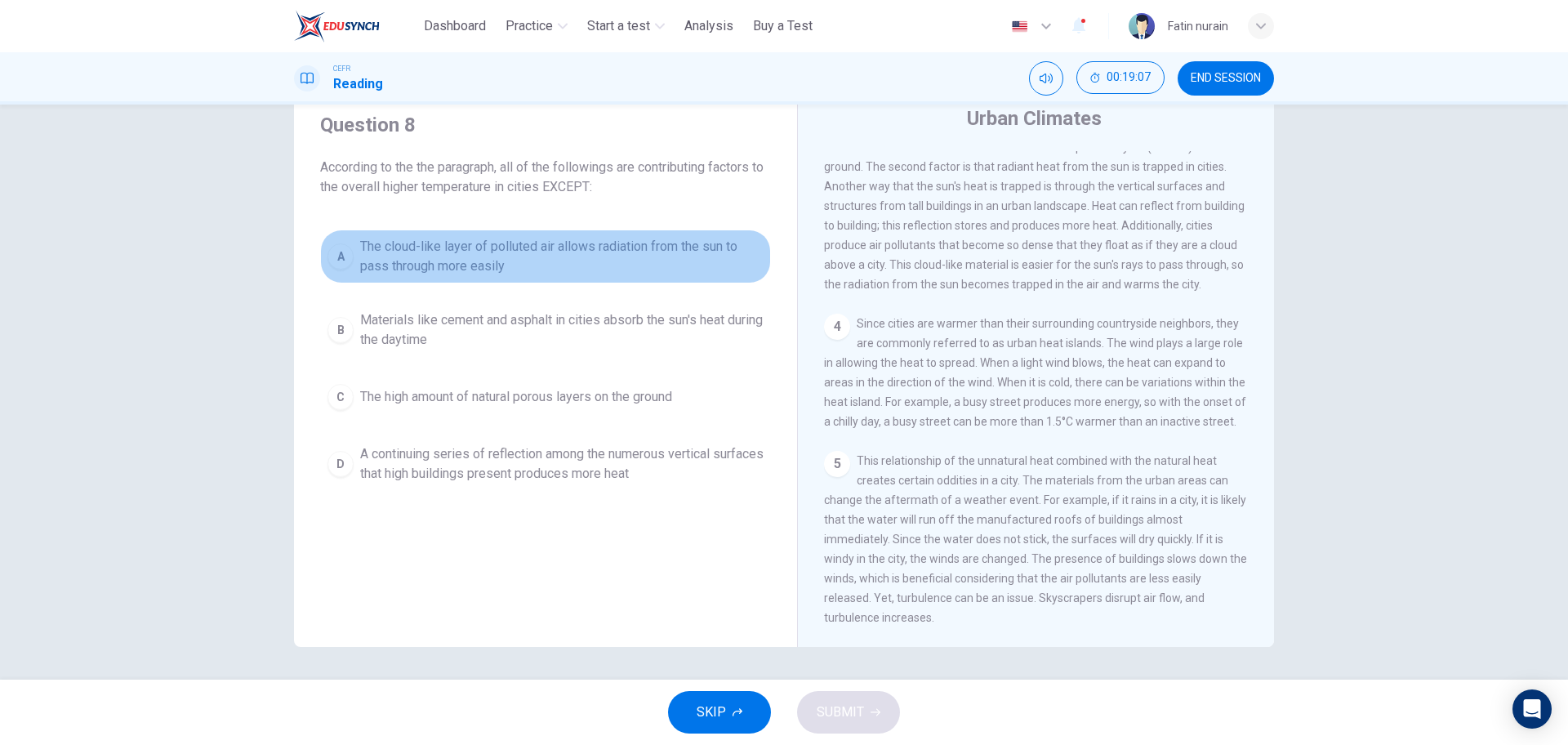
click at [642, 259] on span "The cloud-like layer of polluted air allows radiation from the sun to pass thro…" at bounding box center [562, 256] width 404 height 40
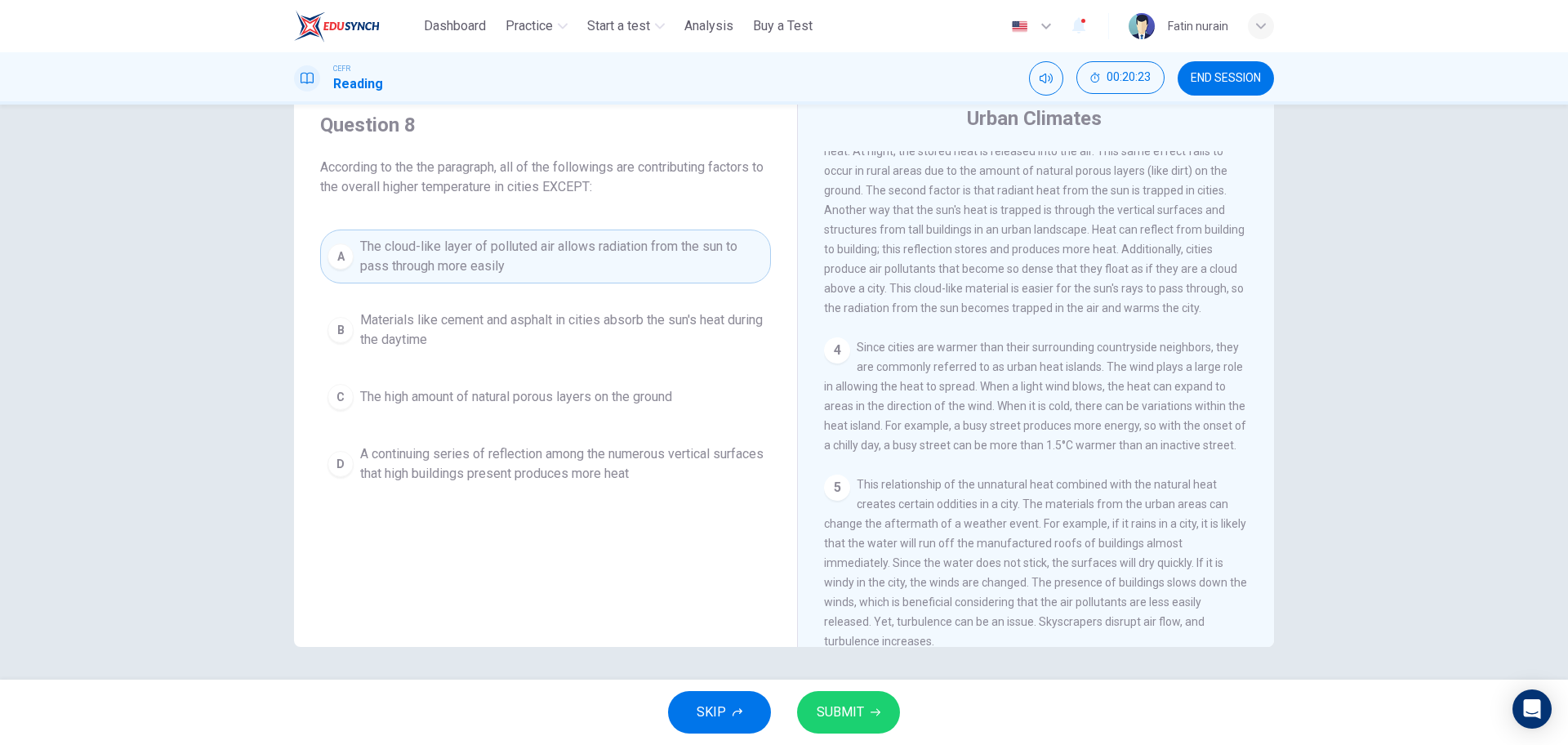
scroll to position [384, 0]
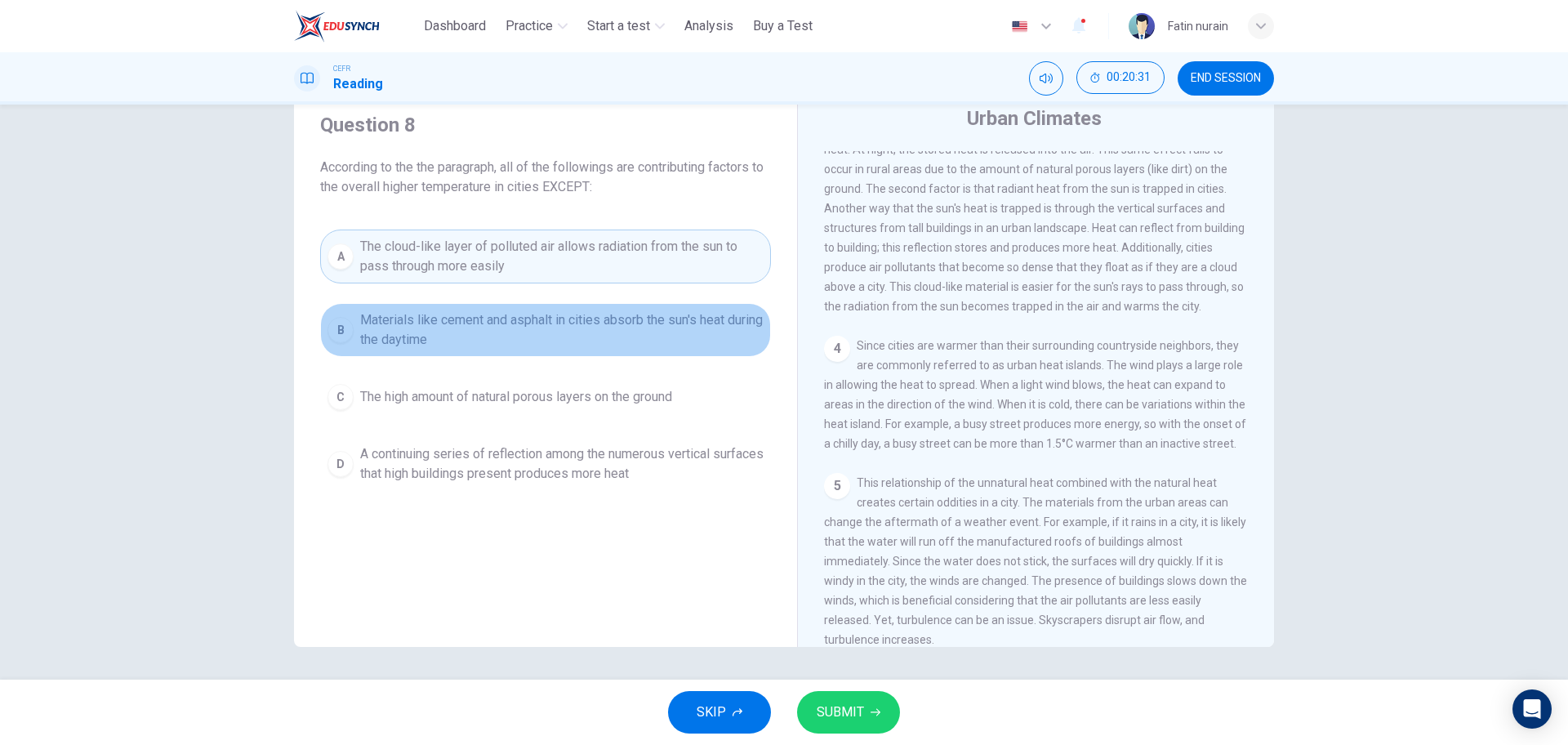
click at [742, 318] on span "Materials like cement and asphalt in cities absorb the sun's heat during the da…" at bounding box center [562, 330] width 404 height 40
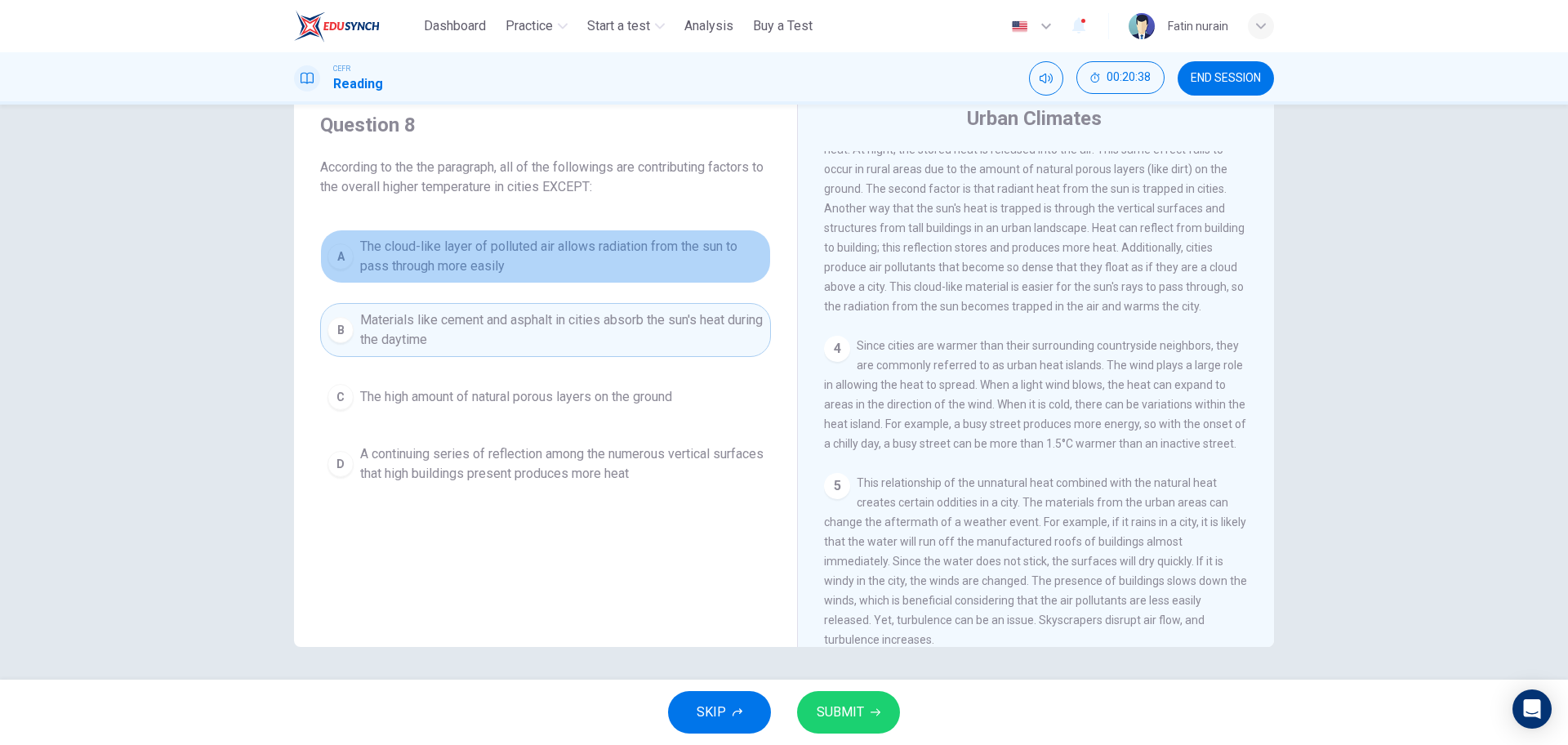
click at [706, 257] on span "The cloud-like layer of polluted air allows radiation from the sun to pass thro…" at bounding box center [562, 256] width 404 height 40
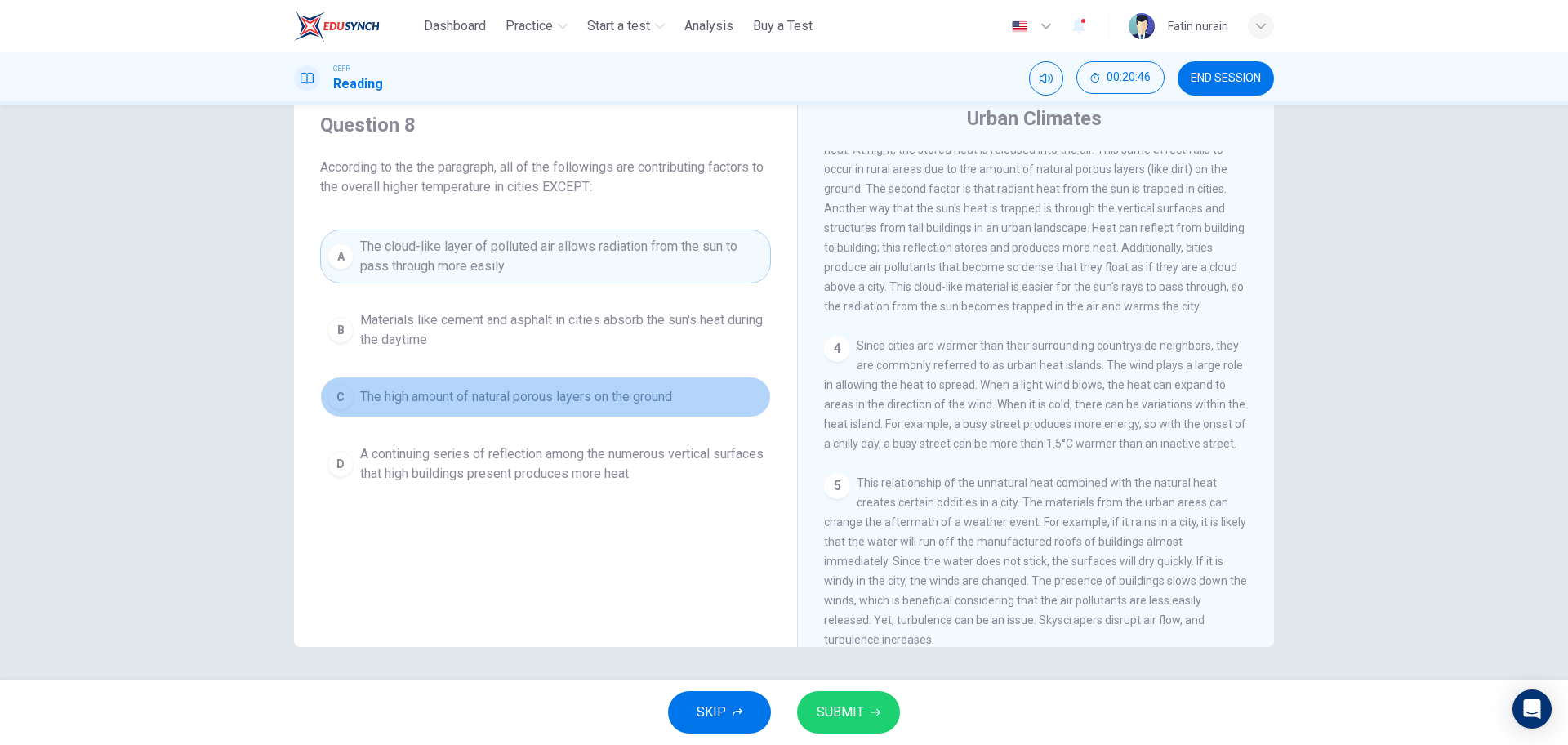
click at [440, 408] on button "C The high amount of natural porous layers on the ground" at bounding box center [545, 397] width 451 height 41
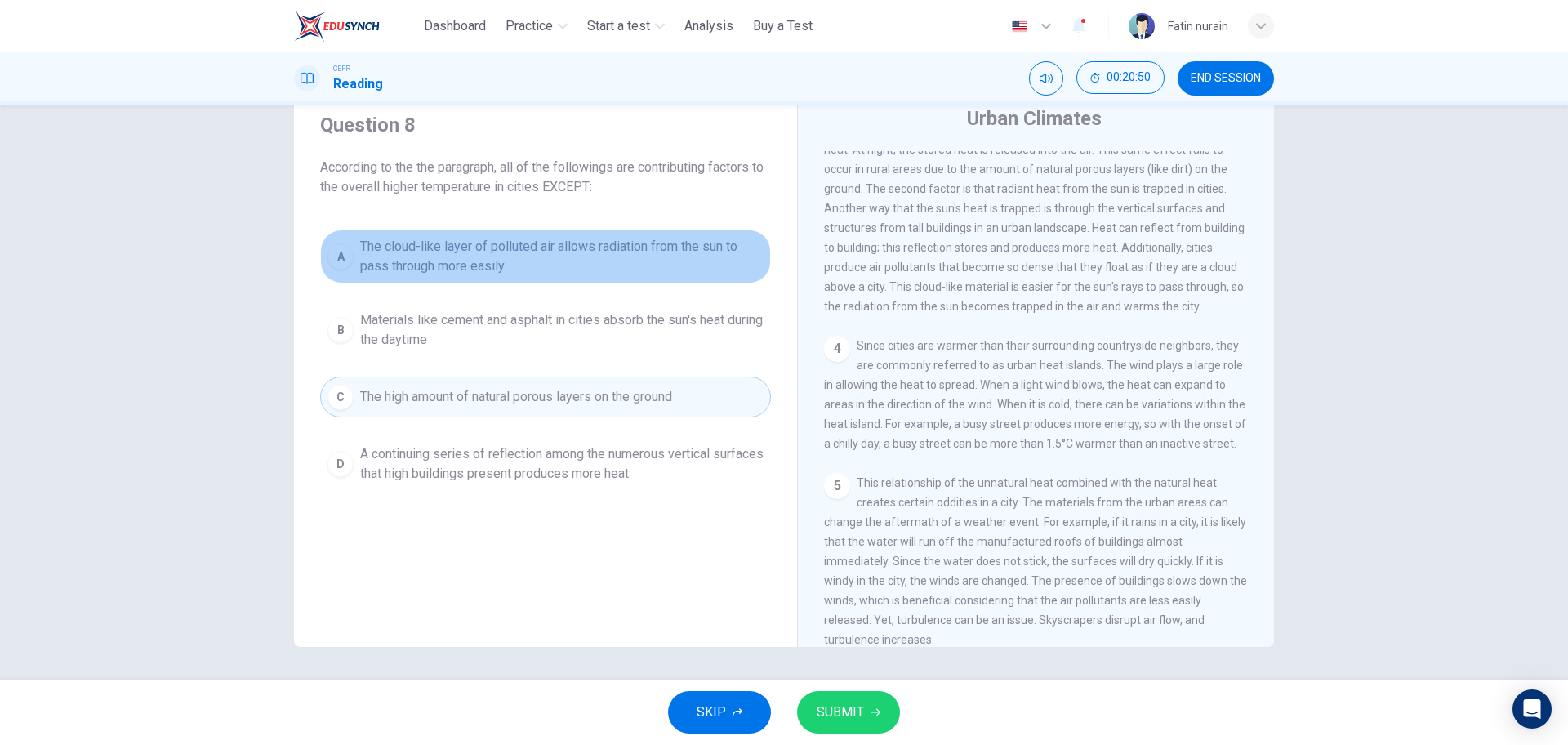
click at [461, 282] on button "A The cloud-like layer of polluted air allows radiation from the sun to pass th…" at bounding box center [545, 257] width 451 height 54
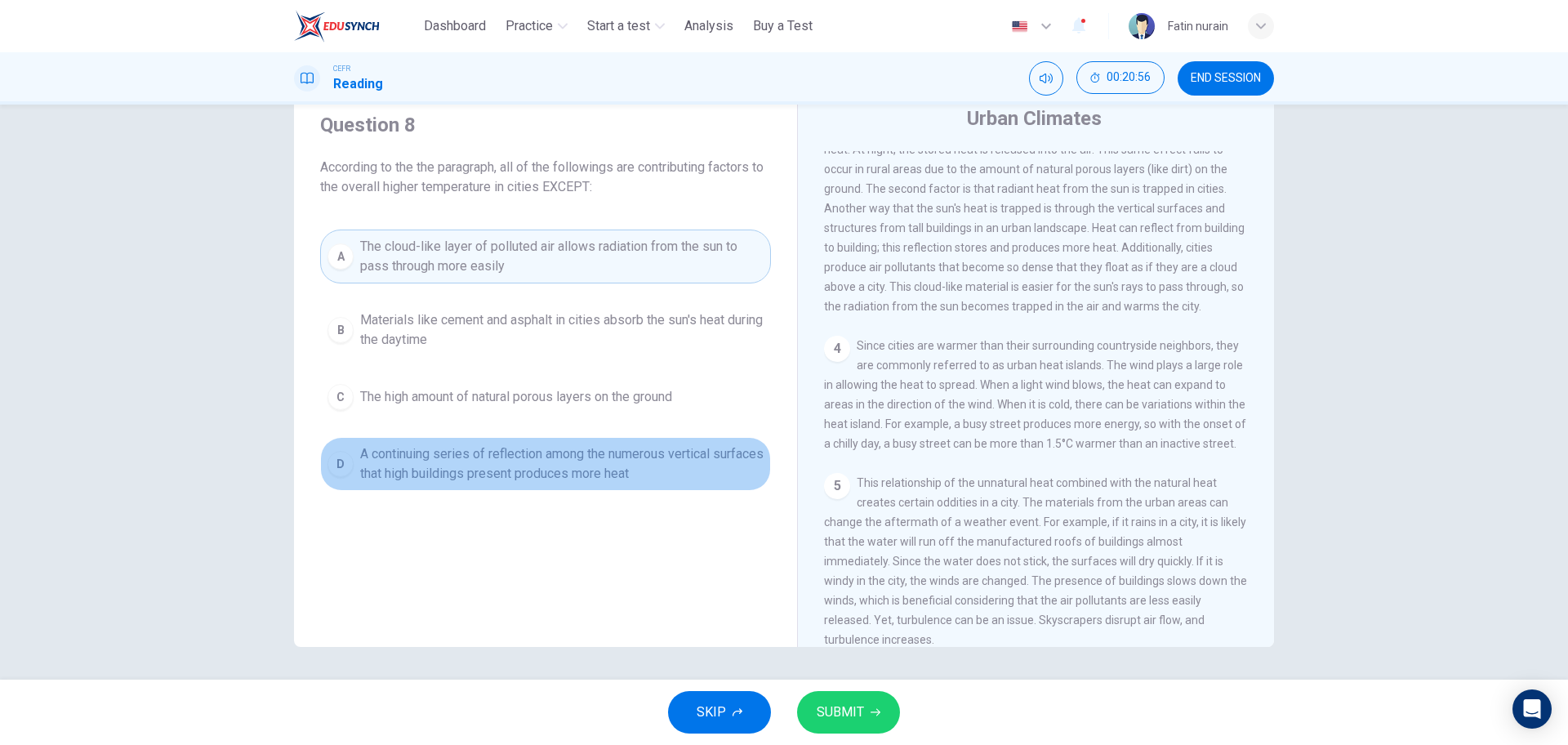
click at [460, 474] on span "A continuing series of reflection among the numerous vertical surfaces that hig…" at bounding box center [562, 464] width 404 height 40
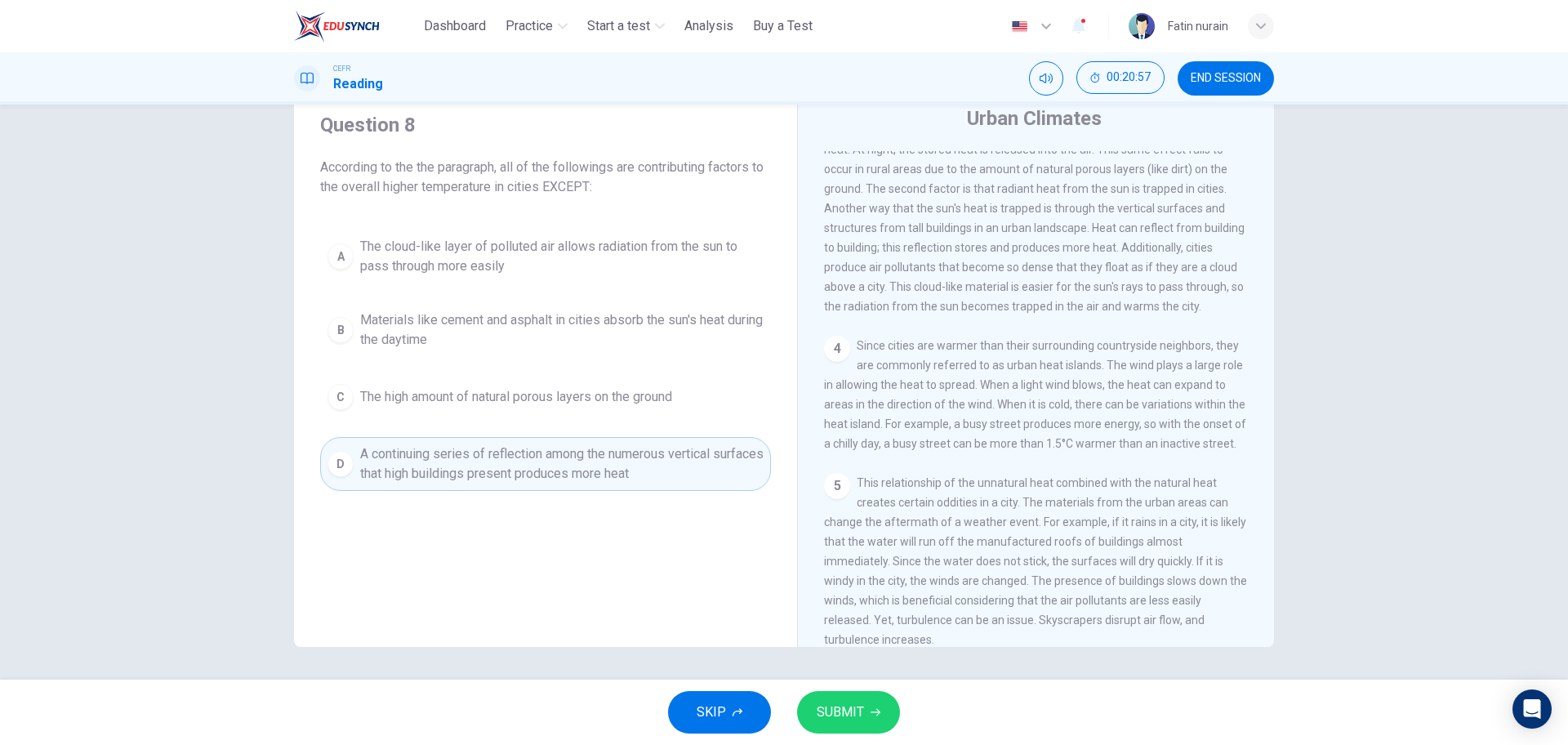
click at [862, 710] on span "SUBMIT" at bounding box center [841, 712] width 47 height 23
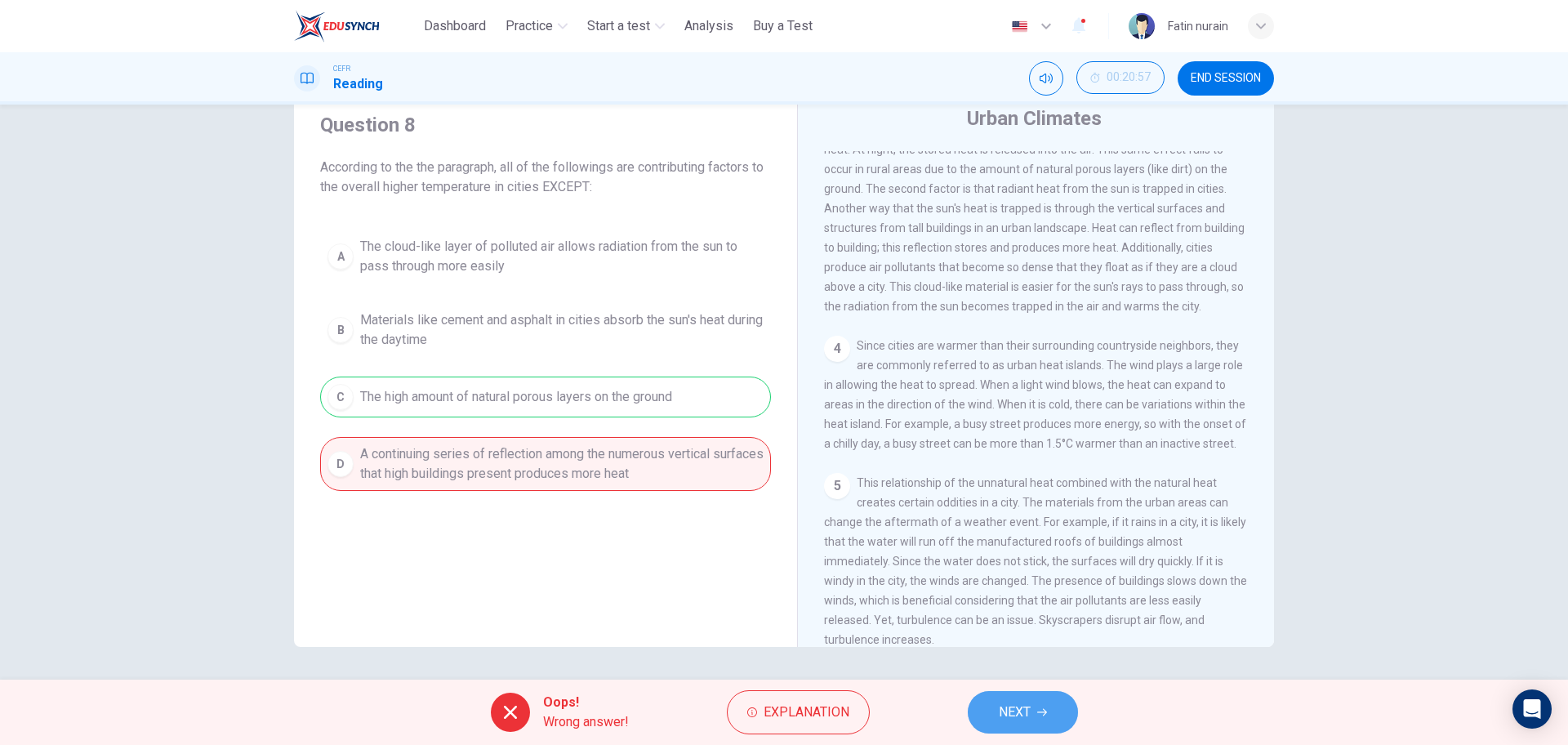
click at [999, 711] on span "NEXT" at bounding box center [1014, 712] width 32 height 23
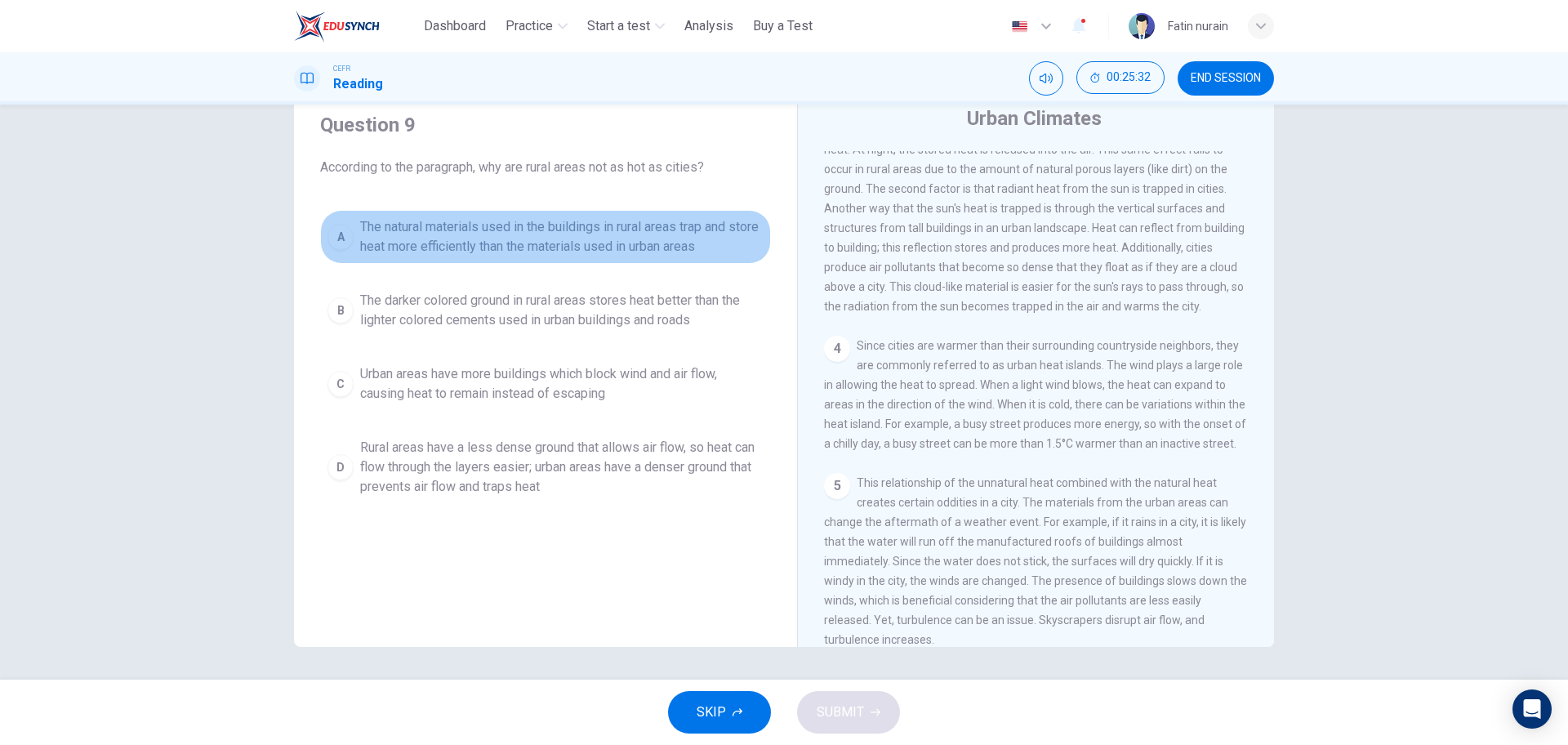
click at [641, 215] on button "A The natural materials used in the buildings in rural areas trap and store hea…" at bounding box center [545, 237] width 451 height 54
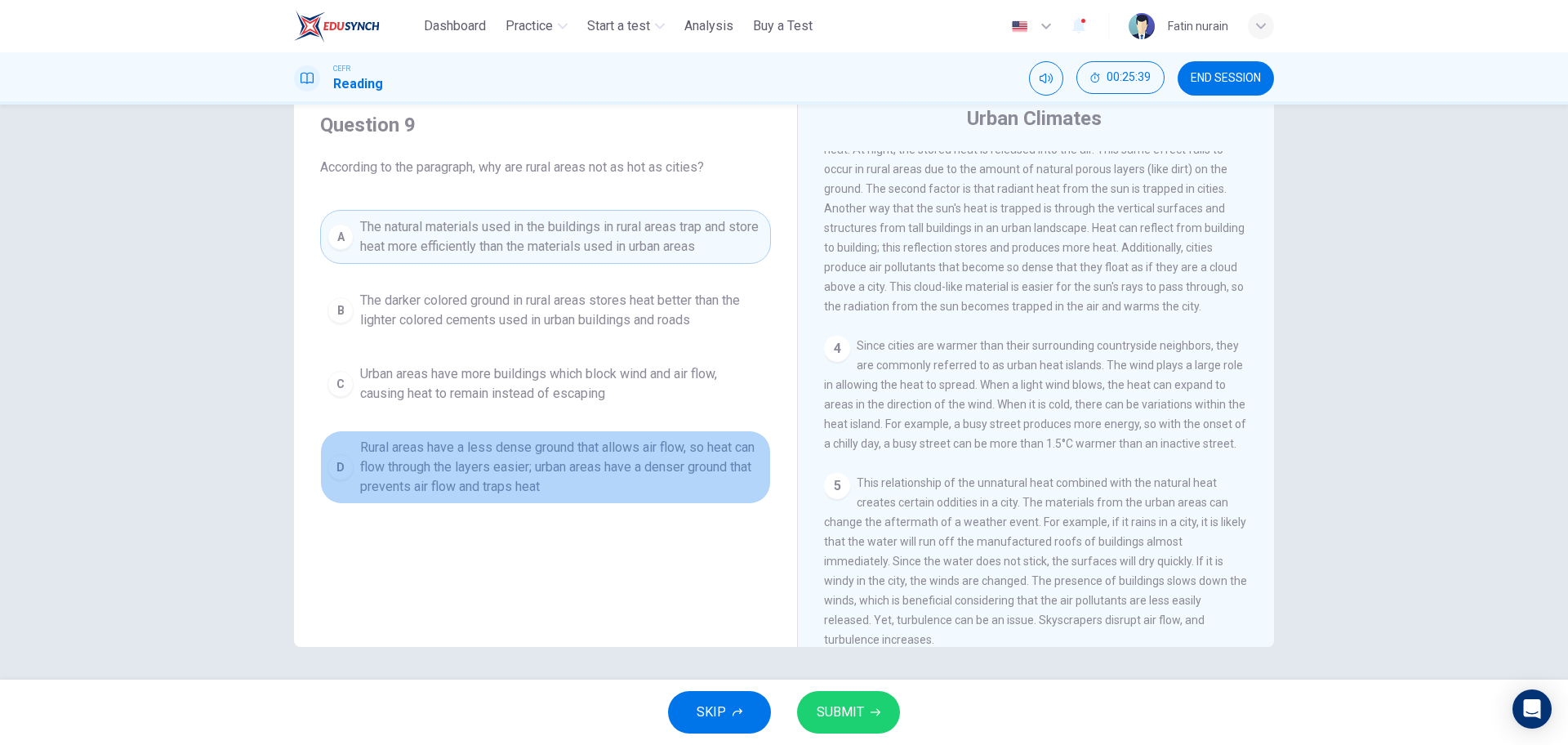
click at [583, 465] on span "Rural areas have a less dense ground that allows air flow, so heat can flow thr…" at bounding box center [562, 467] width 404 height 59
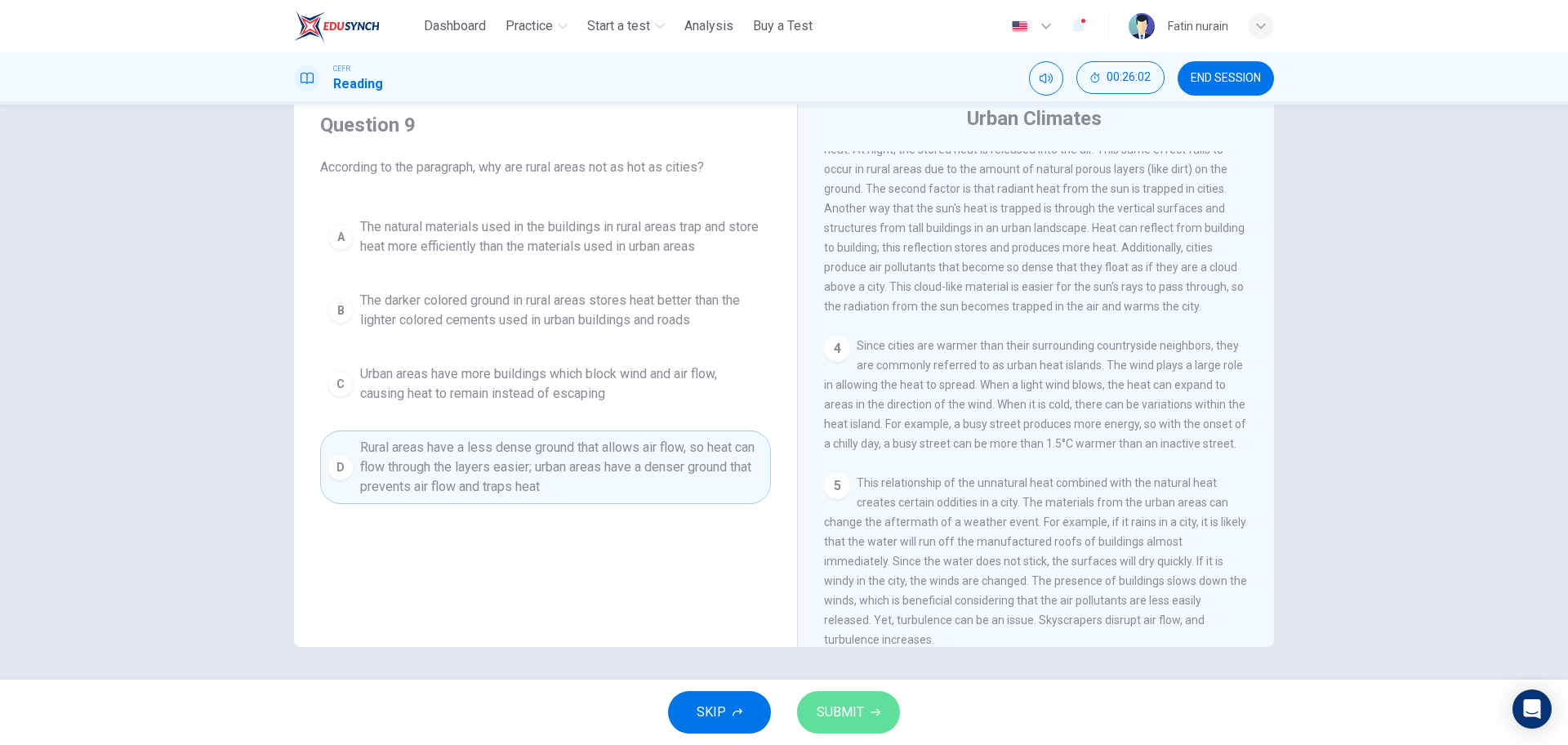
click at [865, 711] on button "SUBMIT" at bounding box center [848, 712] width 103 height 43
